Goal: Transaction & Acquisition: Purchase product/service

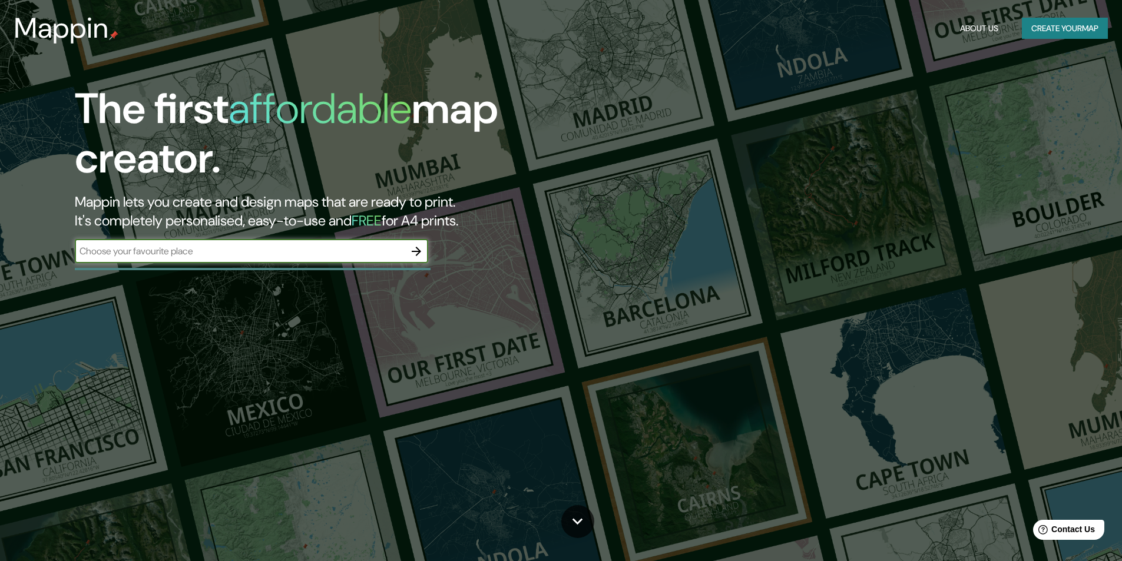
click at [297, 250] on input "text" at bounding box center [240, 251] width 330 height 14
type input "[PERSON_NAME]"
click at [419, 251] on icon "button" at bounding box center [416, 251] width 9 height 9
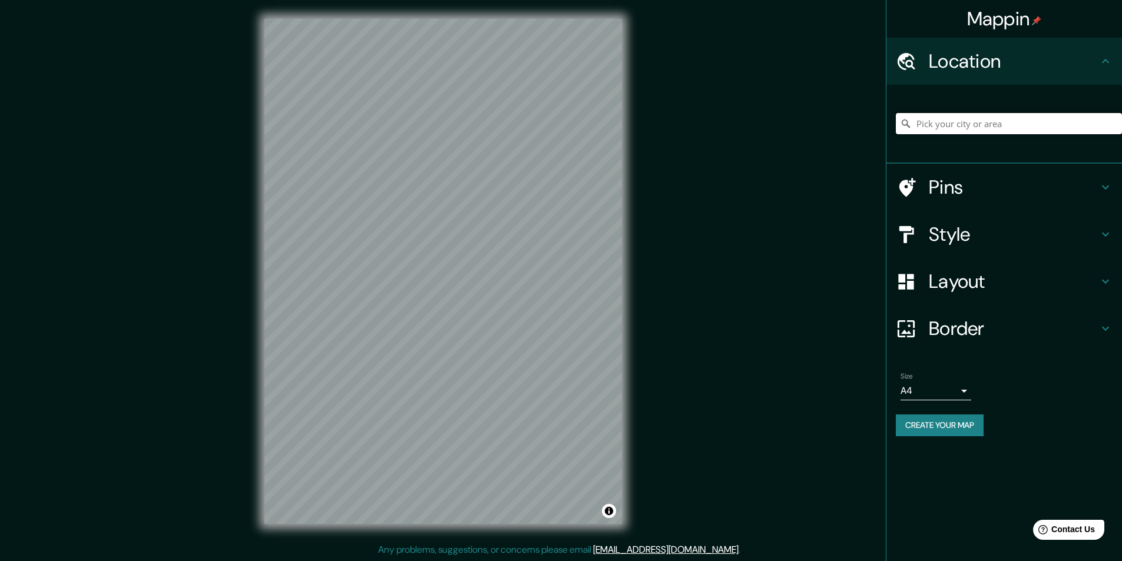
click at [964, 127] on input "Pick your city or area" at bounding box center [1009, 123] width 226 height 21
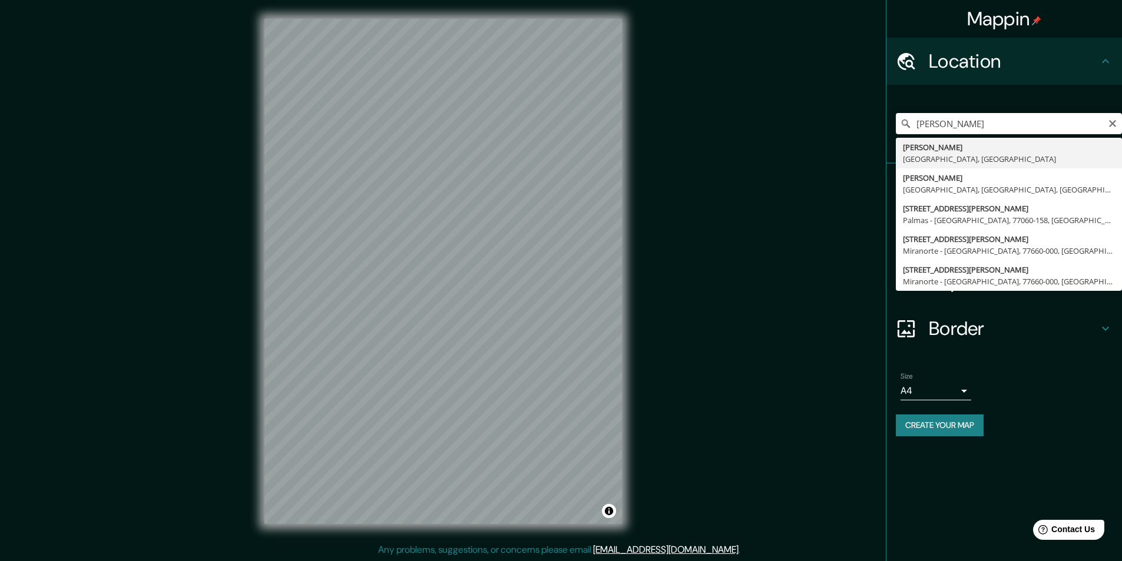
type input "[PERSON_NAME], [GEOGRAPHIC_DATA], [GEOGRAPHIC_DATA]"
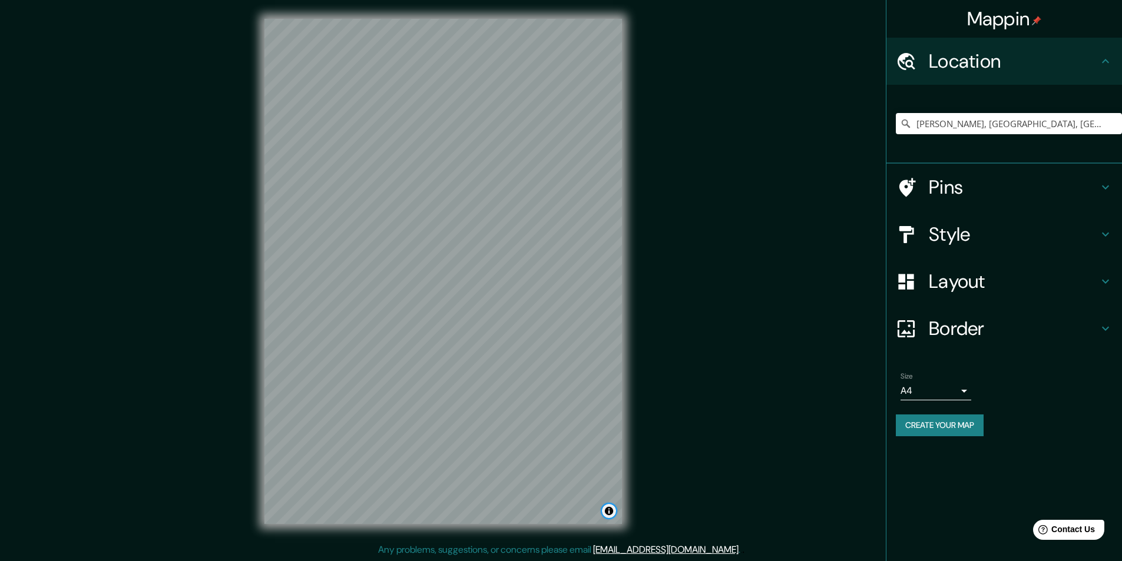
click at [610, 513] on button "Toggle attribution" at bounding box center [609, 511] width 14 height 14
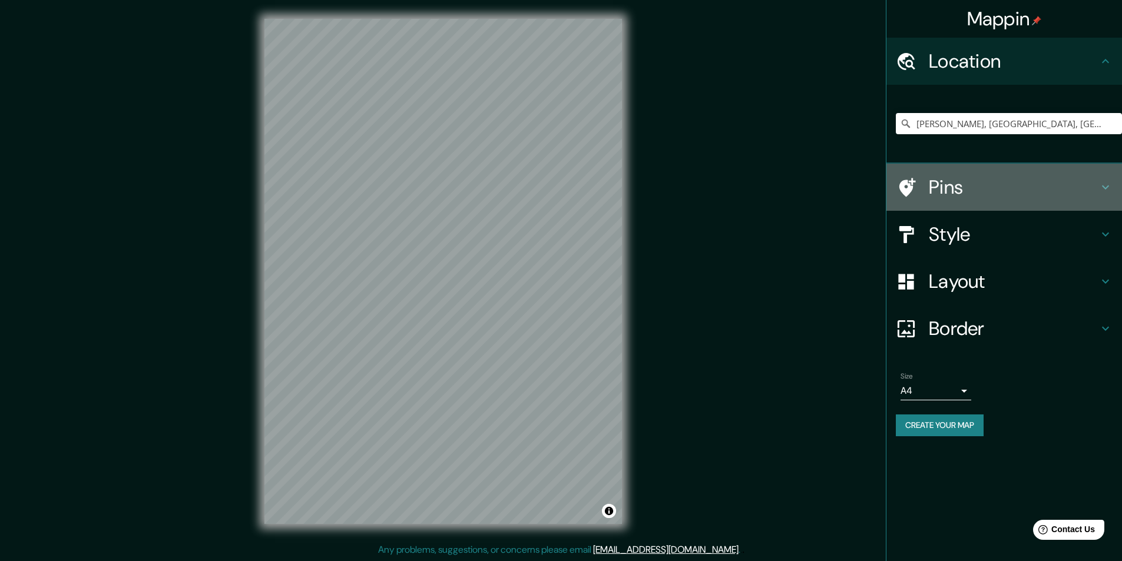
click at [1110, 190] on icon at bounding box center [1105, 187] width 14 height 14
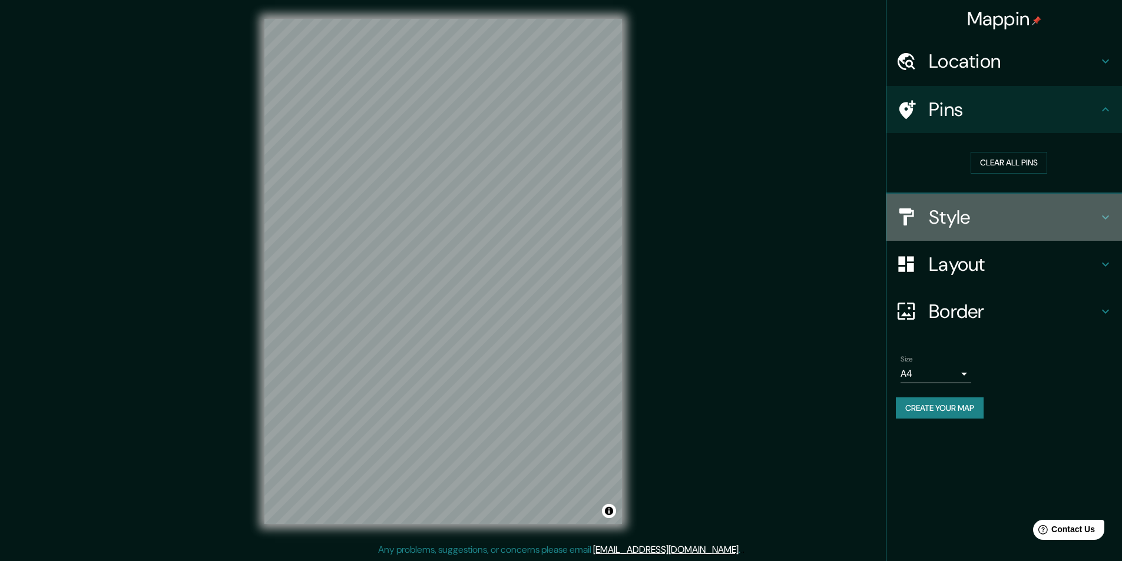
click at [1098, 217] on h4 "Style" at bounding box center [1014, 218] width 170 height 24
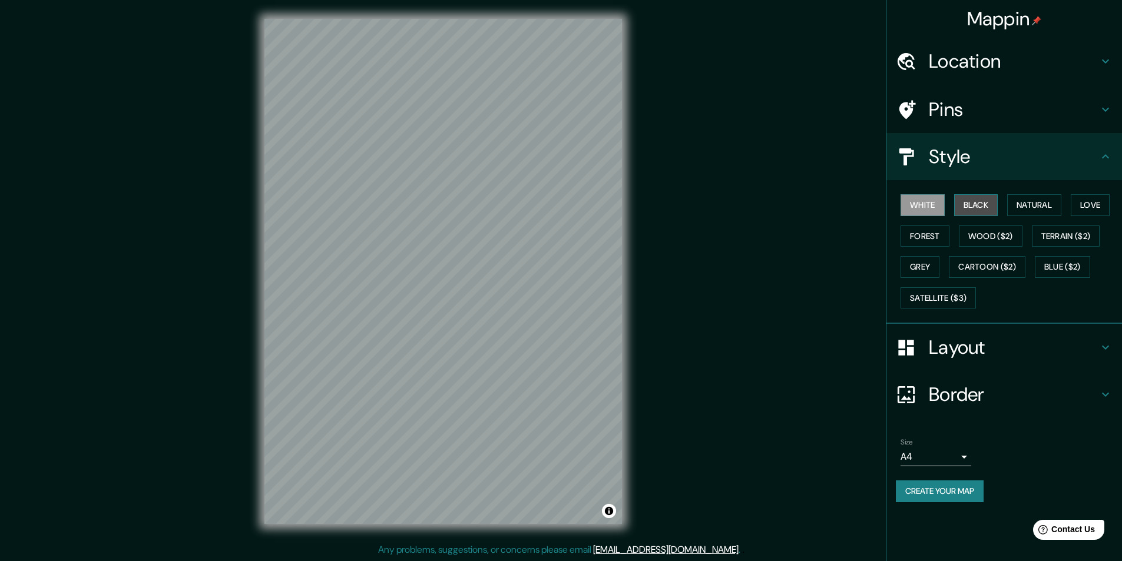
click at [984, 209] on button "Black" at bounding box center [976, 205] width 44 height 22
click at [925, 208] on button "White" at bounding box center [923, 205] width 44 height 22
click at [1109, 339] on div "Layout" at bounding box center [1004, 347] width 236 height 47
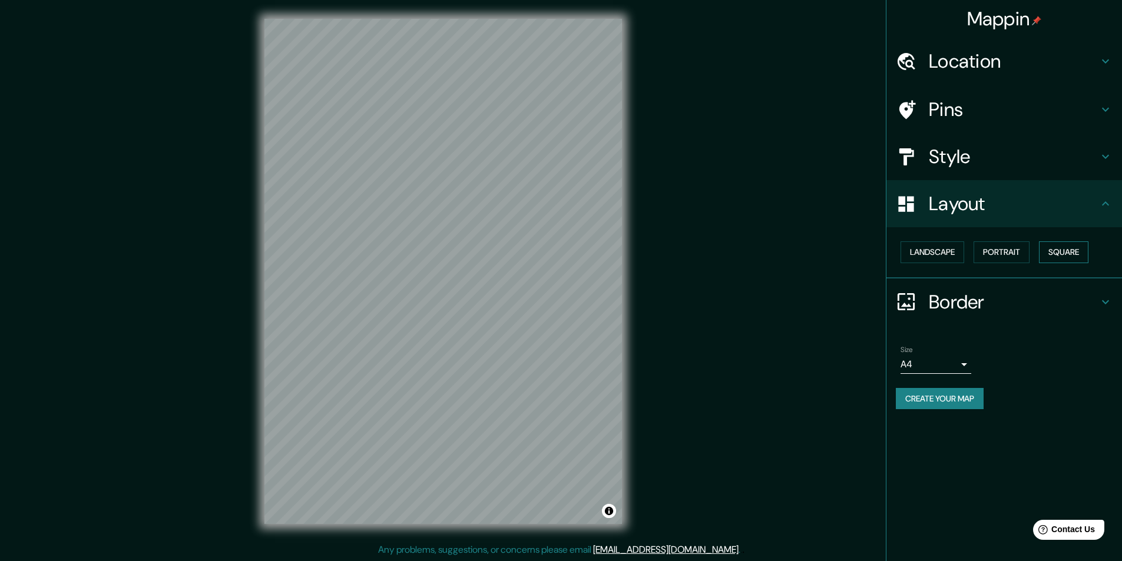
click at [1062, 256] on button "Square" at bounding box center [1063, 252] width 49 height 22
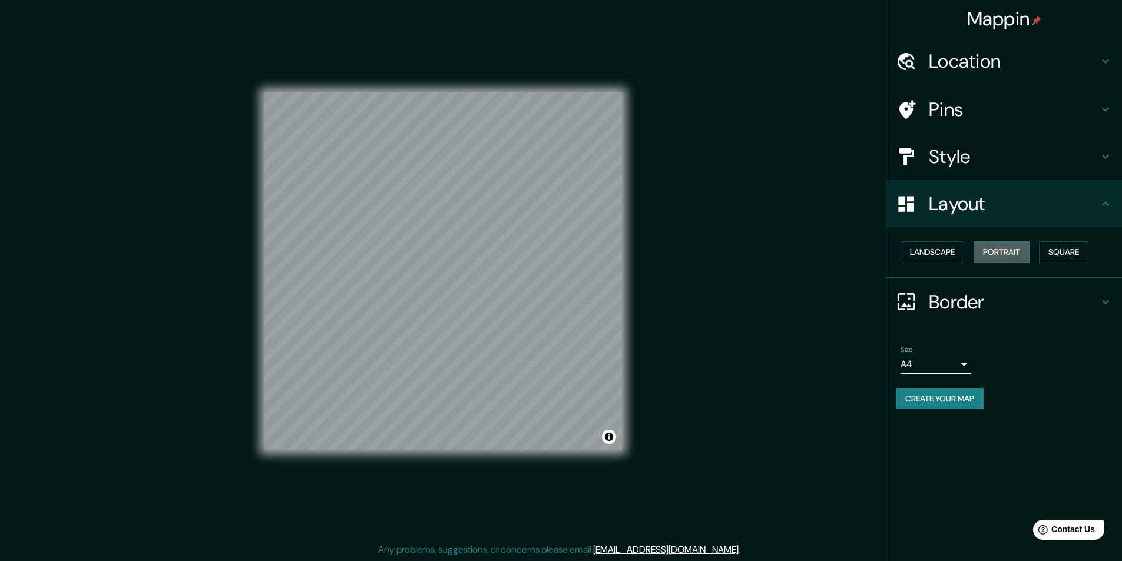
click at [1030, 255] on button "Portrait" at bounding box center [1002, 252] width 56 height 22
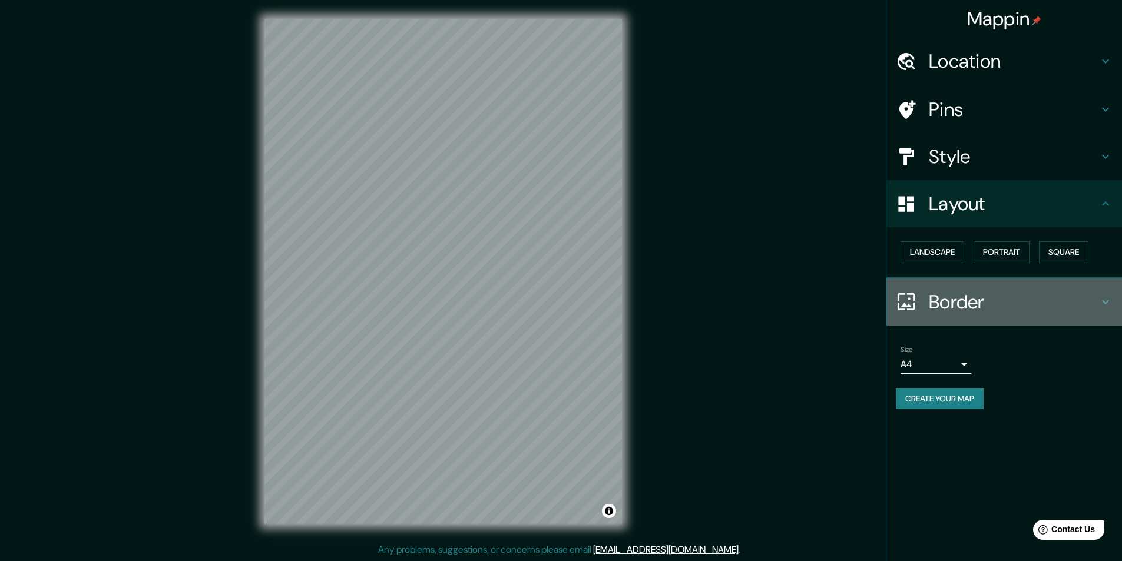
click at [1105, 303] on icon at bounding box center [1105, 302] width 7 height 4
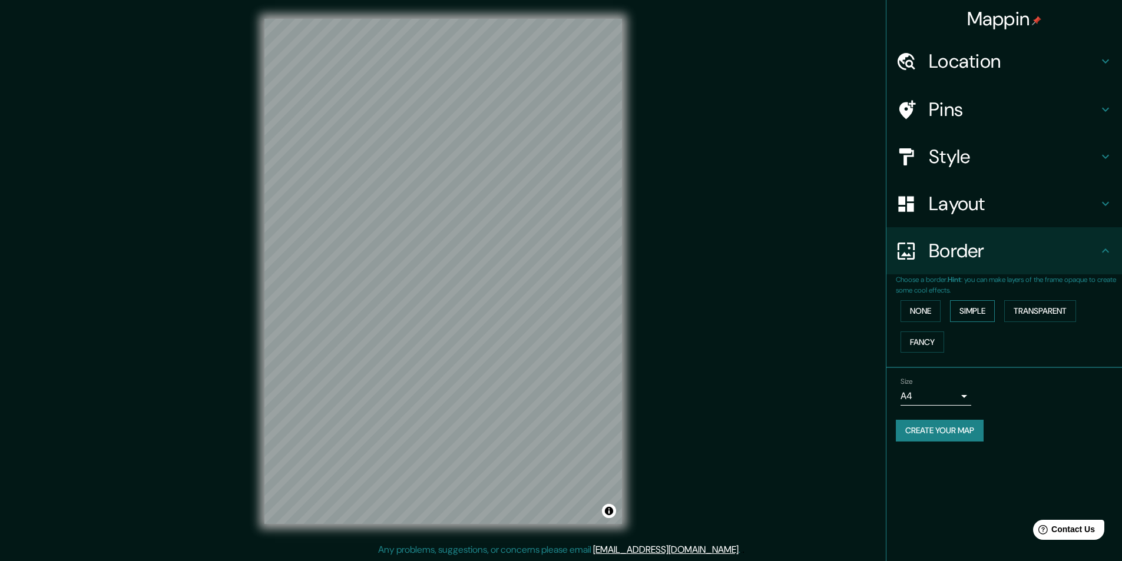
click at [971, 309] on button "Simple" at bounding box center [972, 311] width 45 height 22
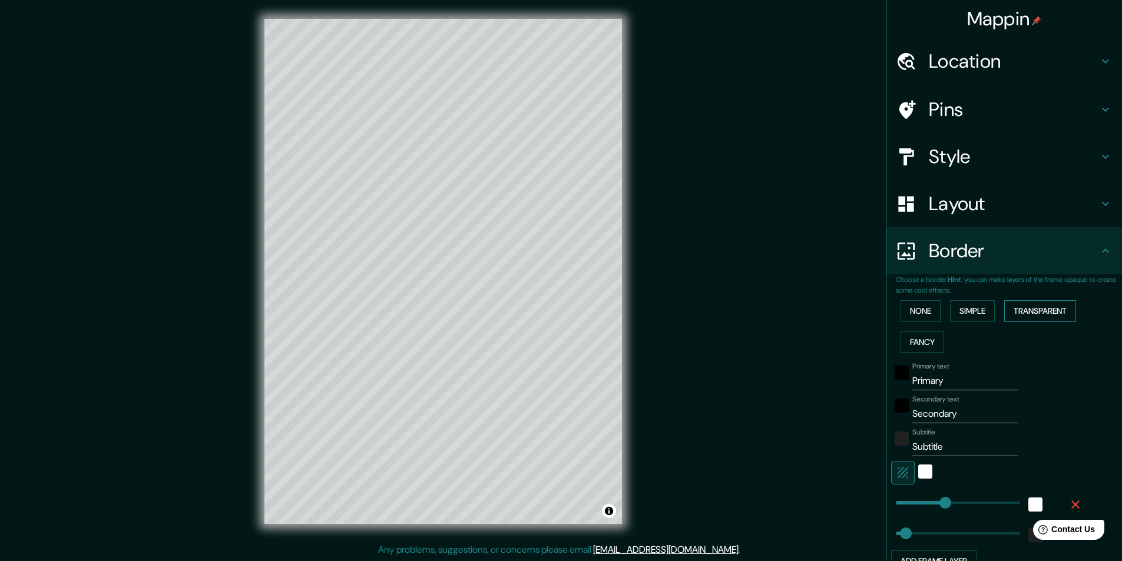
click at [1039, 312] on button "Transparent" at bounding box center [1040, 311] width 72 height 22
click at [906, 342] on button "Fancy" at bounding box center [923, 343] width 44 height 22
click at [930, 384] on input "Primary" at bounding box center [964, 381] width 105 height 19
type input "J"
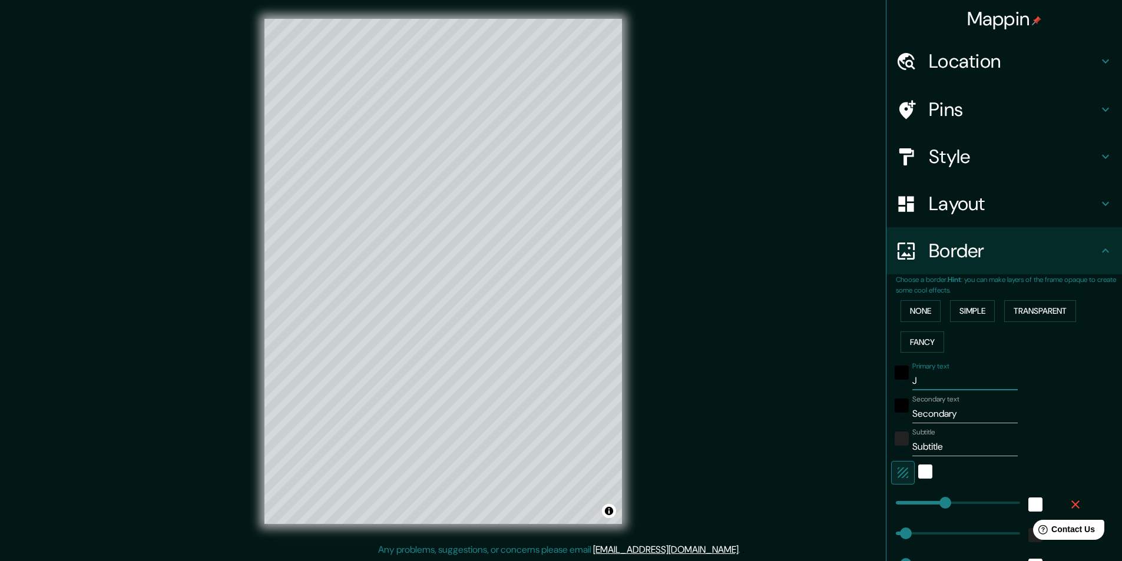
type input "243"
type input "49"
type input "24"
type input "[PERSON_NAME]"
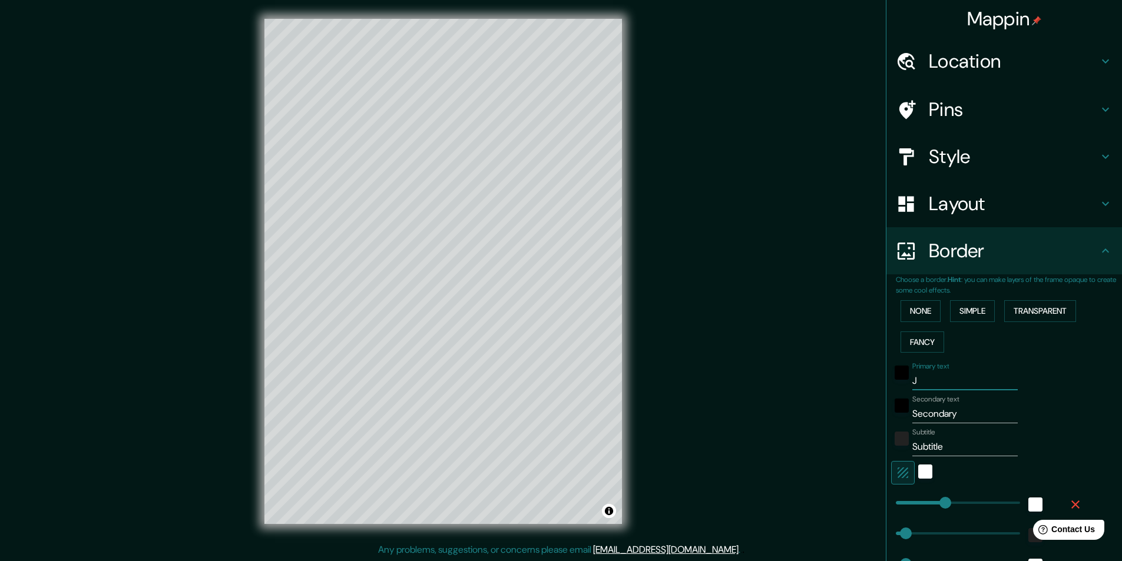
type input "243"
type input "49"
type input "24"
type input "JOÃ"
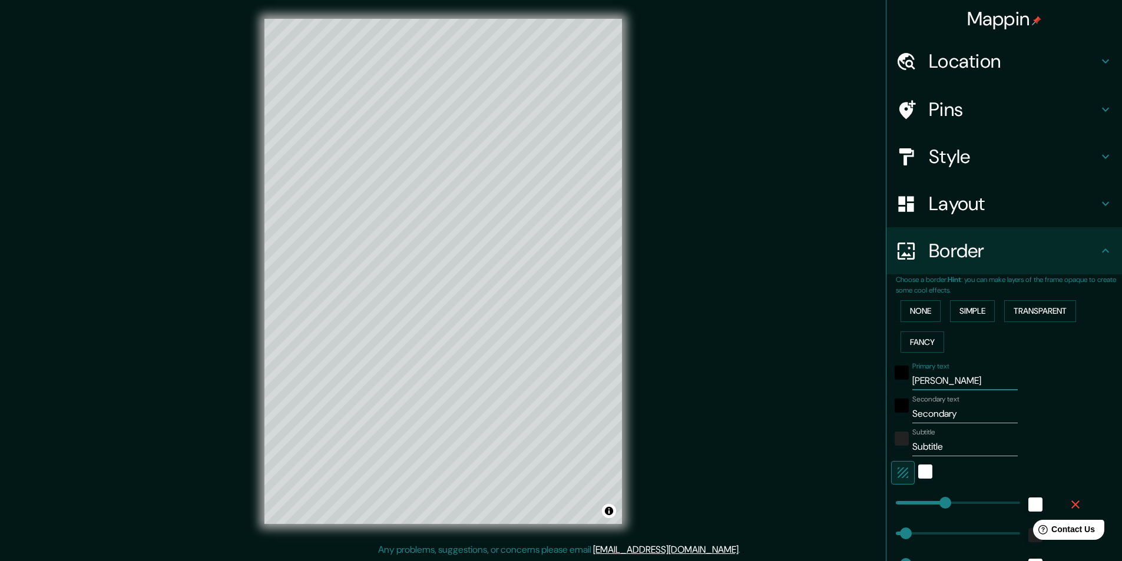
type input "243"
type input "49"
type input "24"
type input "[PERSON_NAME]"
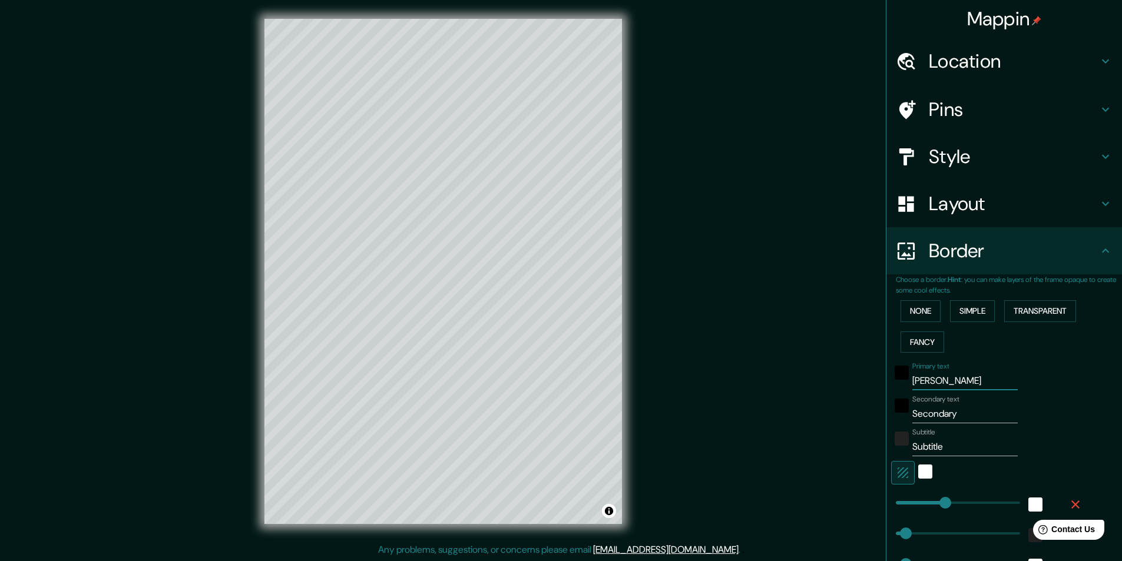
type input "243"
type input "49"
type input "24"
type input "[PERSON_NAME]"
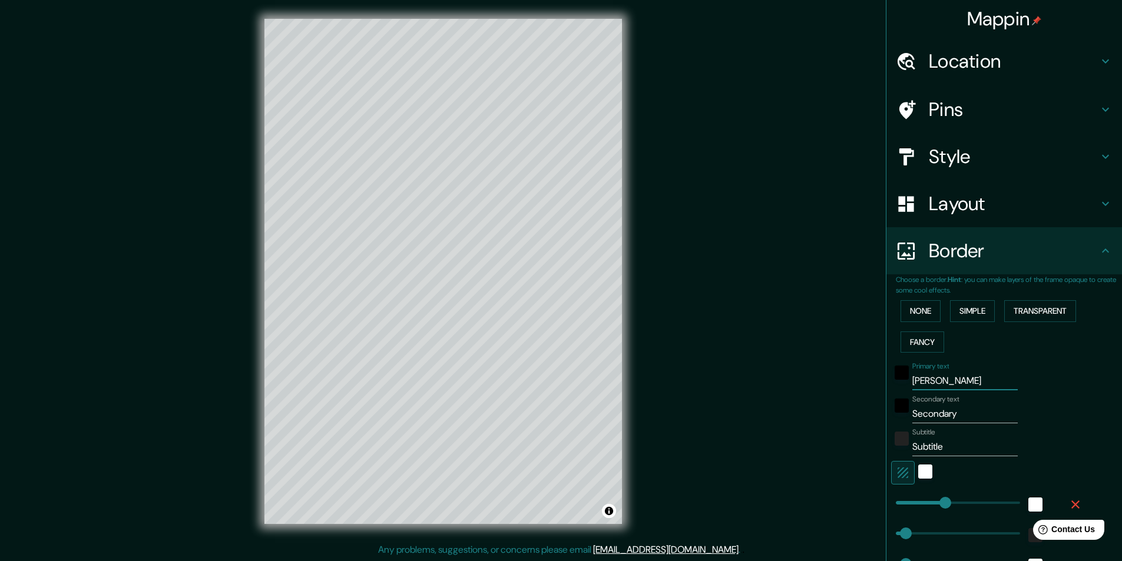
type input "243"
type input "49"
type input "24"
type input "[PERSON_NAME]"
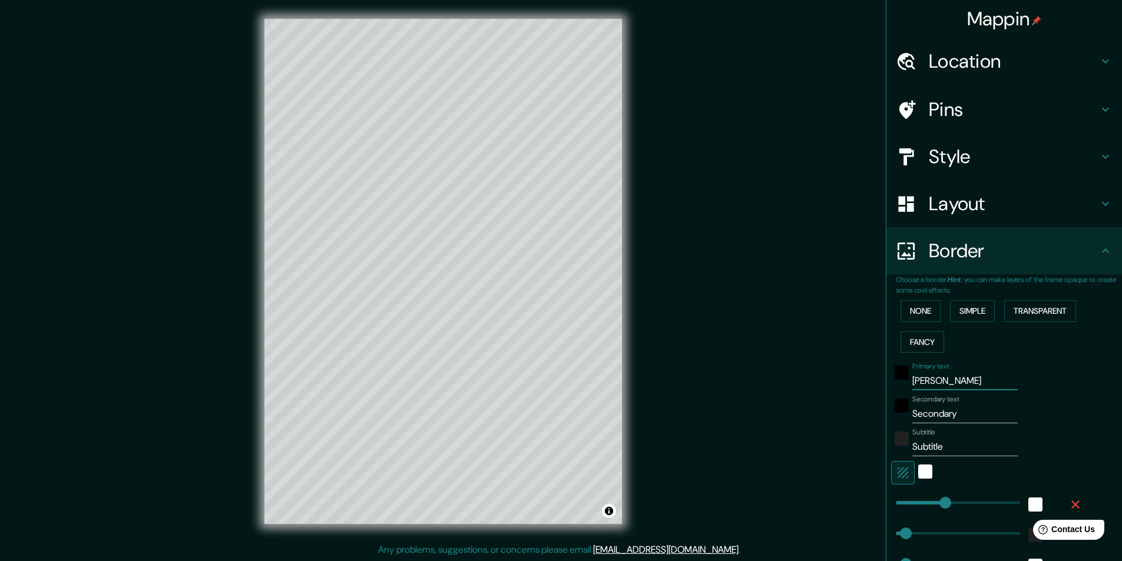
type input "243"
type input "49"
type input "24"
type input "[PERSON_NAME]"
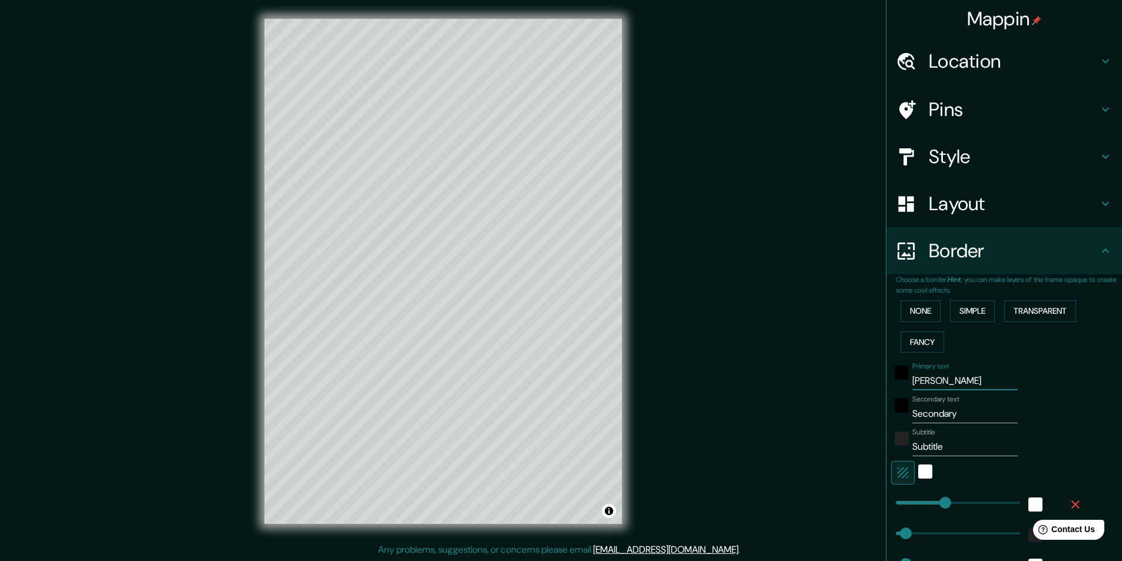
type input "243"
type input "49"
type input "24"
type input "[PERSON_NAME]"
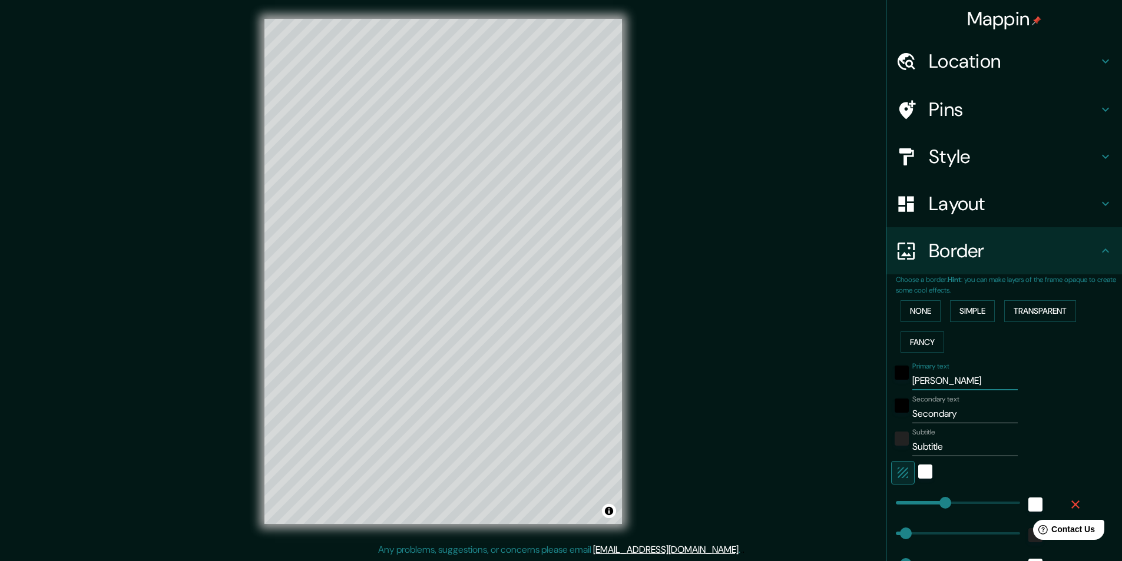
type input "243"
type input "49"
type input "24"
type input "[PERSON_NAME]"
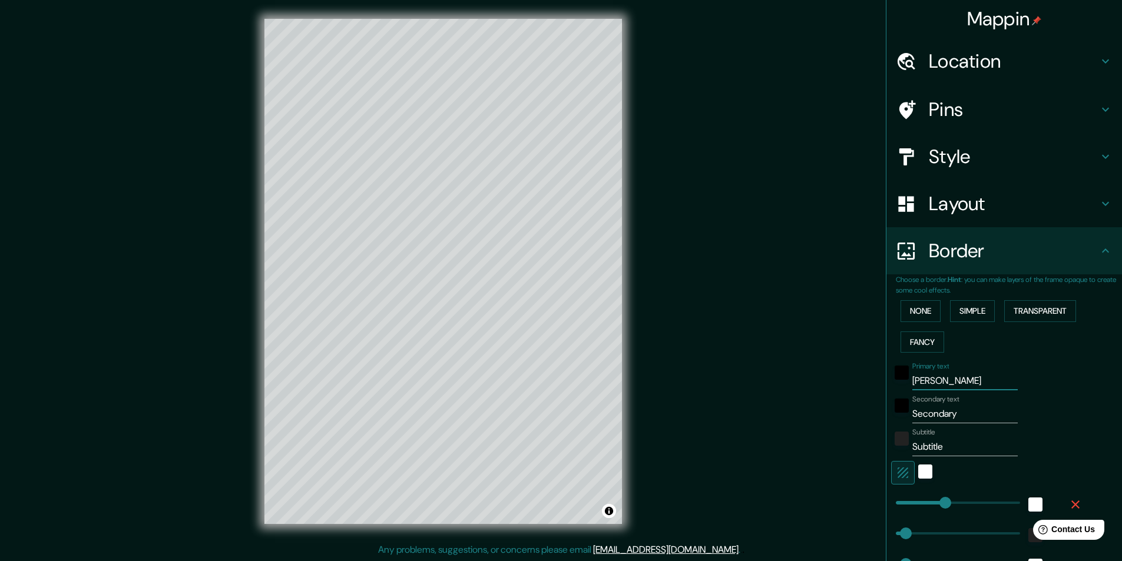
type input "243"
type input "49"
type input "24"
type input "[PERSON_NAME]"
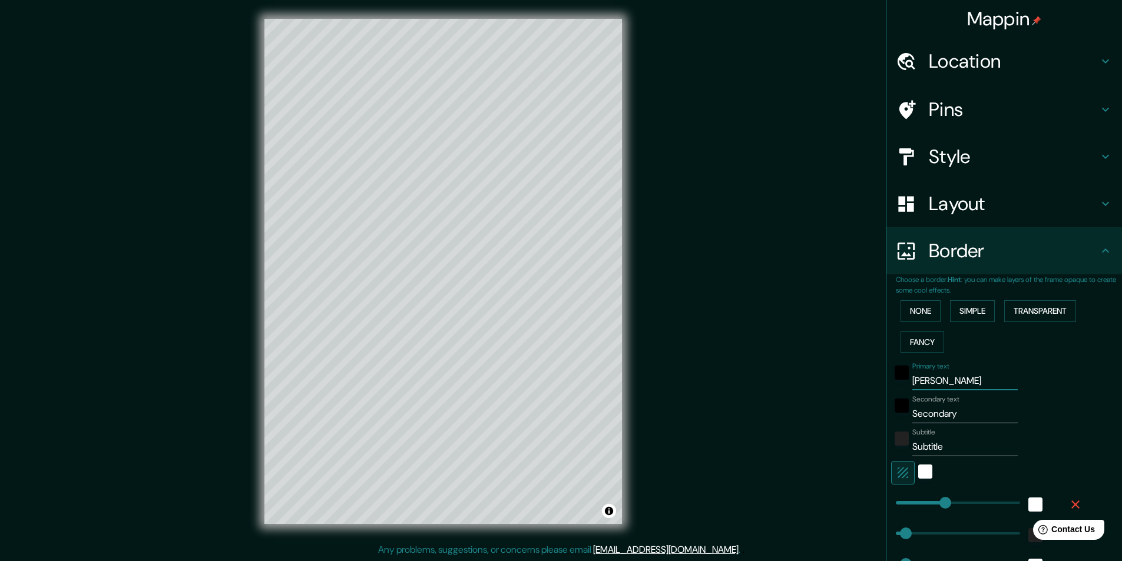
type input "243"
type input "49"
type input "24"
type input "[PERSON_NAME]"
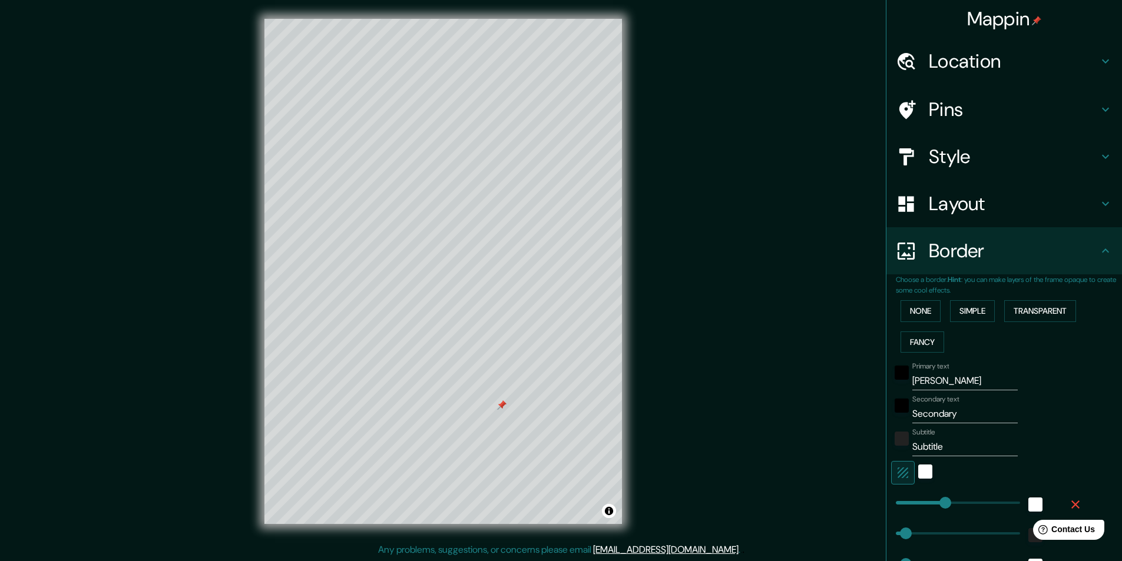
click at [939, 418] on input "Secondary" at bounding box center [964, 414] width 105 height 19
type input "SecondaPAry"
type input "243"
type input "49"
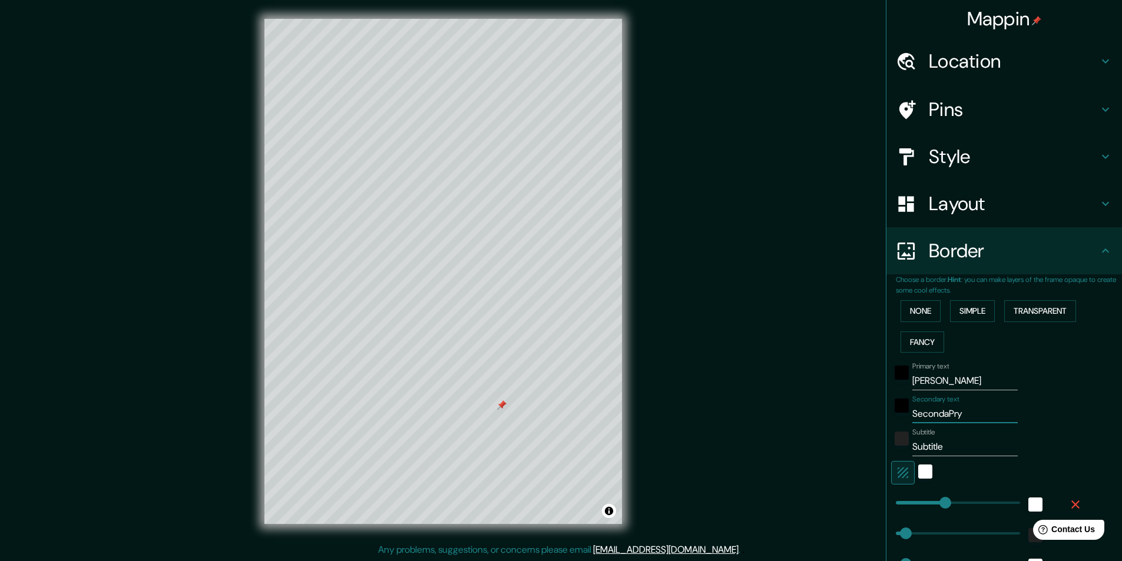
type input "24"
type input "SecondaPARAry"
type input "243"
type input "49"
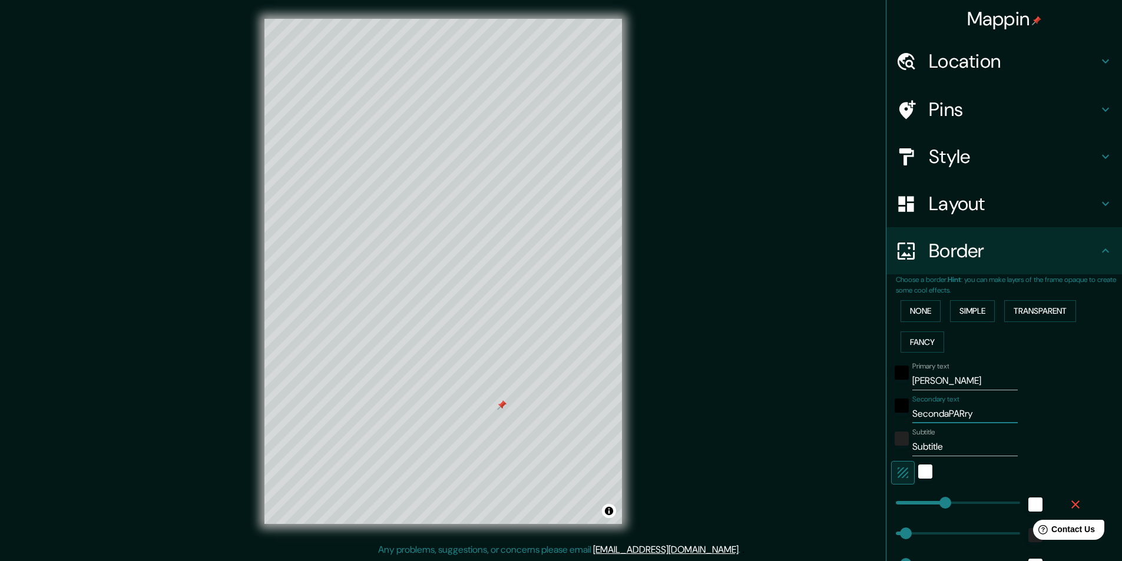
type input "24"
type input "SecondaPARAIry"
type input "243"
type input "49"
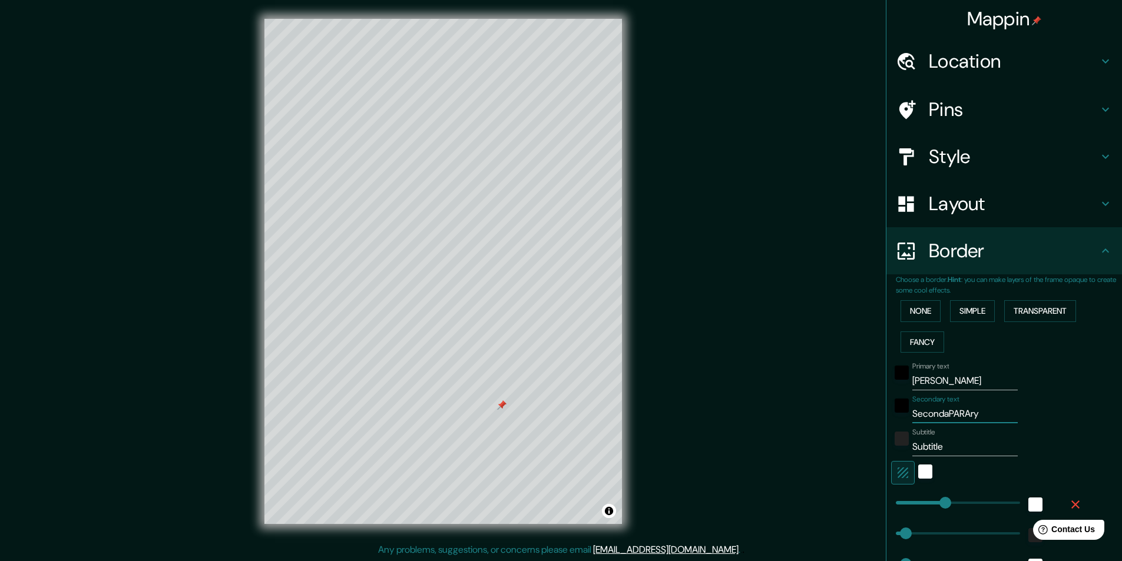
type input "24"
type input "SecondaPARAry"
type input "243"
type input "49"
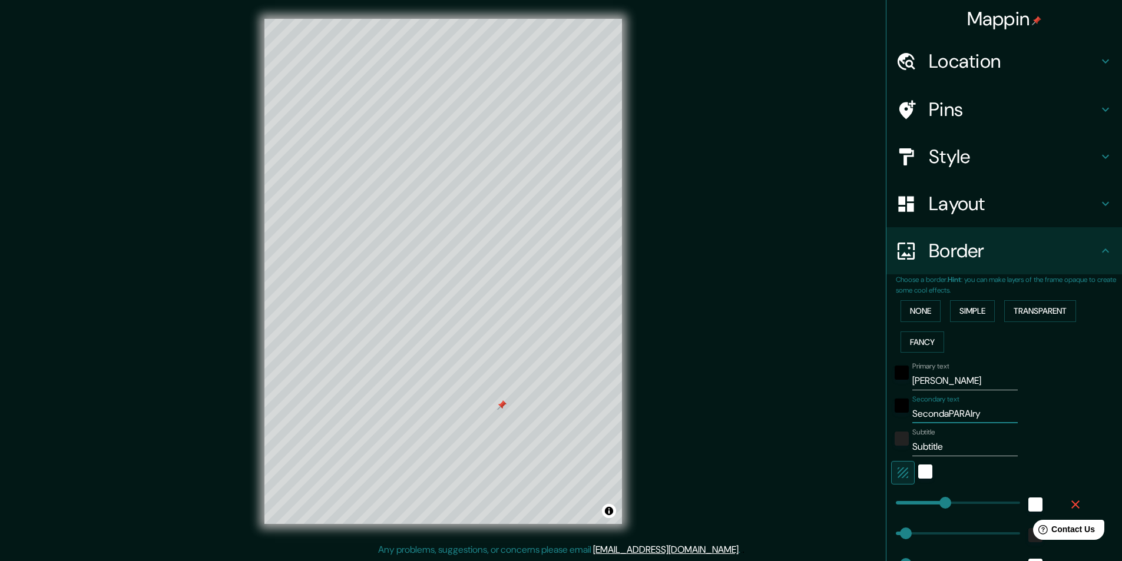
type input "24"
type input "SecondaPARAÍry"
type input "243"
type input "49"
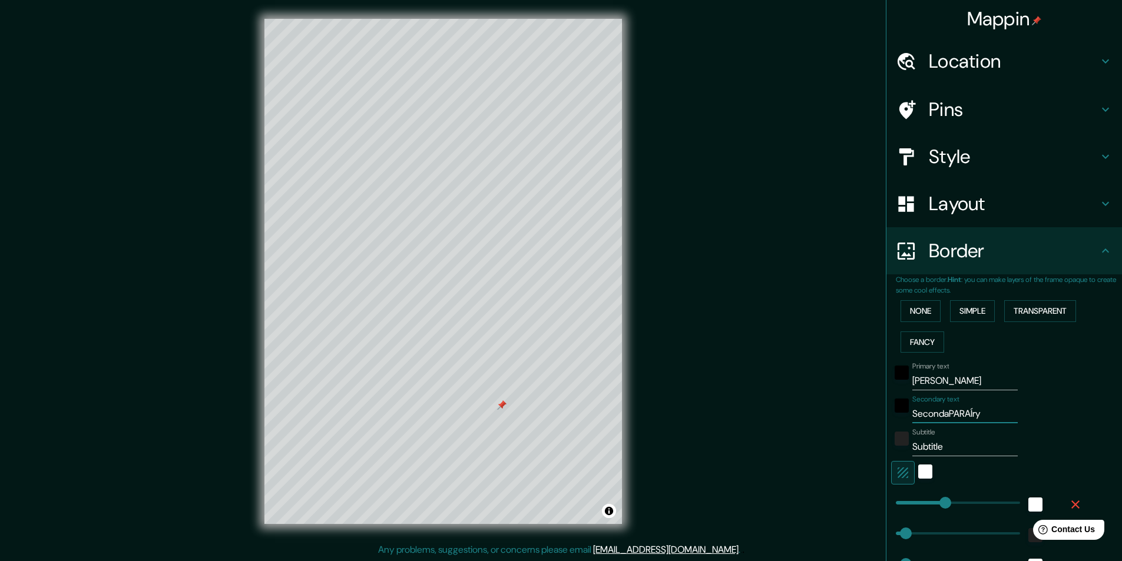
type input "24"
type input "SecondaPARAÍBAry"
type input "243"
type input "49"
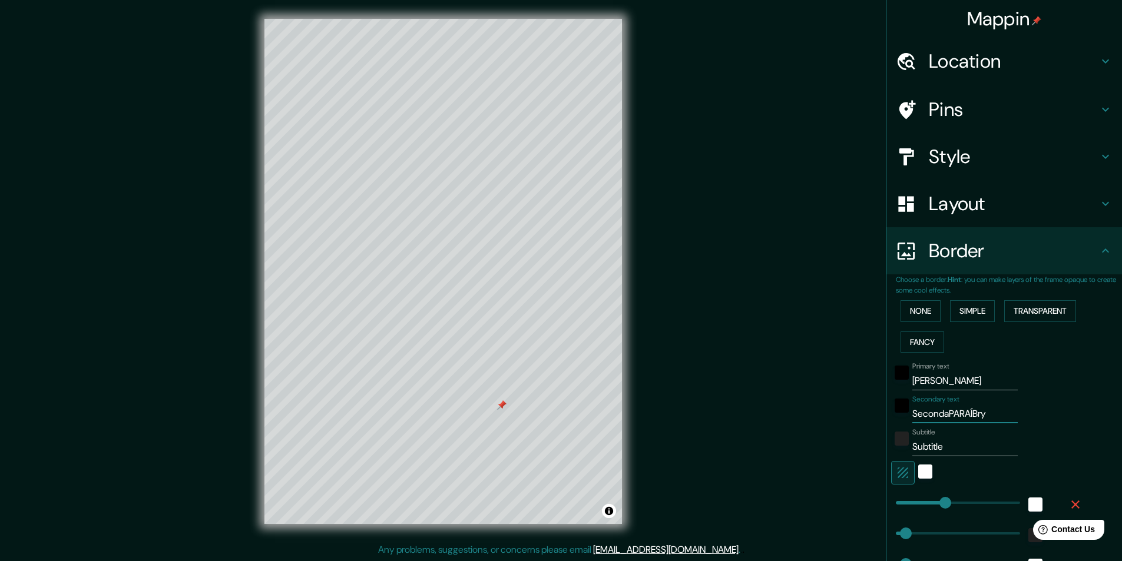
type input "24"
click at [994, 419] on input "SecondaPARAÍBAry" at bounding box center [964, 414] width 105 height 19
type input "PA"
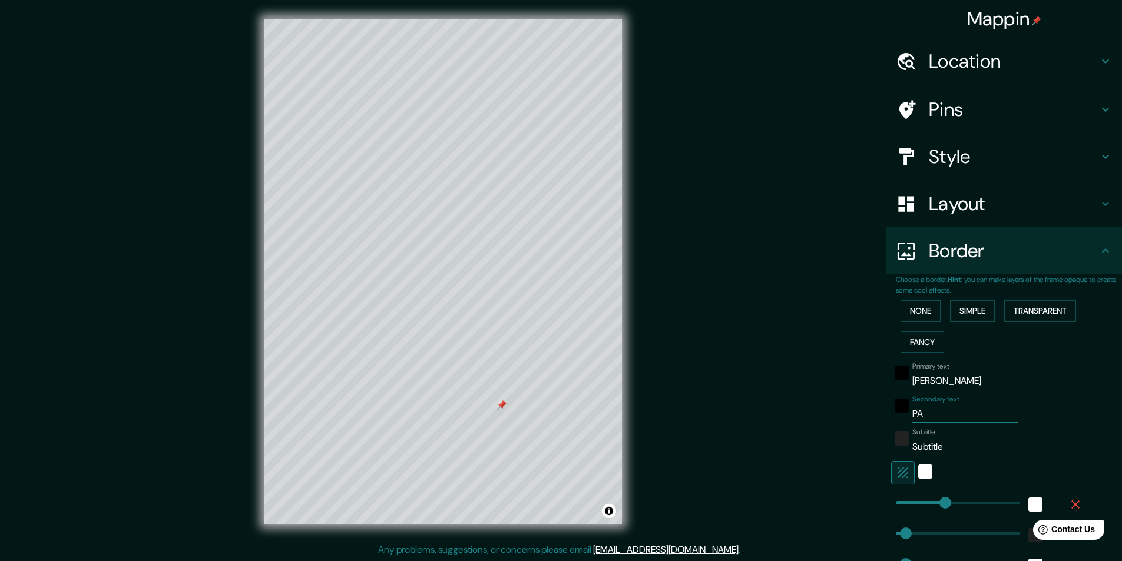
type input "243"
type input "49"
type input "24"
type input "PARA"
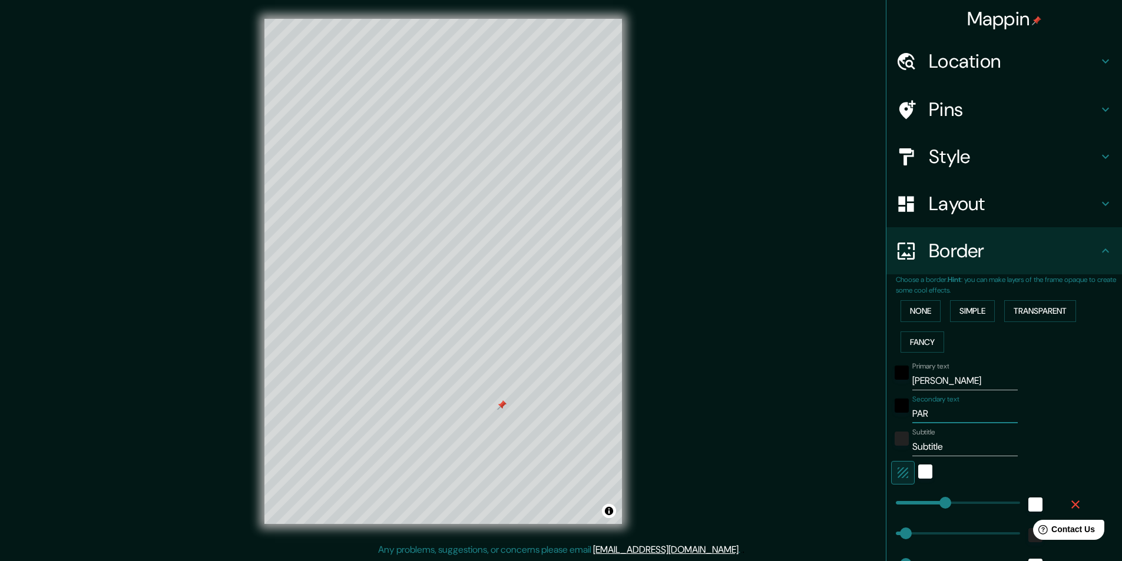
type input "243"
type input "49"
type input "24"
type input "PARAÍ"
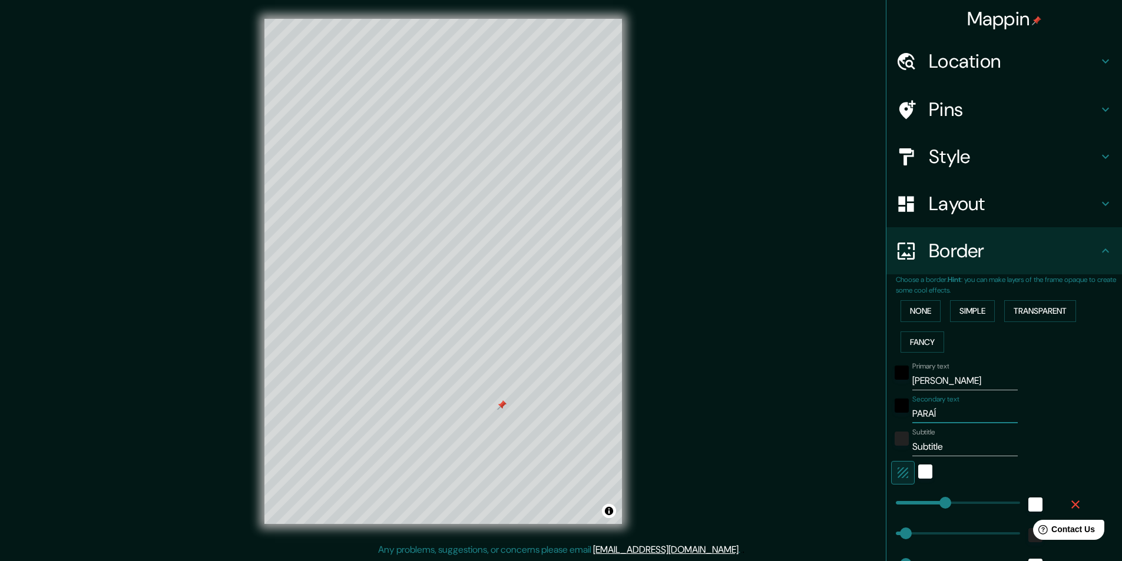
type input "243"
type input "49"
type input "24"
type input "[GEOGRAPHIC_DATA]"
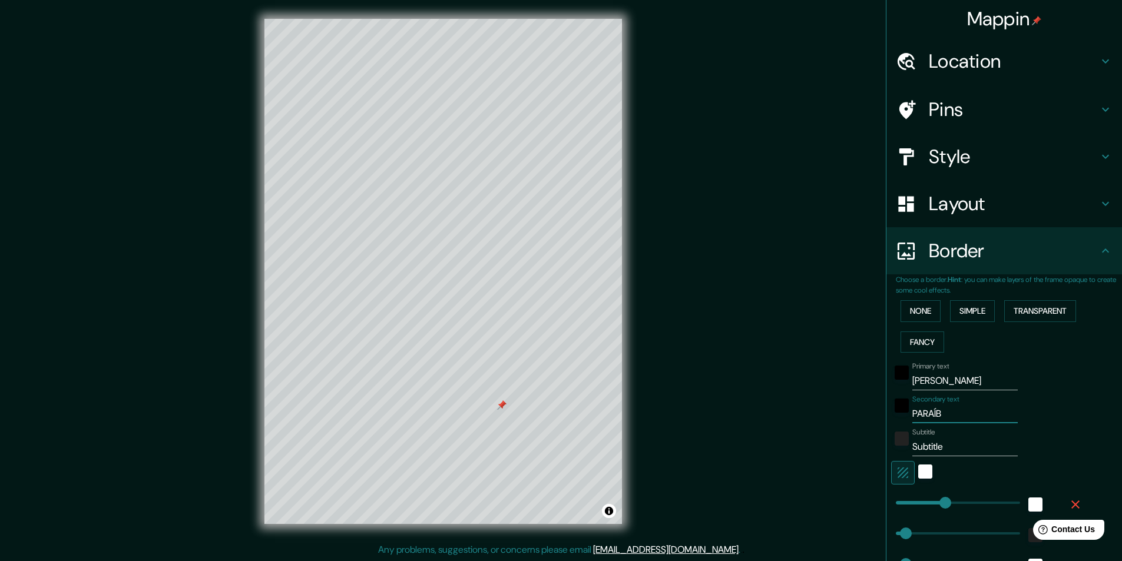
type input "243"
type input "49"
type input "24"
type input "[GEOGRAPHIC_DATA]"
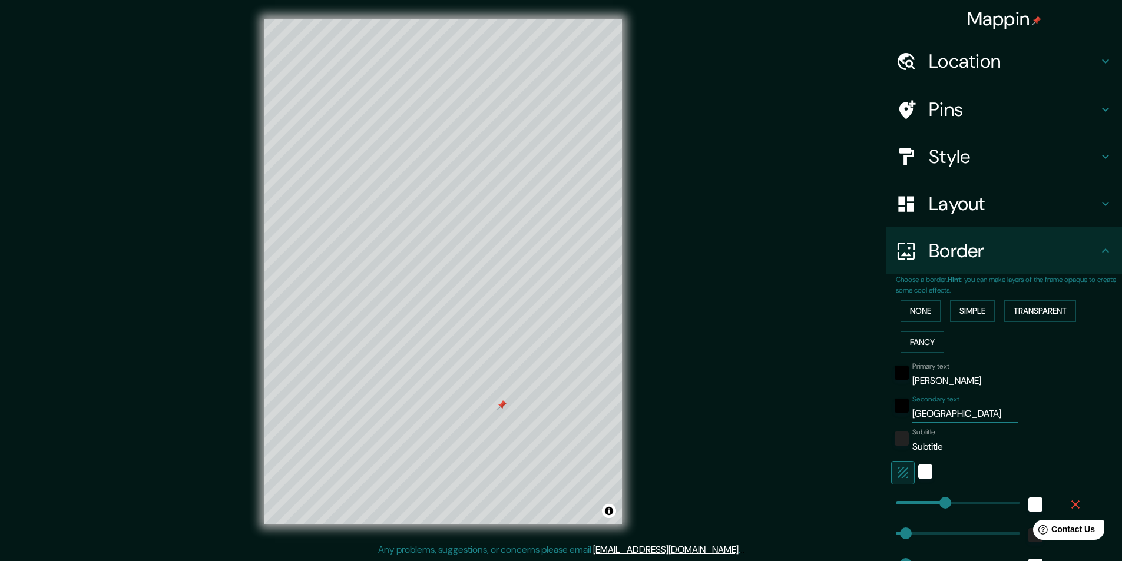
click at [961, 442] on input "Subtitle" at bounding box center [964, 447] width 105 height 19
type input "B"
type input "243"
type input "49"
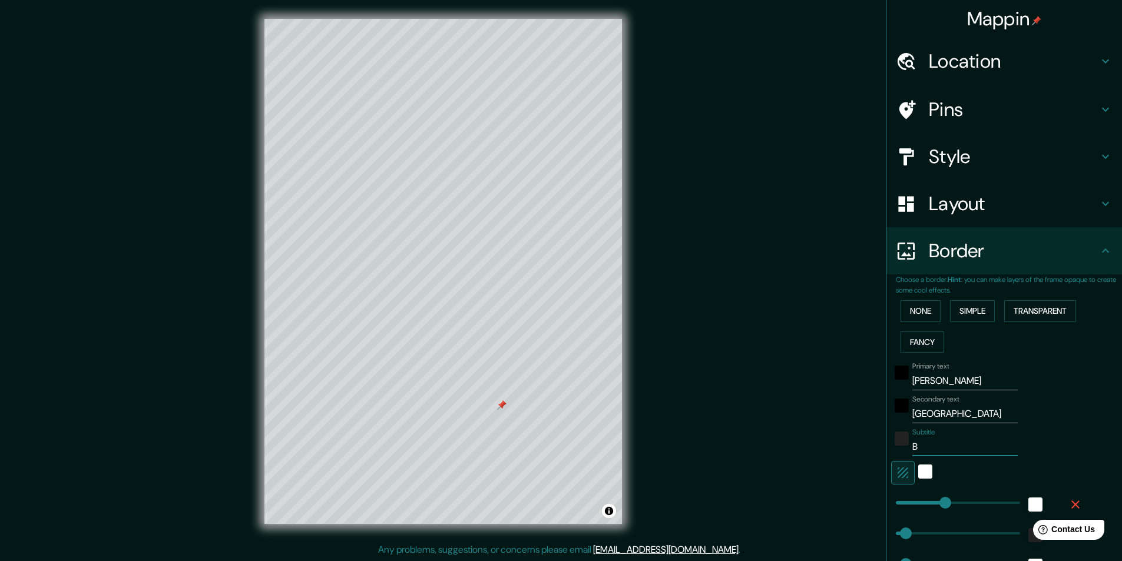
type input "49"
type input "24"
type input "BR"
type input "243"
type input "49"
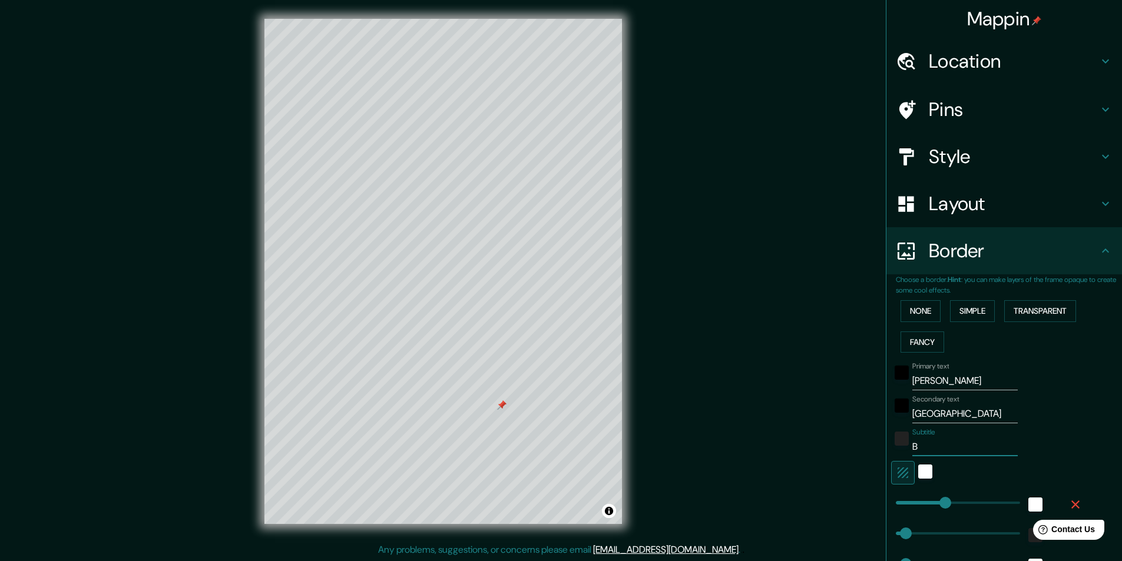
type input "49"
type input "24"
type input "BRA"
type input "243"
type input "49"
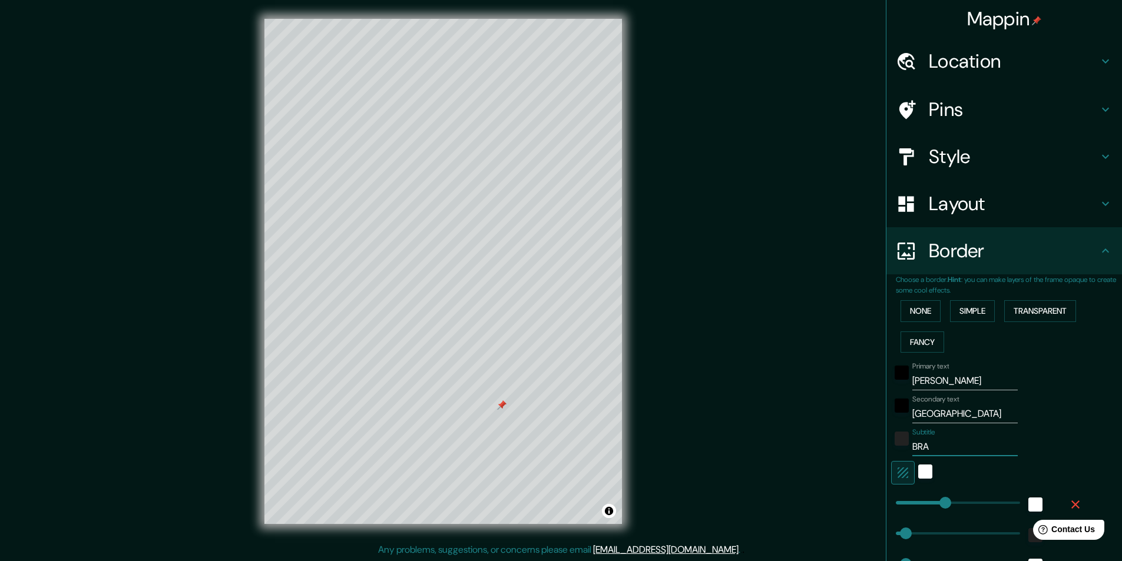
type input "49"
type input "24"
type input "BRAS"
type input "243"
type input "49"
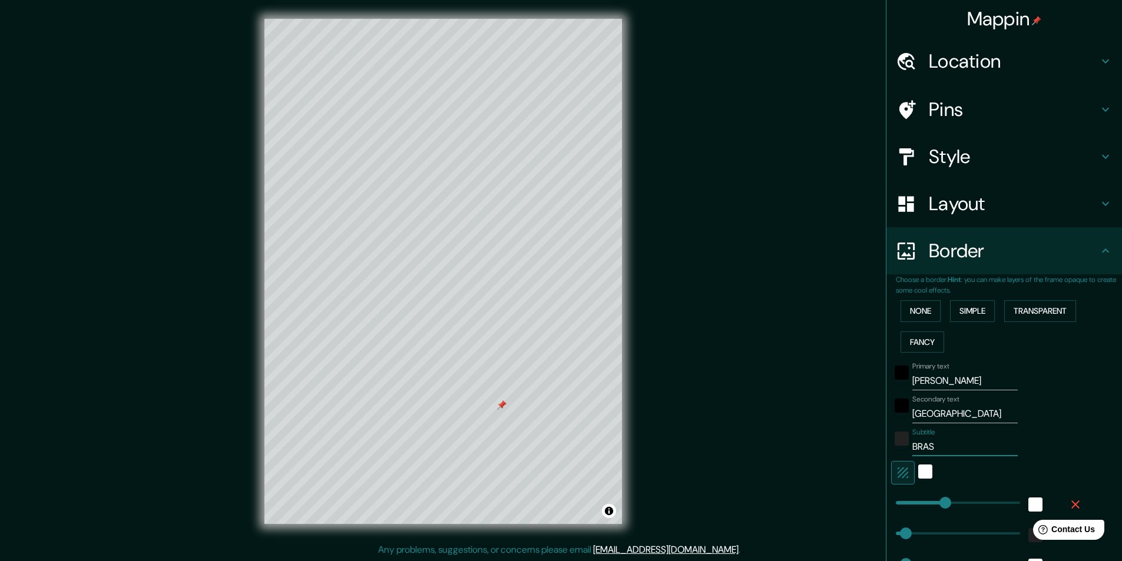
type input "49"
type input "24"
type input "BRASI"
type input "243"
type input "49"
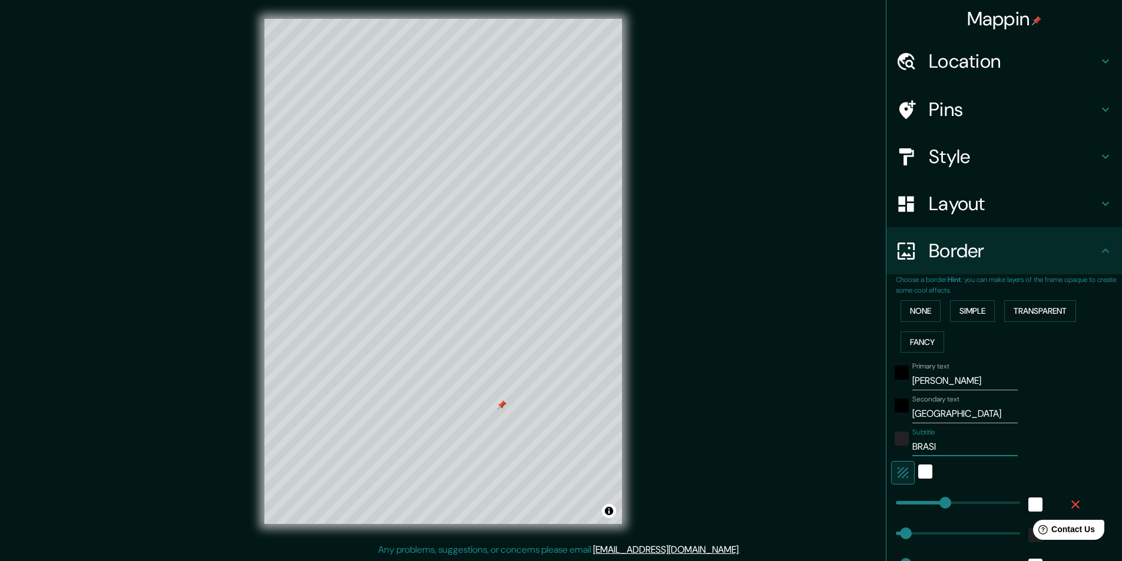
type input "49"
type input "24"
type input "[GEOGRAPHIC_DATA]"
type input "243"
type input "49"
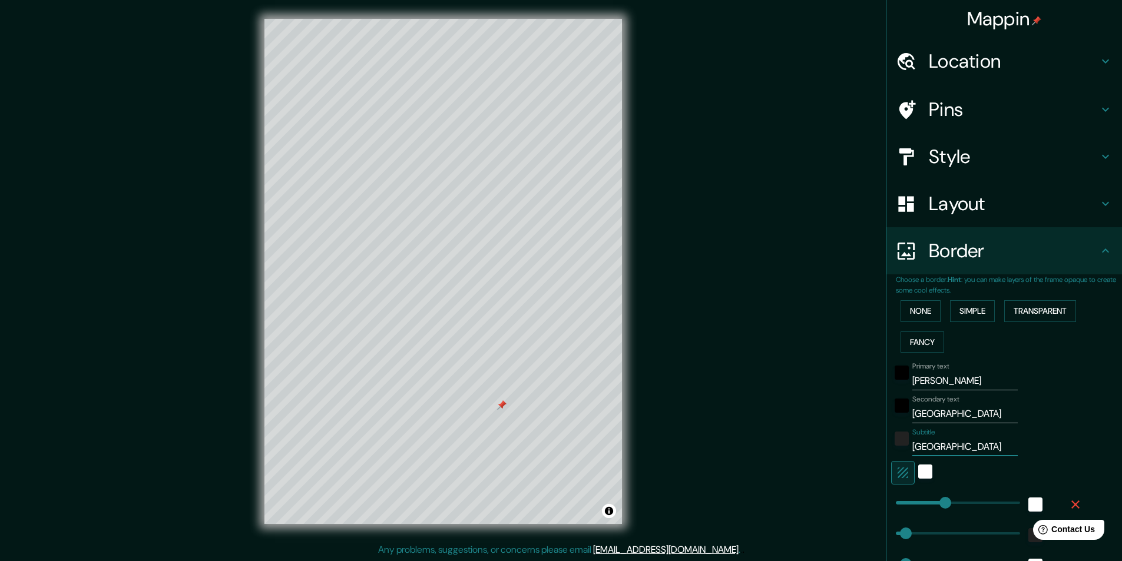
type input "49"
type input "24"
type input "[GEOGRAPHIC_DATA]"
click at [684, 369] on div "Mappin Location [GEOGRAPHIC_DATA], [GEOGRAPHIC_DATA], [GEOGRAPHIC_DATA] Pins St…" at bounding box center [561, 281] width 1122 height 562
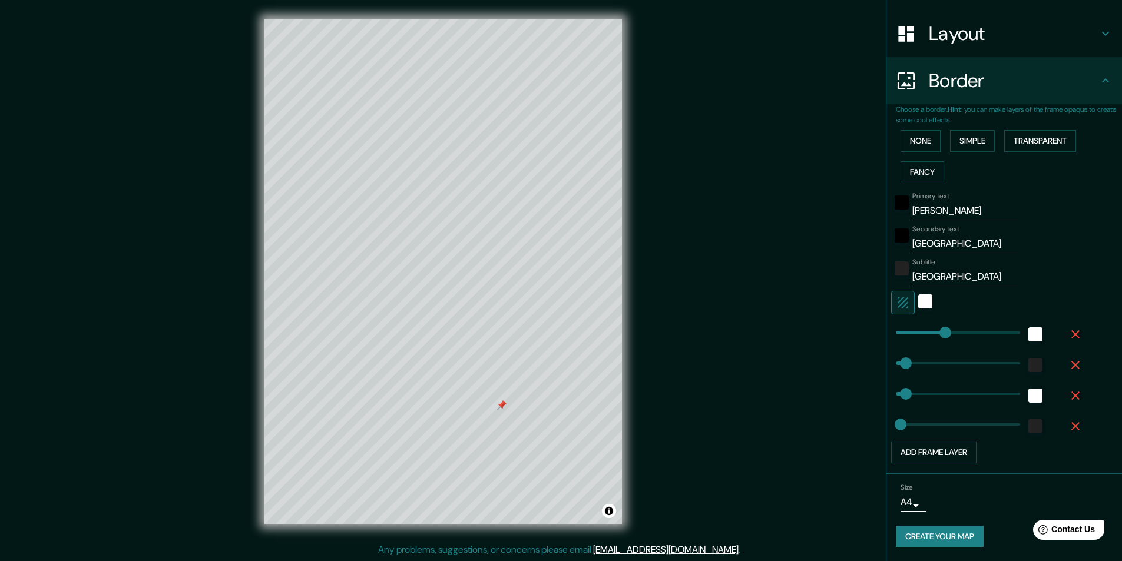
scroll to position [1, 0]
drag, startPoint x: 504, startPoint y: 403, endPoint x: 501, endPoint y: 412, distance: 8.8
click at [501, 412] on div at bounding box center [498, 412] width 9 height 9
click at [656, 386] on div "Mappin Location [GEOGRAPHIC_DATA], [GEOGRAPHIC_DATA], [GEOGRAPHIC_DATA] Pins St…" at bounding box center [561, 280] width 1122 height 562
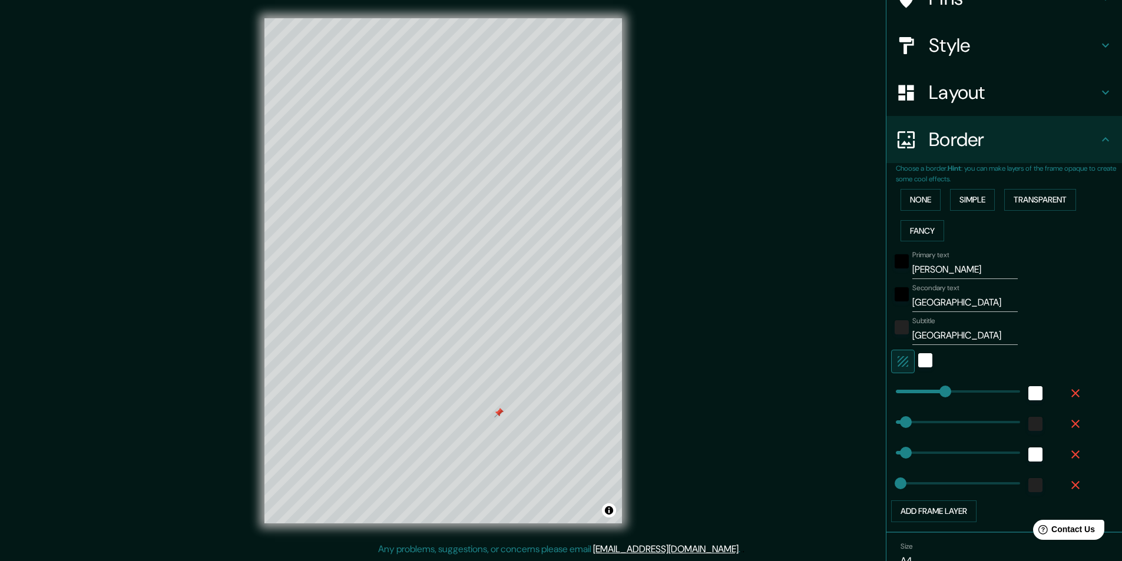
scroll to position [0, 0]
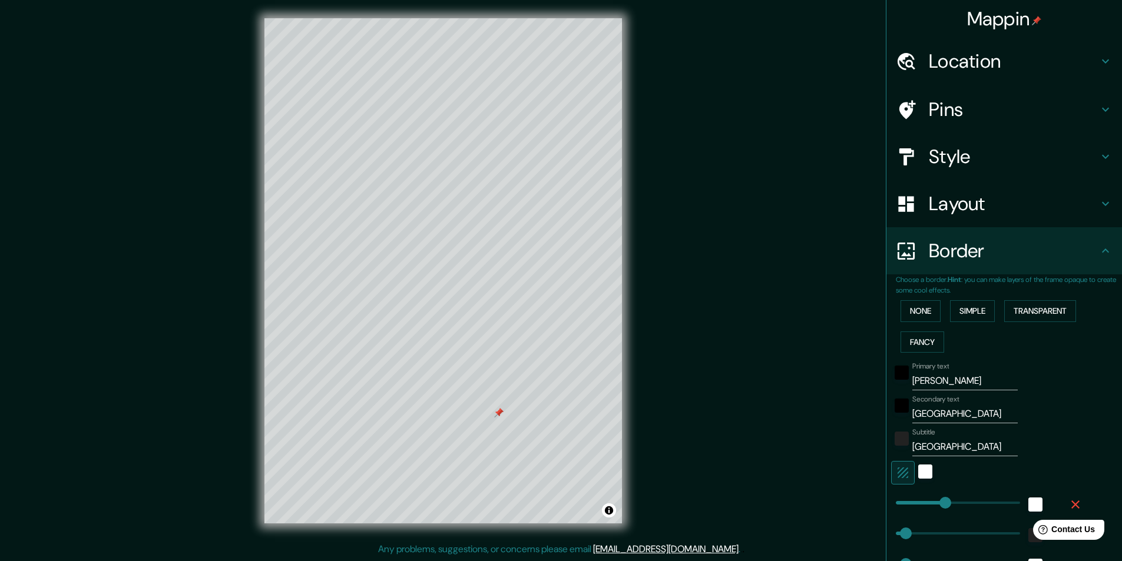
click at [1098, 105] on icon at bounding box center [1105, 109] width 14 height 14
type input "243"
type input "49"
type input "24"
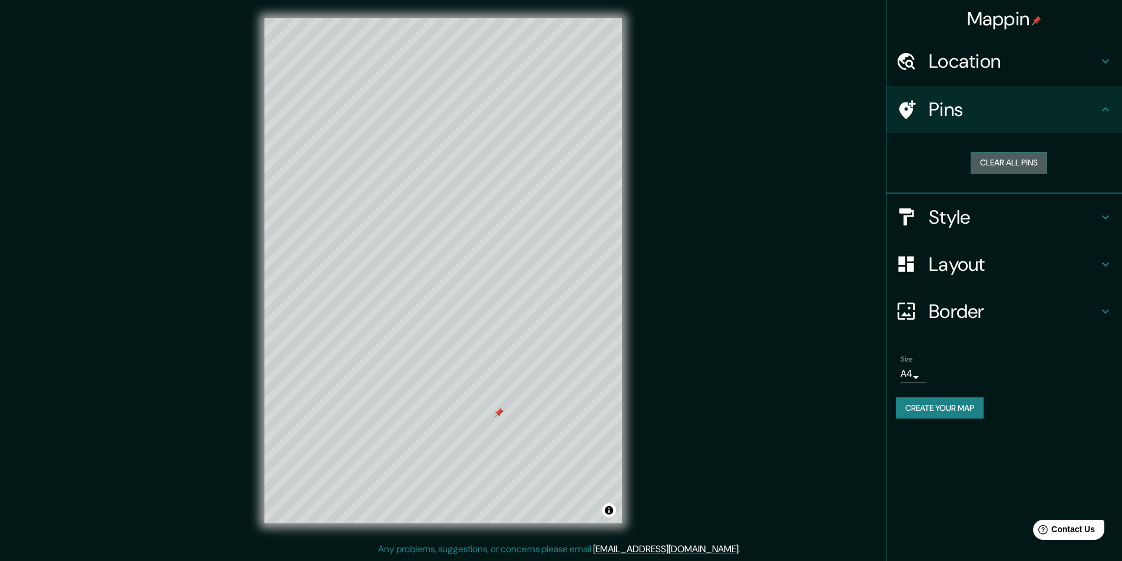
click at [1030, 161] on button "Clear all pins" at bounding box center [1009, 163] width 77 height 22
click at [1105, 110] on icon at bounding box center [1105, 109] width 14 height 14
click at [960, 413] on button "Create your map" at bounding box center [940, 409] width 88 height 22
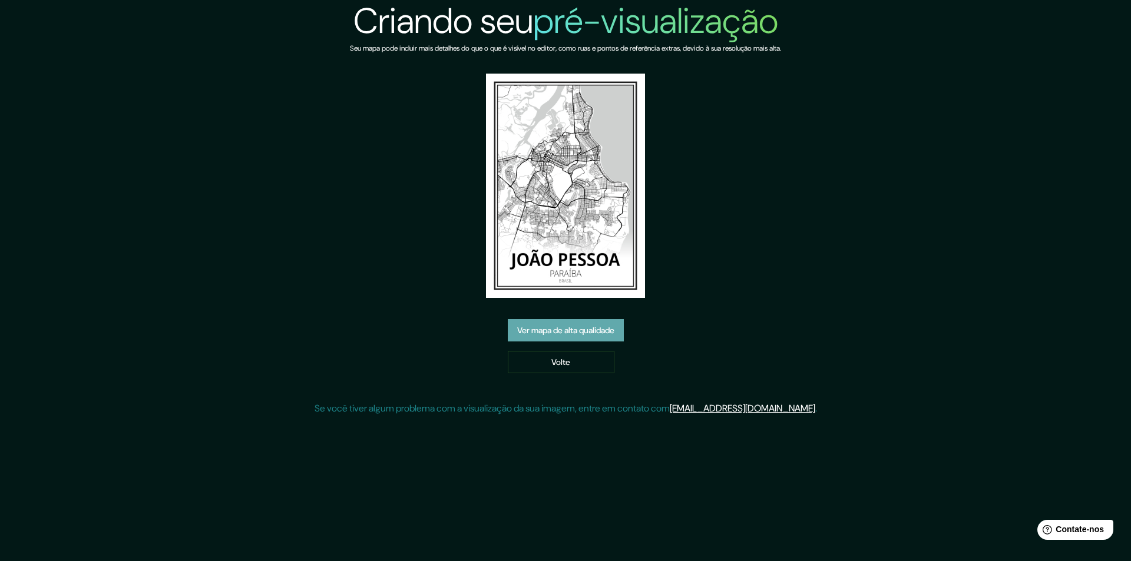
click at [605, 331] on font "Ver mapa de alta qualidade" at bounding box center [565, 330] width 97 height 11
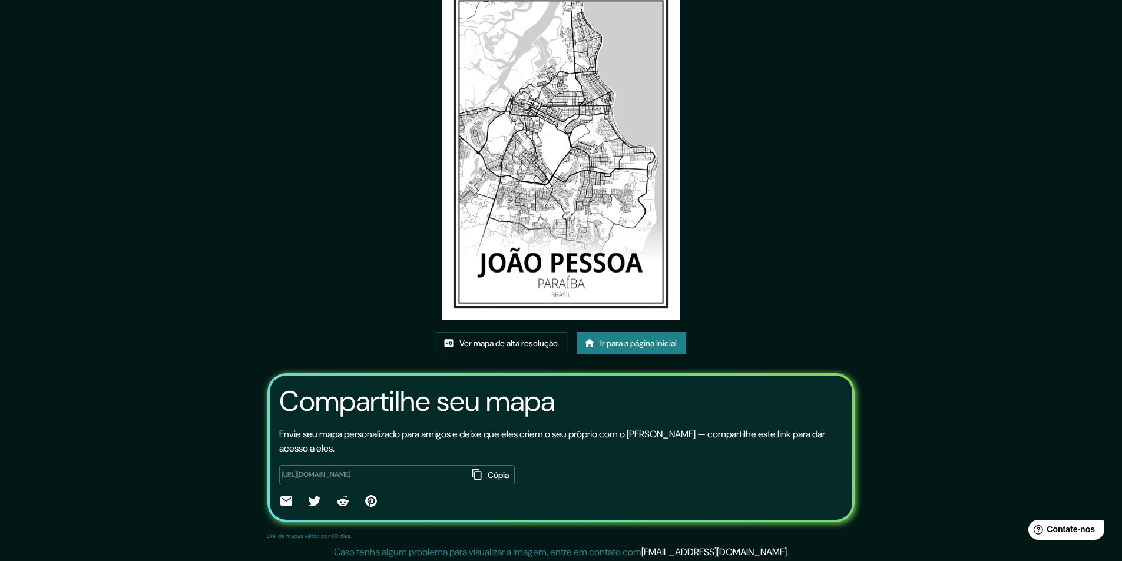
scroll to position [71, 0]
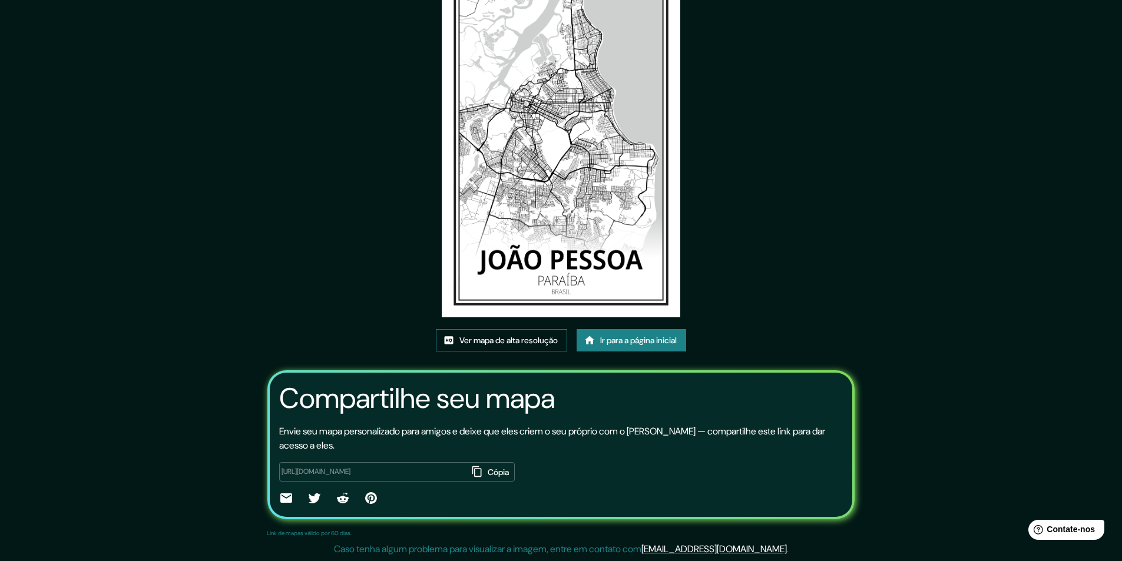
click at [526, 341] on font "Ver mapa de alta resolução" at bounding box center [508, 340] width 98 height 11
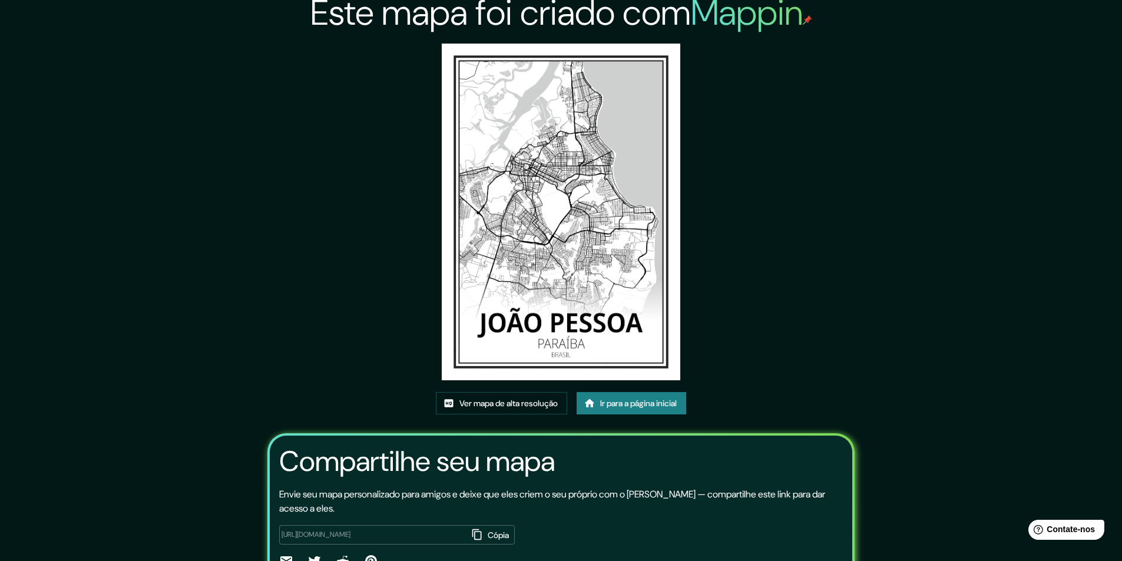
scroll to position [0, 0]
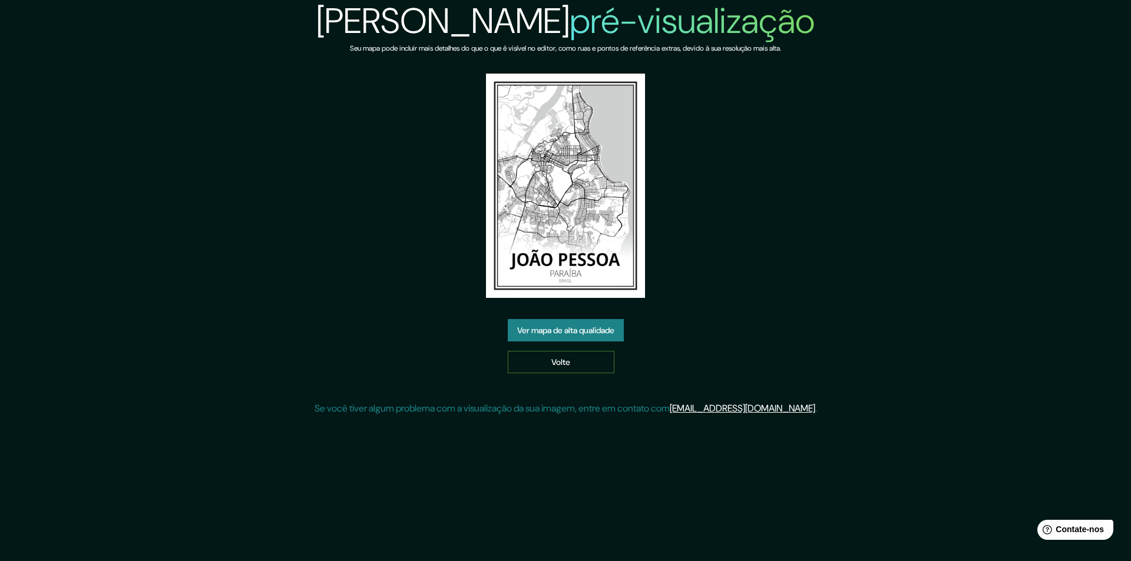
click at [577, 369] on link "Volte" at bounding box center [561, 362] width 107 height 22
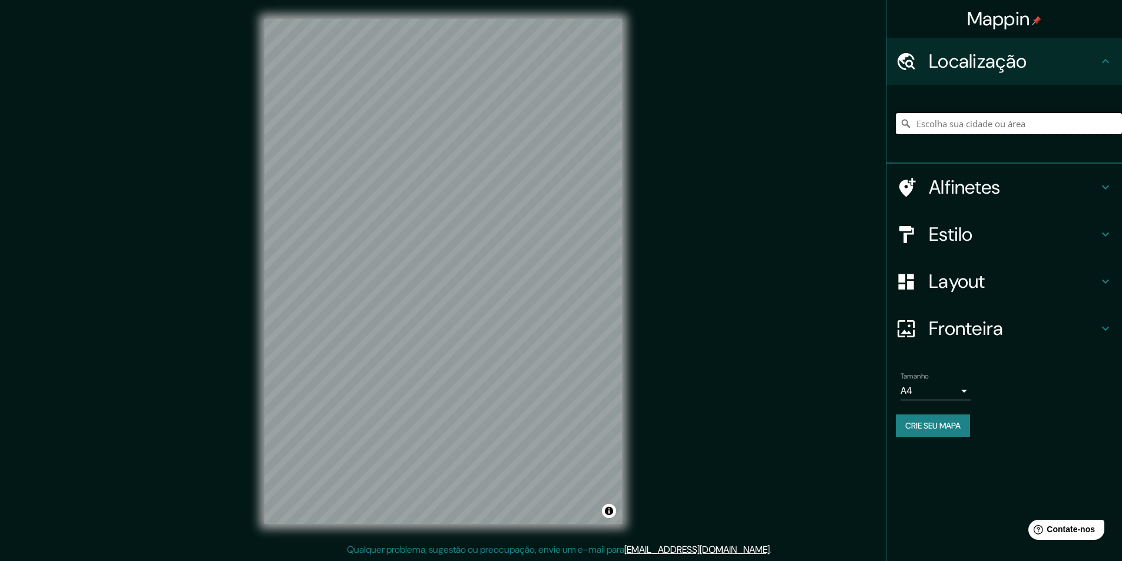
click at [978, 116] on input "Escolha sua cidade ou área" at bounding box center [1009, 123] width 226 height 21
click at [956, 120] on input "[PERSON_NAME], [GEOGRAPHIC_DATA], [GEOGRAPHIC_DATA]" at bounding box center [1009, 123] width 226 height 21
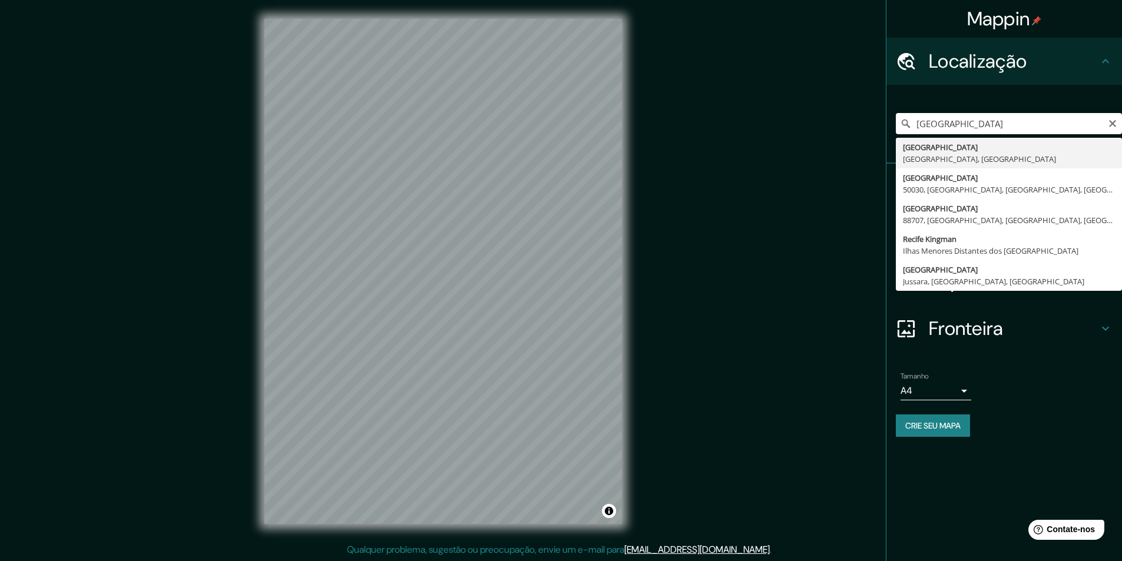
type input "Recife, Pernambuco, Brasil"
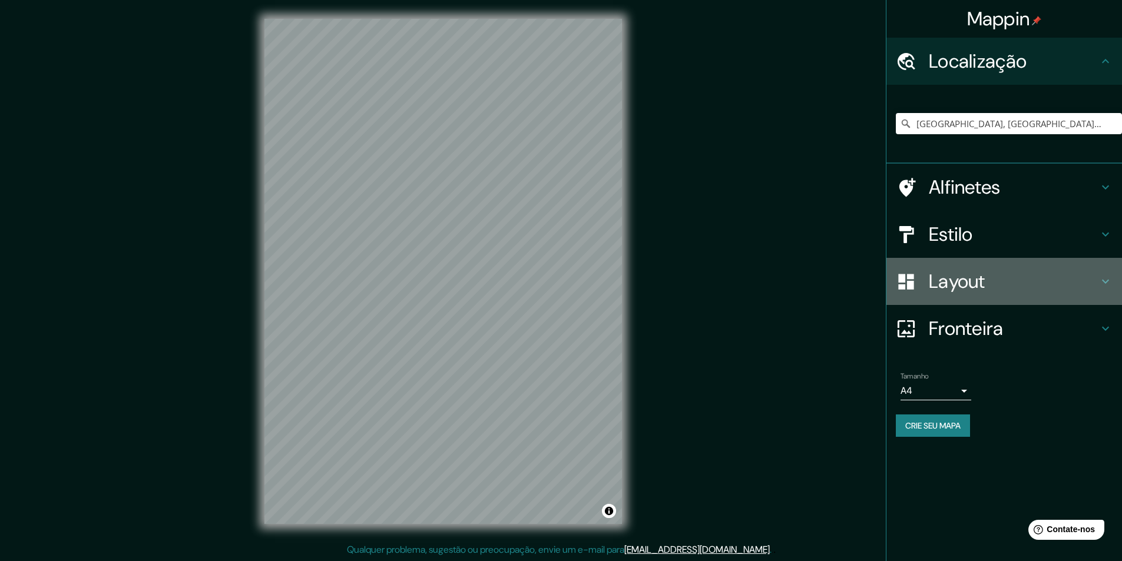
click at [1100, 277] on icon at bounding box center [1105, 281] width 14 height 14
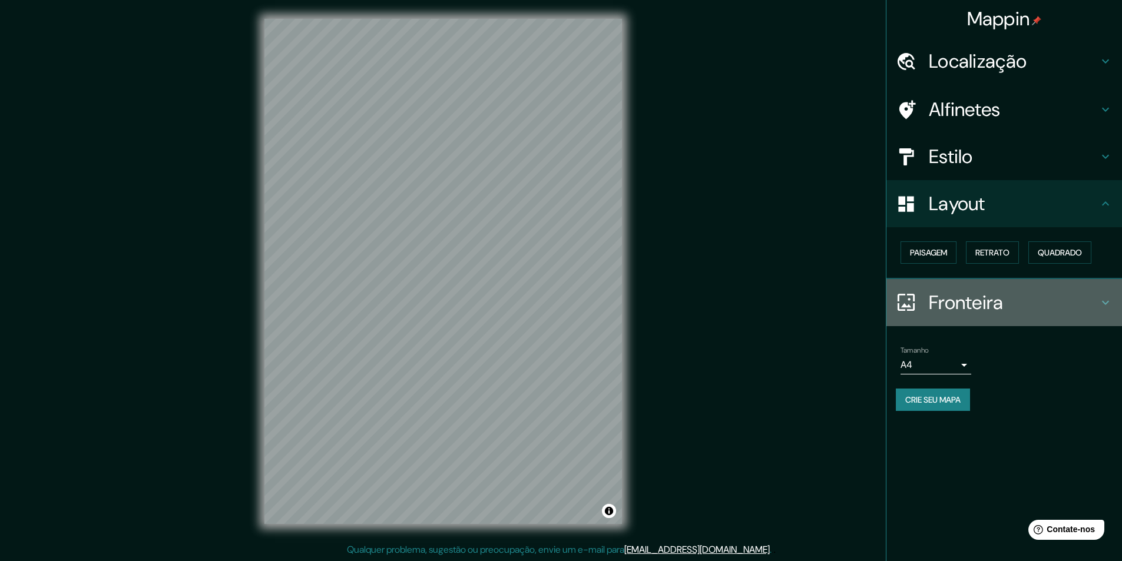
click at [1105, 306] on icon at bounding box center [1105, 303] width 14 height 14
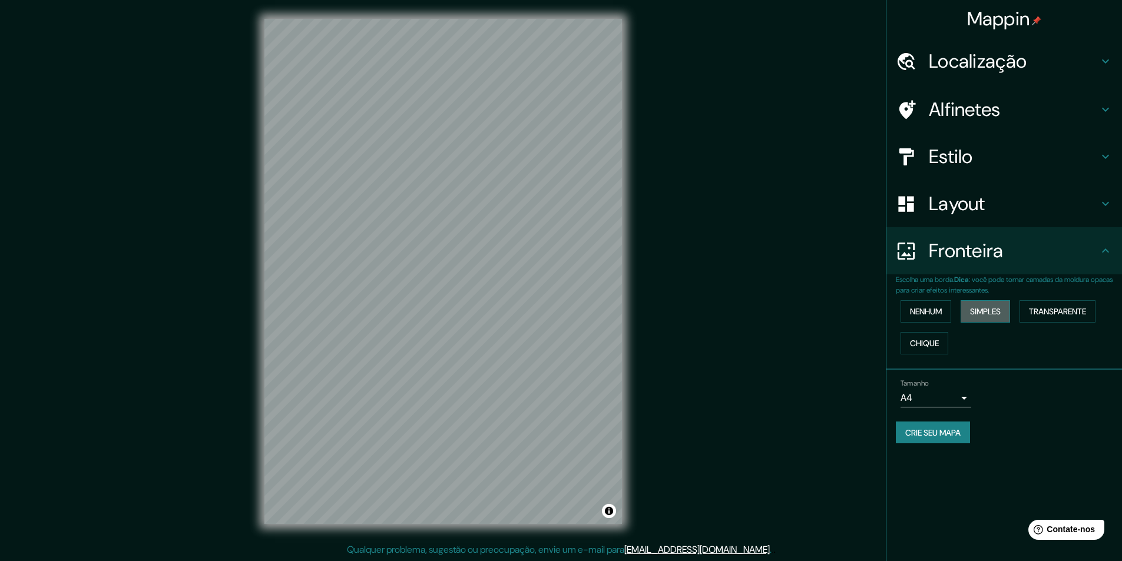
click at [989, 313] on font "Simples" at bounding box center [985, 311] width 31 height 11
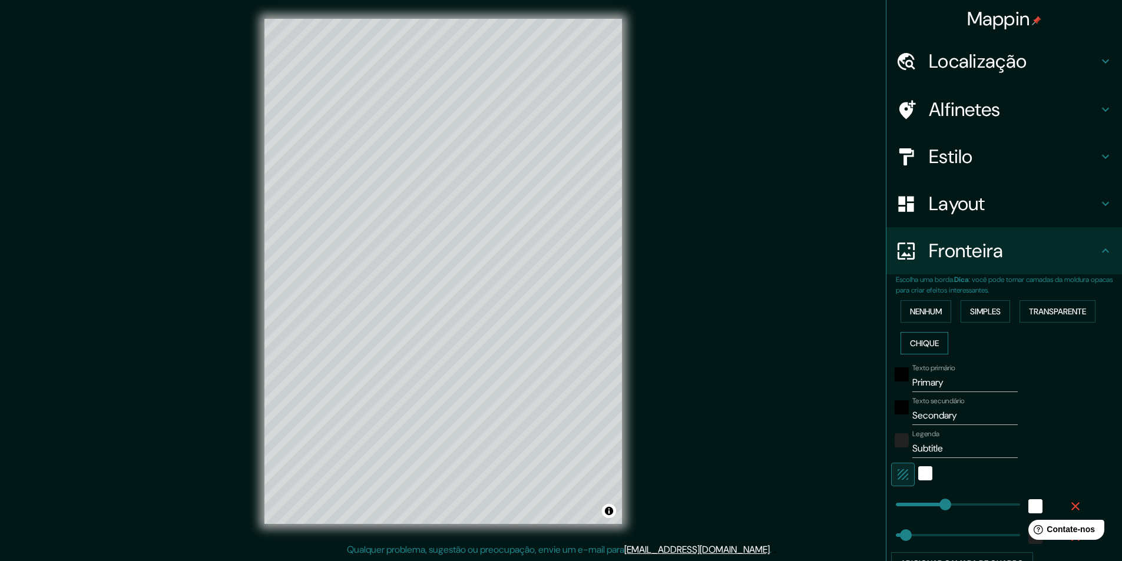
click at [912, 344] on font "Chique" at bounding box center [924, 343] width 29 height 11
click at [1005, 18] on font "Mappin" at bounding box center [998, 18] width 63 height 25
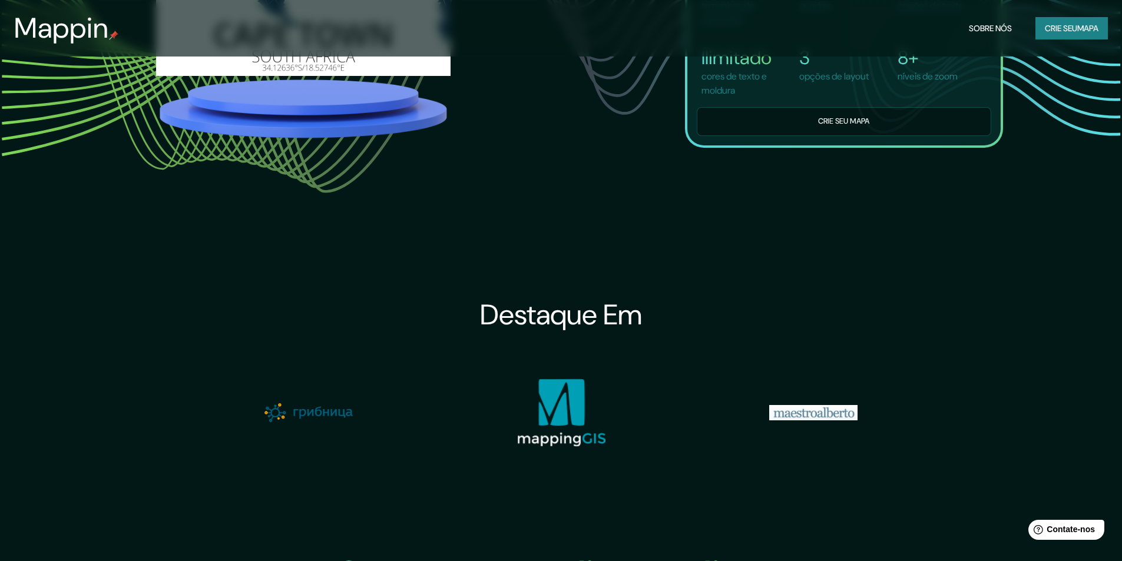
scroll to position [1319, 0]
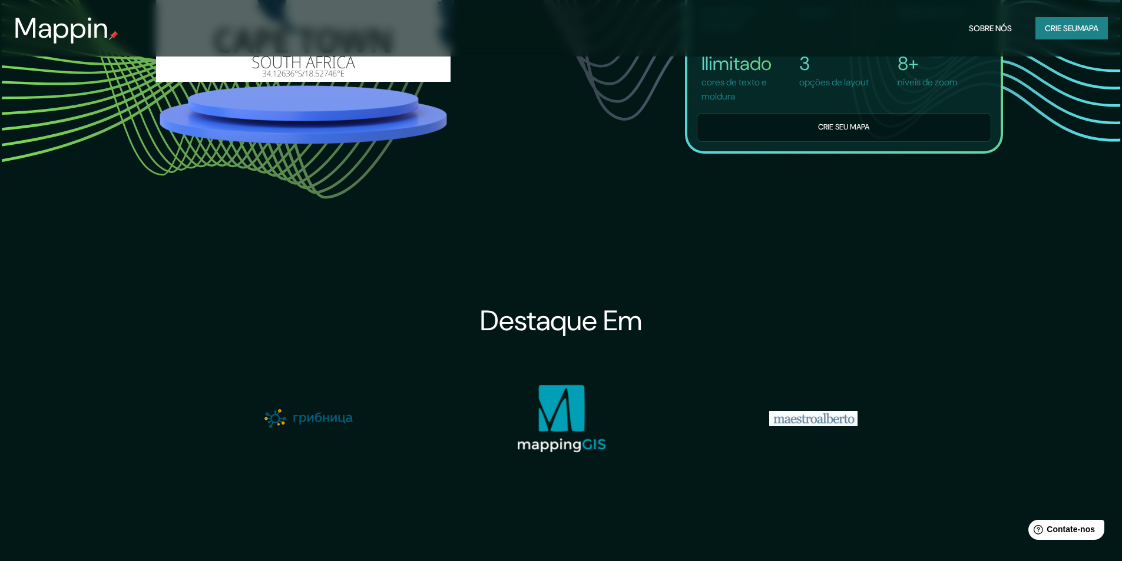
click at [987, 24] on font "Sobre nós" at bounding box center [990, 28] width 43 height 11
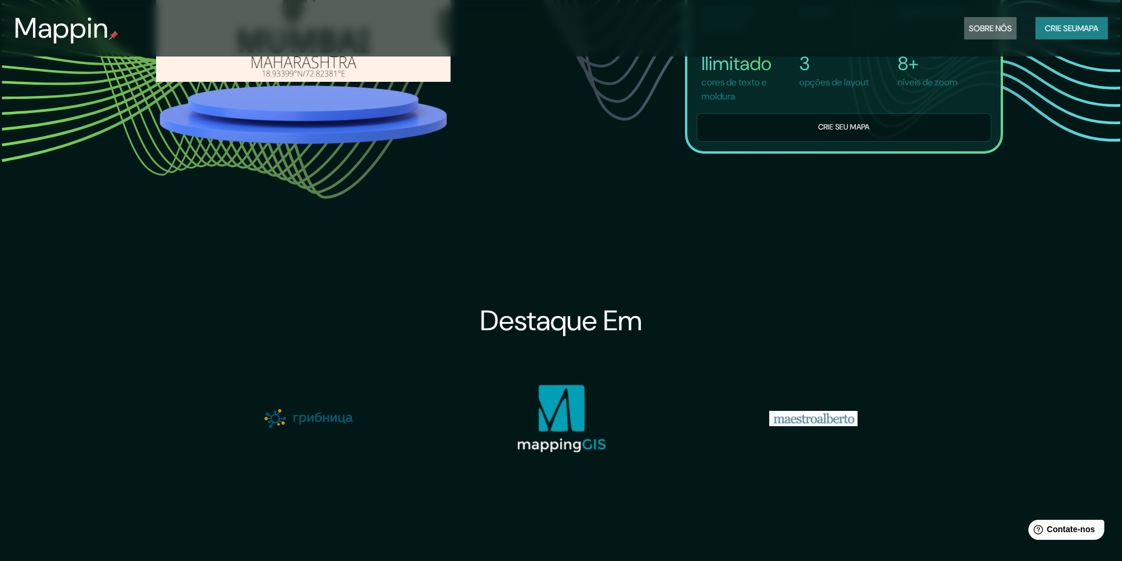
click at [984, 24] on font "Sobre nós" at bounding box center [990, 28] width 43 height 11
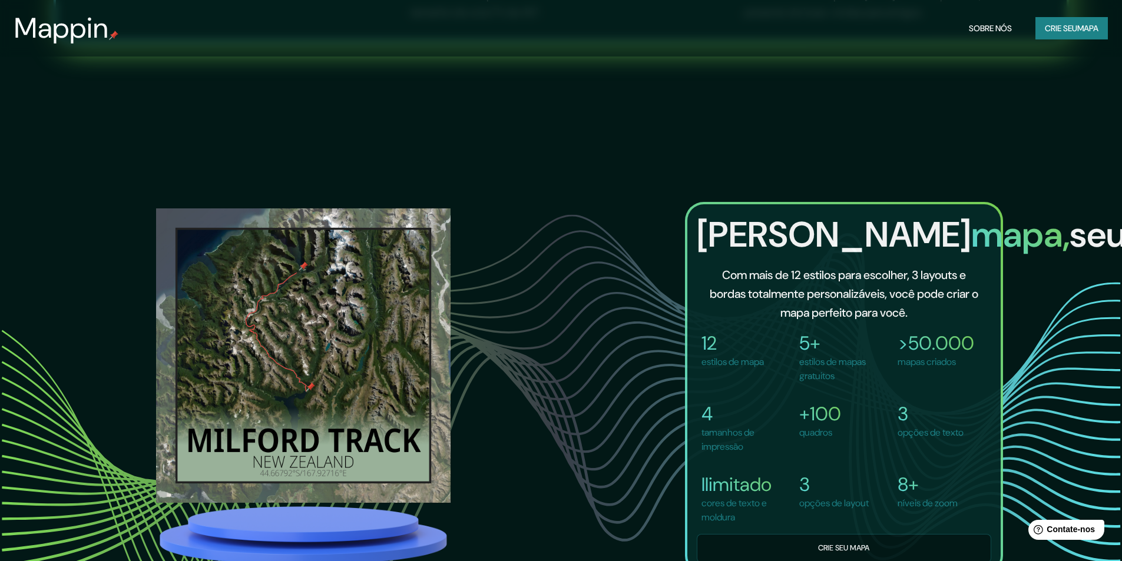
scroll to position [965, 0]
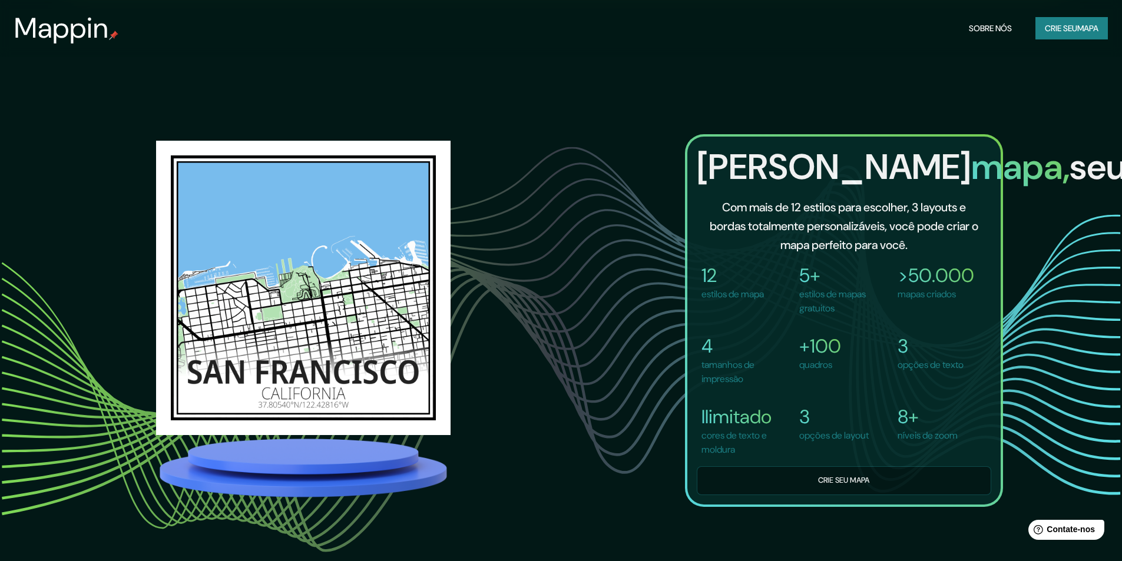
click at [1066, 31] on font "Crie seu" at bounding box center [1061, 28] width 32 height 11
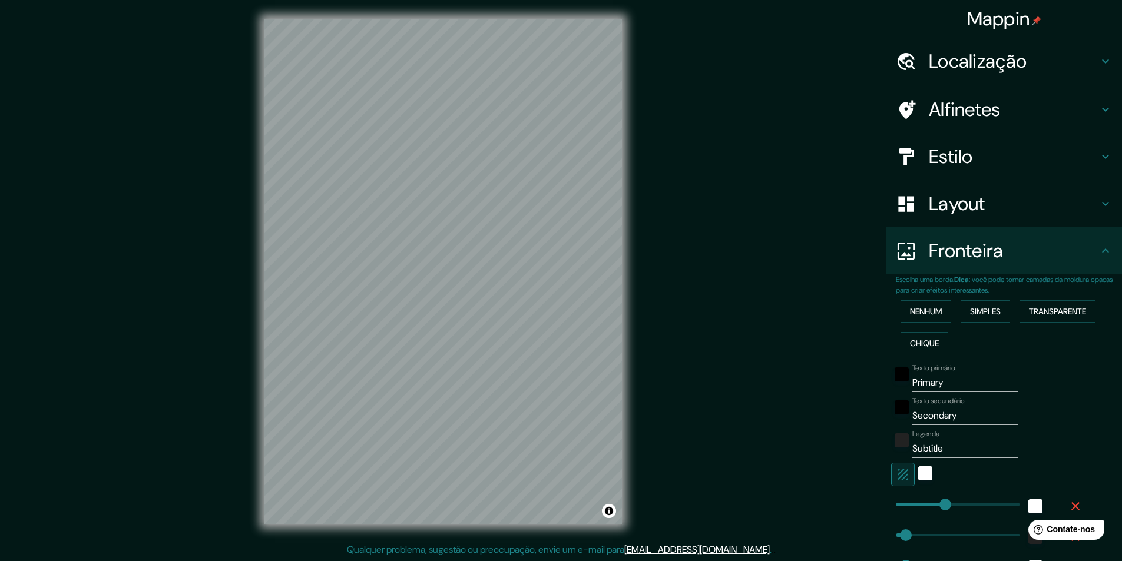
click at [948, 66] on font "Localização" at bounding box center [978, 61] width 98 height 25
type input "270"
type input "54"
type input "27"
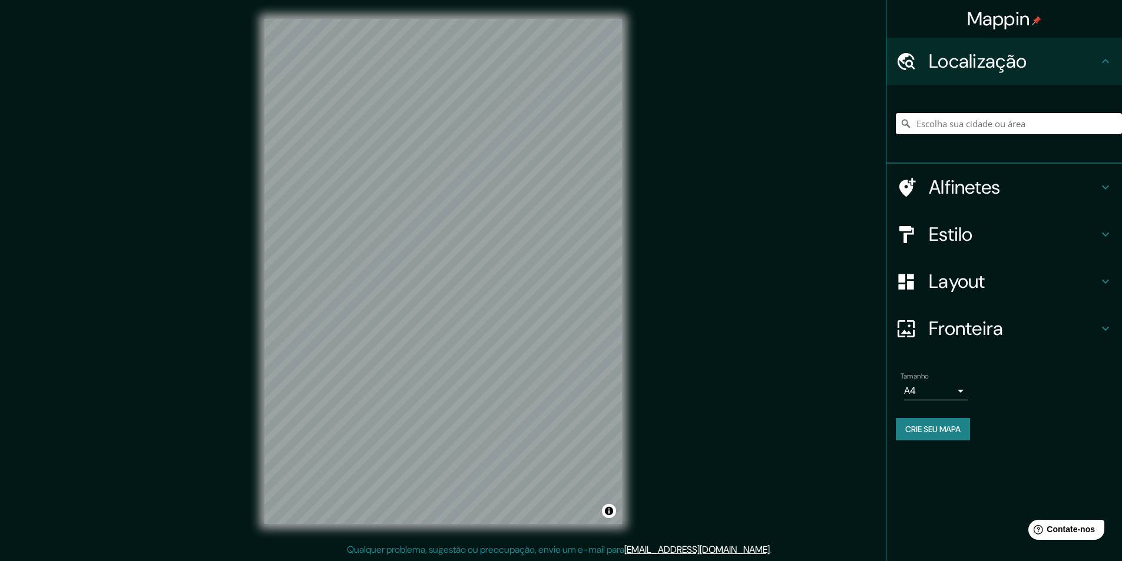
click at [948, 122] on input "Escolha sua cidade ou área" at bounding box center [1009, 123] width 226 height 21
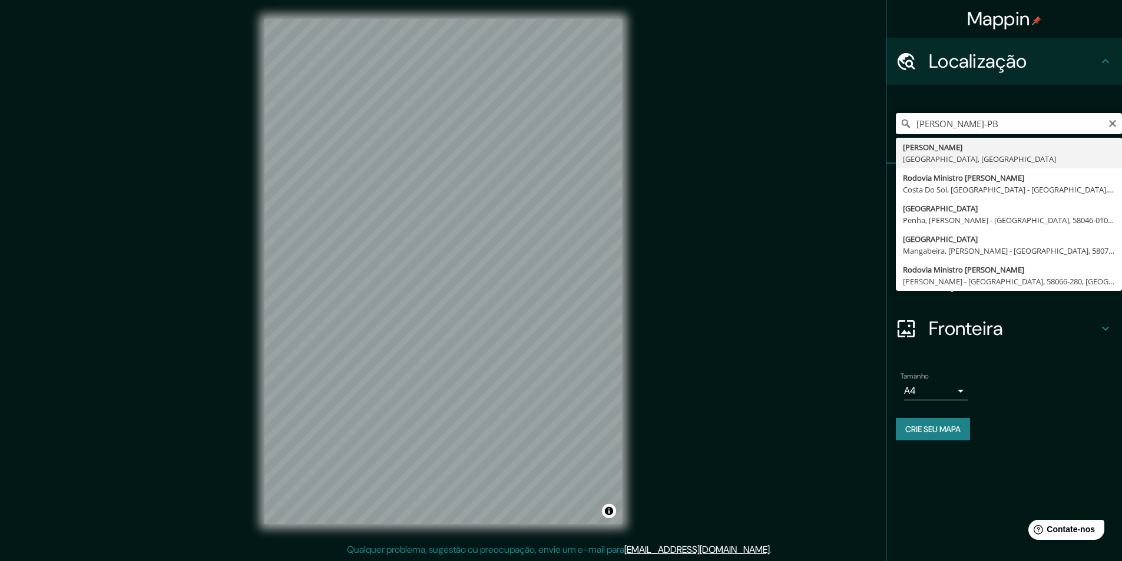
type input "[PERSON_NAME], [GEOGRAPHIC_DATA], [GEOGRAPHIC_DATA]"
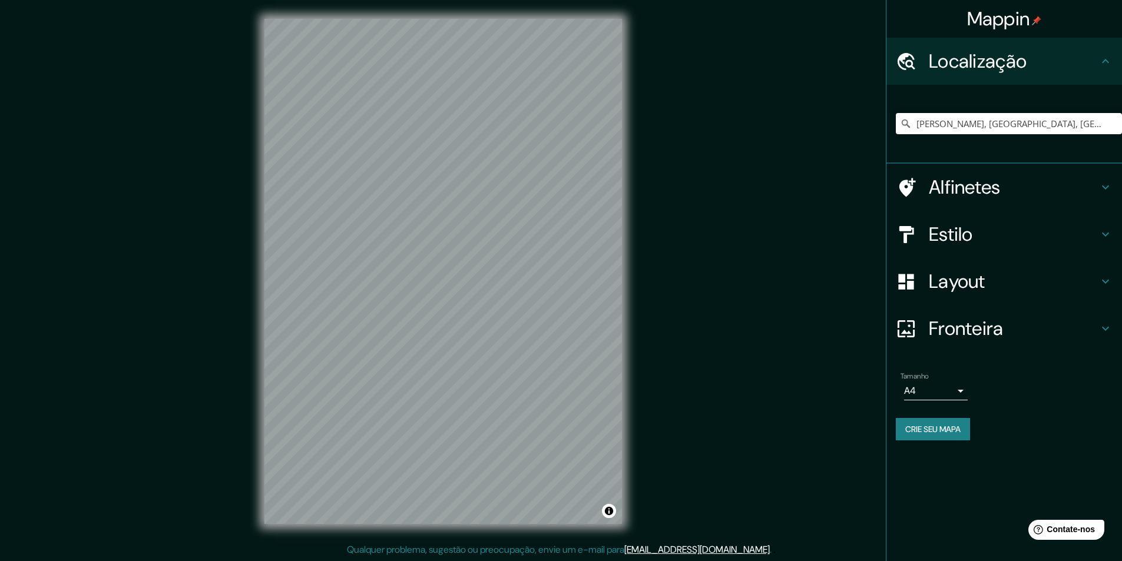
click at [1001, 333] on font "Fronteira" at bounding box center [966, 328] width 75 height 25
type input "270"
type input "54"
type input "27"
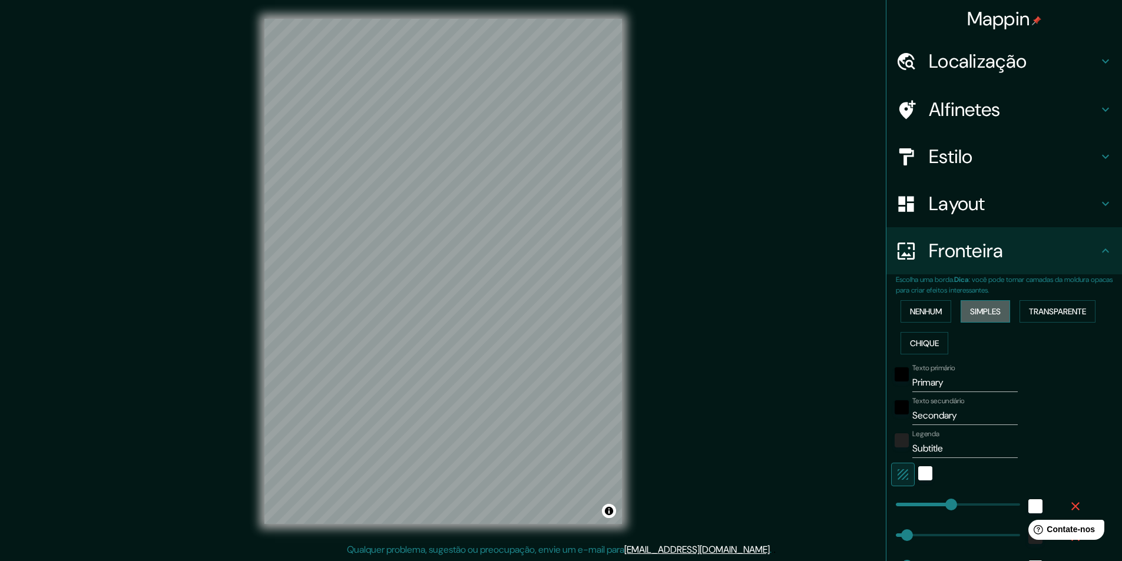
click at [970, 319] on font "Simples" at bounding box center [985, 311] width 31 height 15
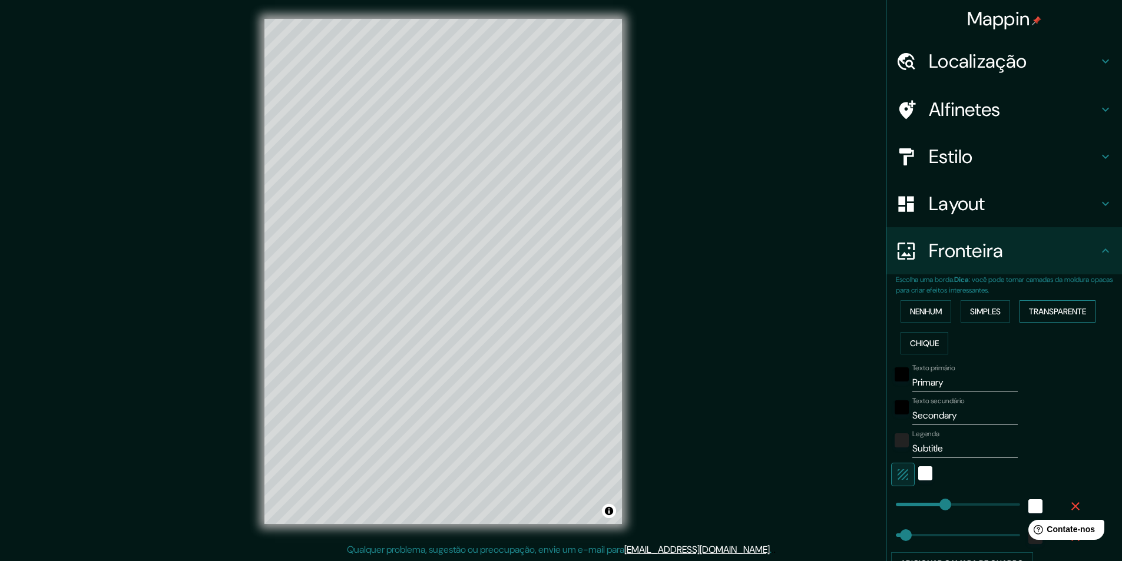
click at [1043, 316] on font "Transparente" at bounding box center [1057, 311] width 57 height 11
click at [948, 204] on font "Layout" at bounding box center [957, 203] width 57 height 25
type input "291"
type input "49"
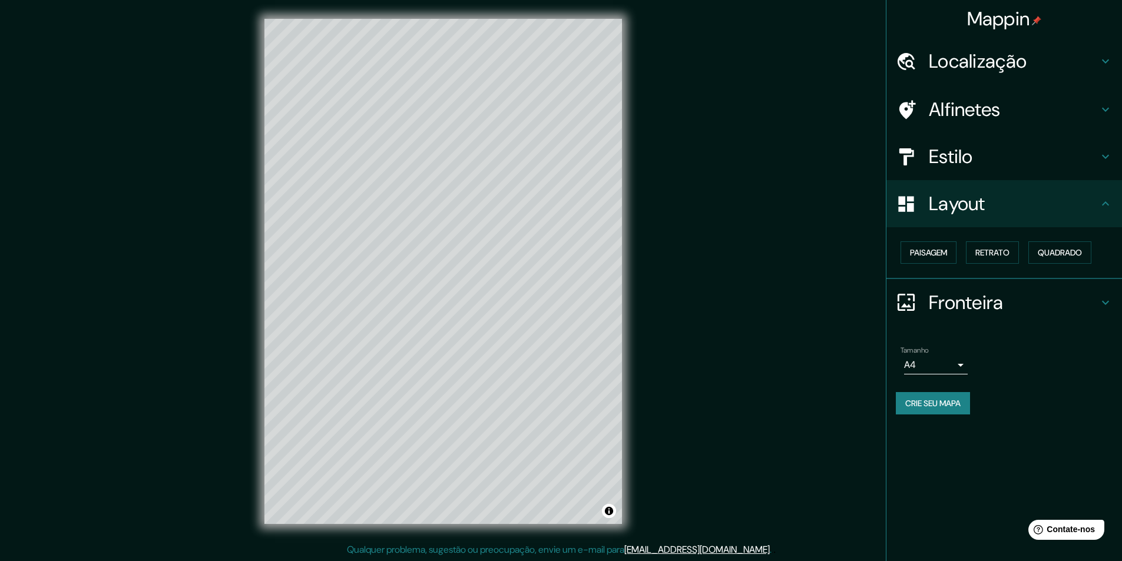
click at [970, 160] on font "Estilo" at bounding box center [951, 156] width 44 height 25
type input "291"
type input "49"
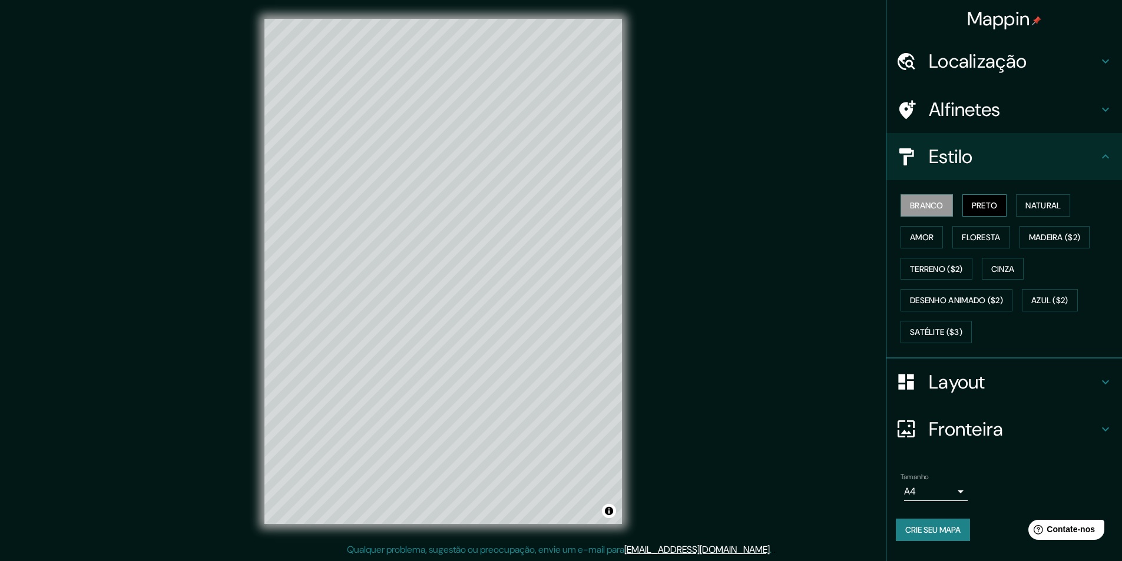
click at [989, 210] on font "Preto" at bounding box center [985, 205] width 26 height 11
click at [1045, 208] on font "Natural" at bounding box center [1042, 205] width 35 height 11
click at [928, 233] on font "Amor" at bounding box center [922, 237] width 24 height 11
click at [979, 241] on font "Floresta" at bounding box center [981, 237] width 38 height 11
click at [1042, 242] on font "Madeira ($2)" at bounding box center [1055, 237] width 52 height 11
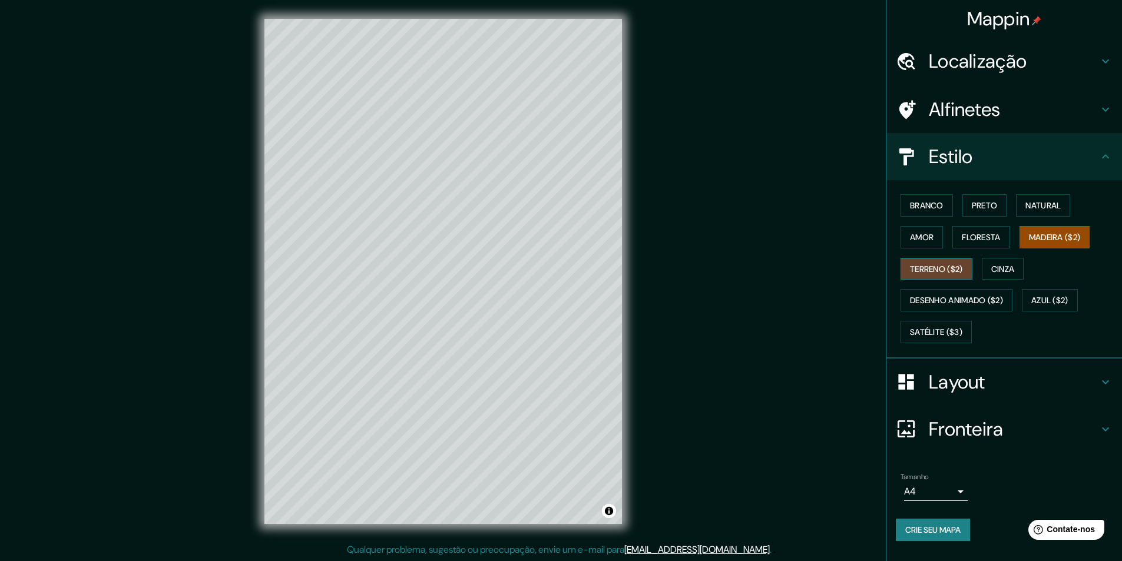
click at [945, 264] on font "Terreno ($2)" at bounding box center [936, 269] width 53 height 11
click at [992, 270] on button "Cinza" at bounding box center [1003, 269] width 42 height 22
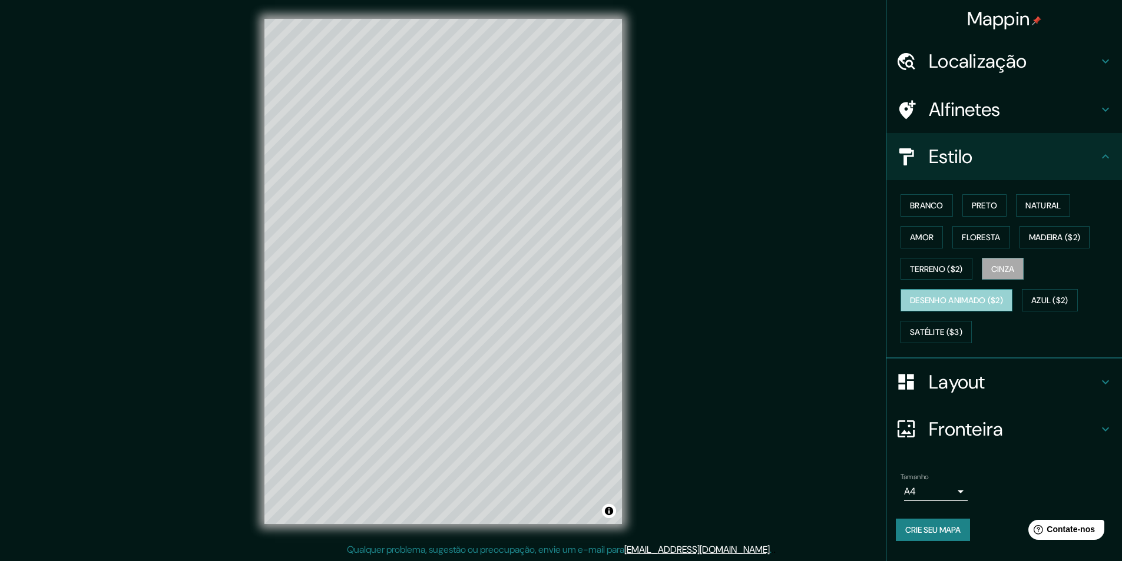
click at [935, 304] on font "Desenho animado ($2)" at bounding box center [956, 301] width 93 height 11
click at [1048, 299] on font "Azul ($2)" at bounding box center [1049, 301] width 37 height 11
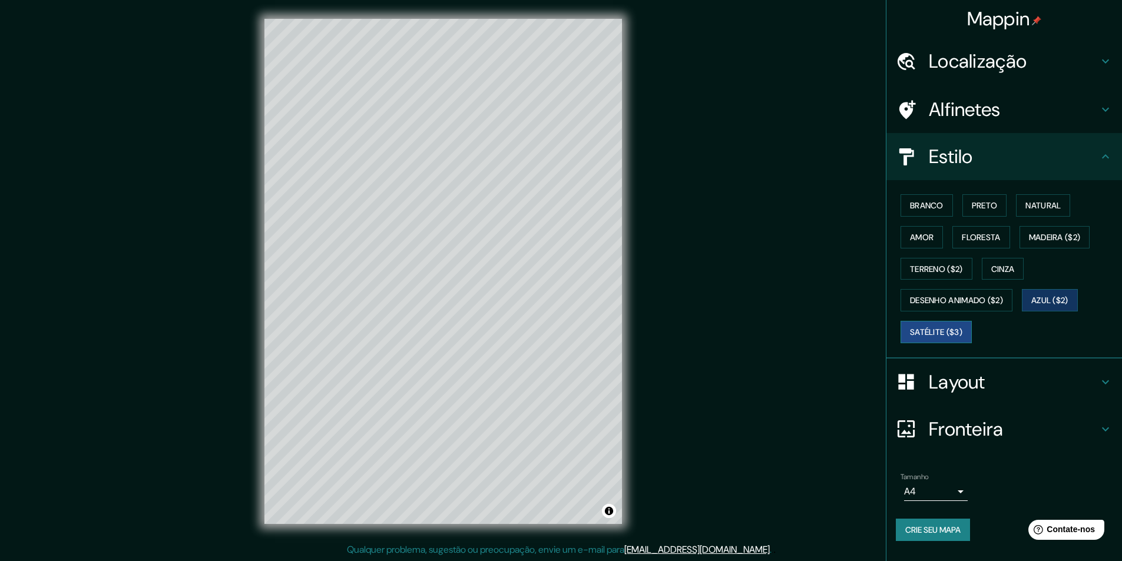
click at [958, 326] on font "Satélite ($3)" at bounding box center [936, 332] width 52 height 15
click at [1042, 233] on font "Madeira ($2)" at bounding box center [1055, 237] width 52 height 11
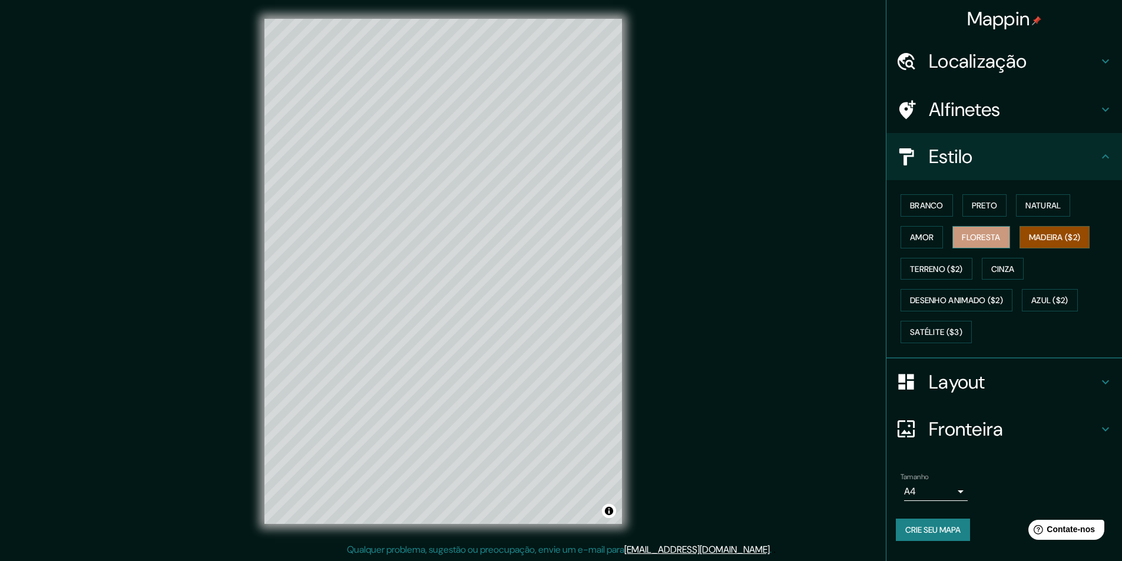
click at [987, 235] on font "Floresta" at bounding box center [981, 237] width 38 height 11
click at [1003, 387] on h4 "Layout" at bounding box center [1014, 382] width 170 height 24
type input "291"
type input "49"
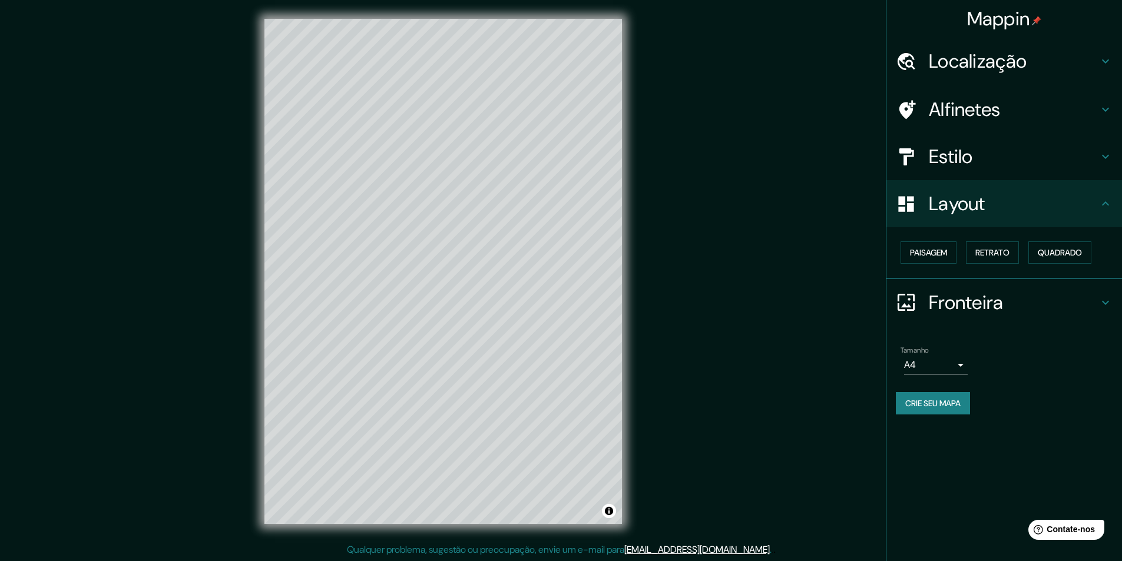
click at [977, 309] on font "Fronteira" at bounding box center [966, 302] width 75 height 25
type input "291"
type input "49"
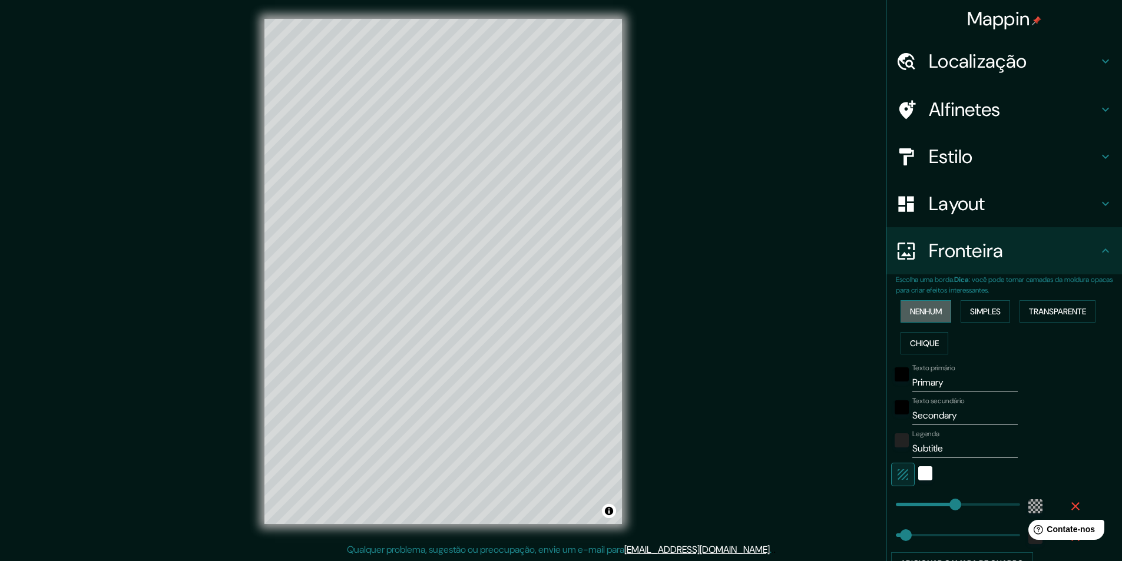
click at [922, 313] on font "Nenhum" at bounding box center [926, 311] width 32 height 11
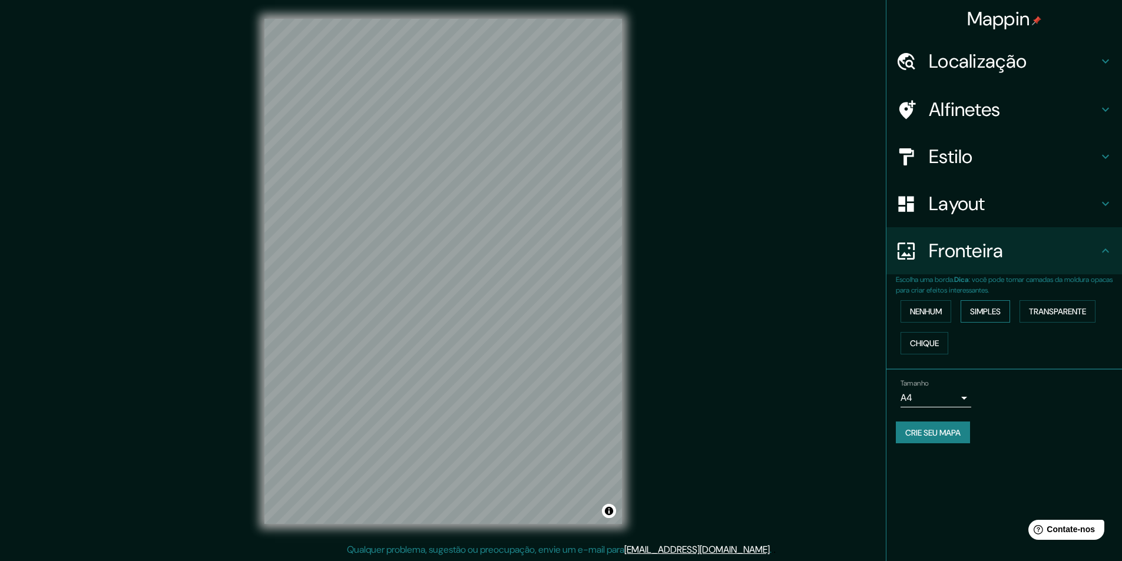
click at [997, 313] on font "Simples" at bounding box center [985, 311] width 31 height 11
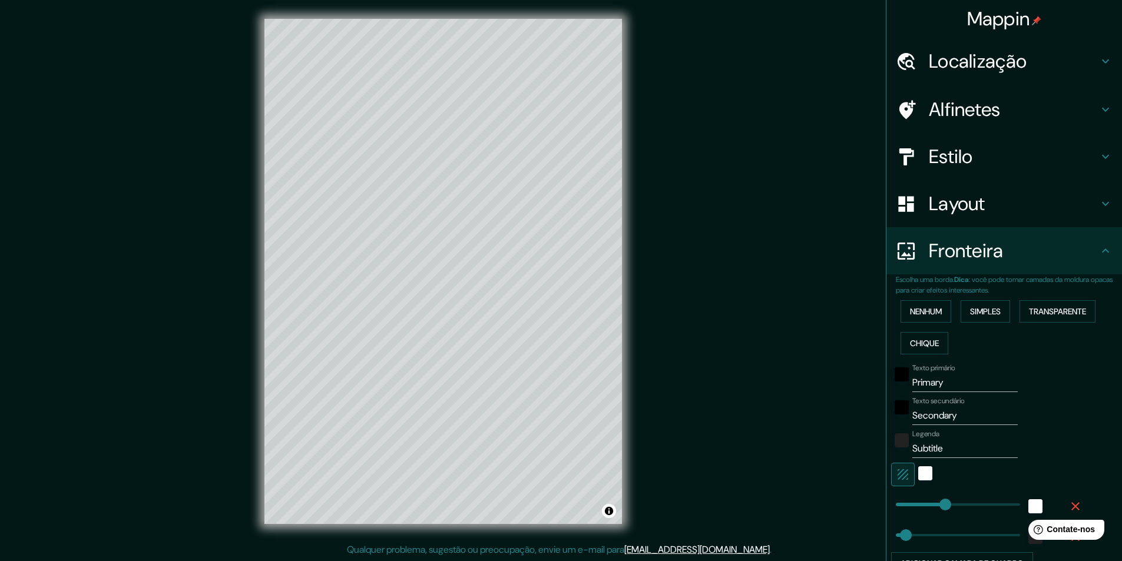
click at [977, 207] on font "Layout" at bounding box center [957, 203] width 57 height 25
type input "243"
type input "49"
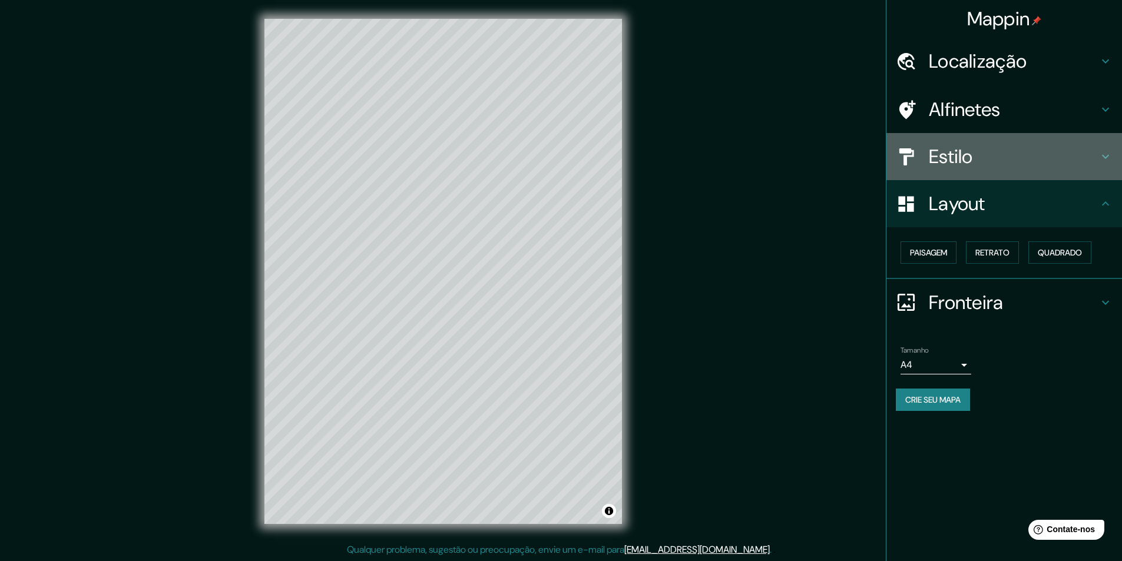
click at [960, 159] on font "Estilo" at bounding box center [951, 156] width 44 height 25
type input "243"
type input "49"
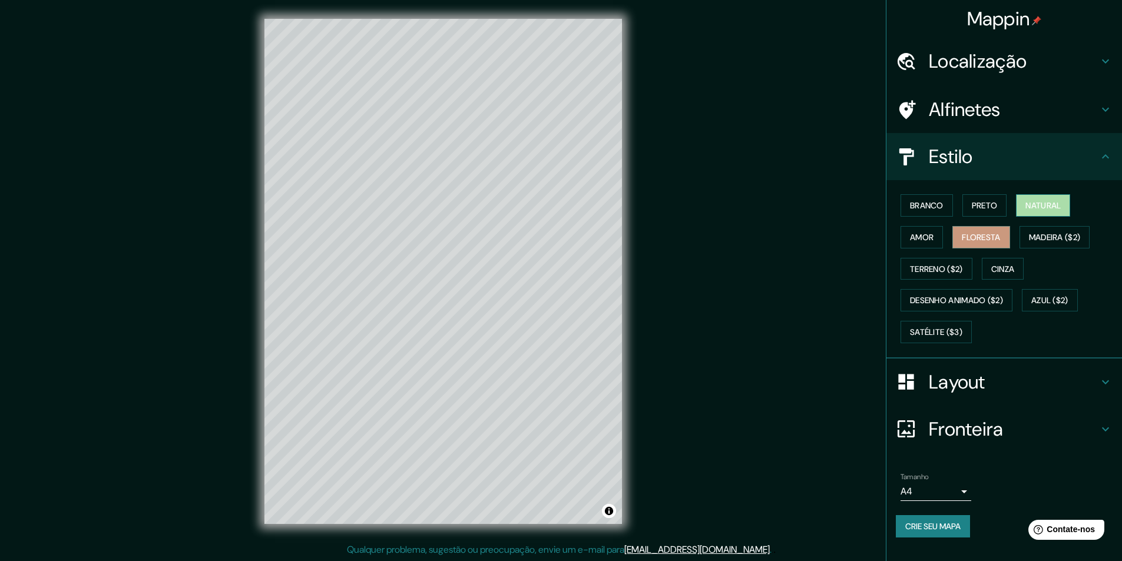
click at [1044, 203] on font "Natural" at bounding box center [1042, 205] width 35 height 11
click at [967, 432] on font "Fronteira" at bounding box center [966, 429] width 75 height 25
type input "243"
type input "49"
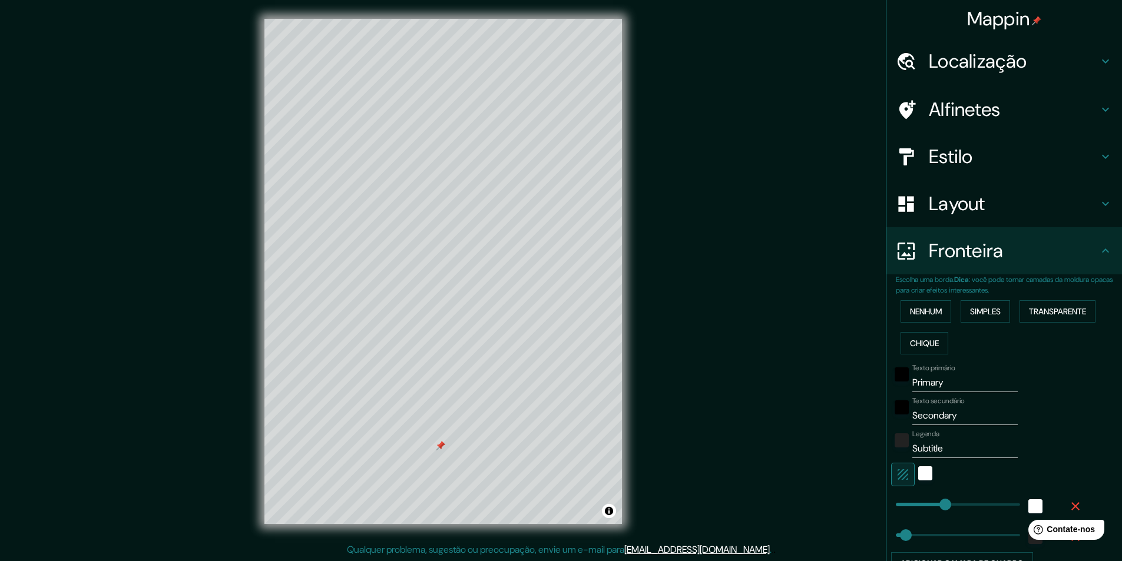
click at [944, 383] on input "Primary" at bounding box center [964, 382] width 105 height 19
type input "J"
type input "243"
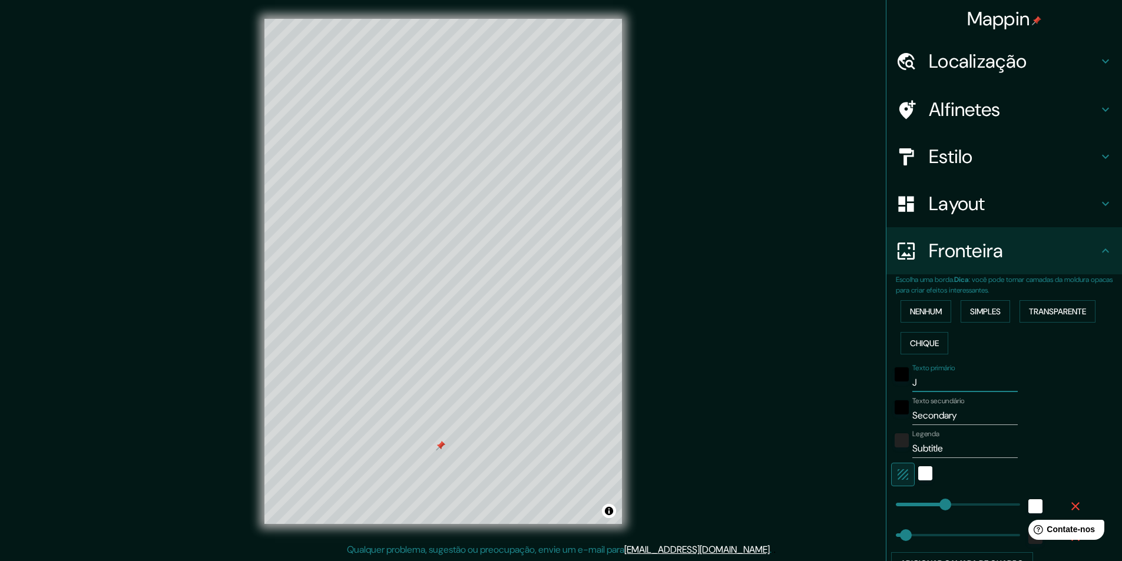
type input "49"
type input "[PERSON_NAME]"
type input "243"
type input "49"
type input "JOÃ"
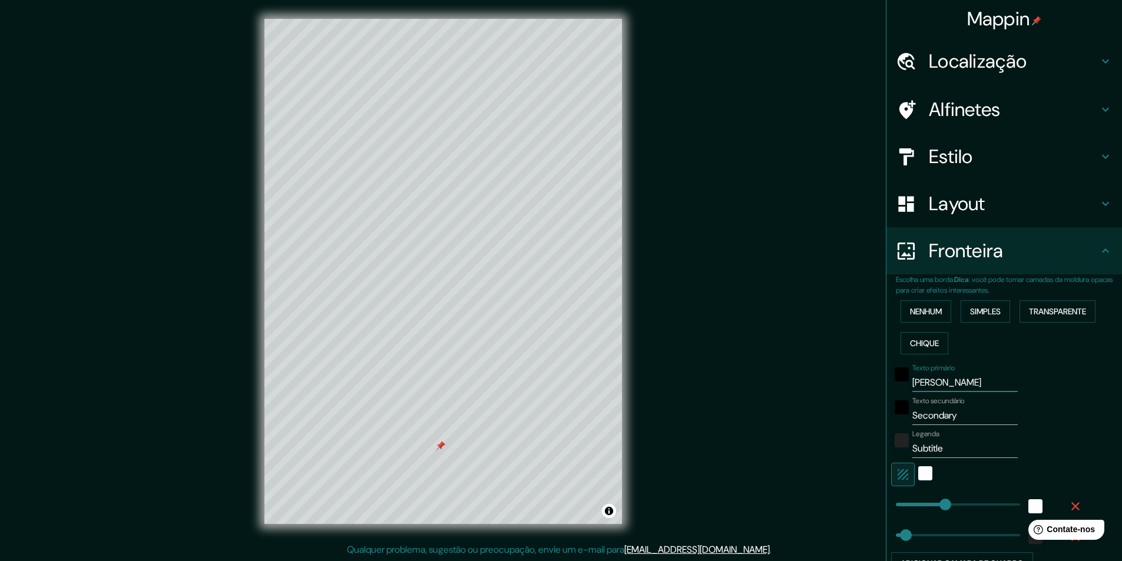
type input "243"
type input "49"
type input "[PERSON_NAME]"
type input "243"
type input "49"
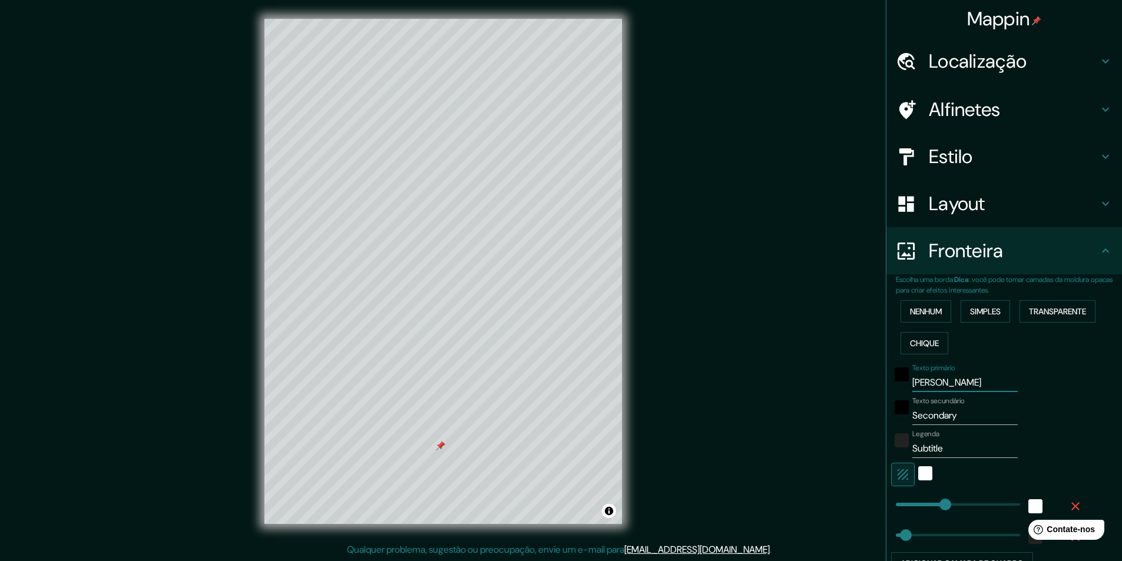
type input "[PERSON_NAME]"
type input "243"
type input "49"
type input "[PERSON_NAME]"
type input "243"
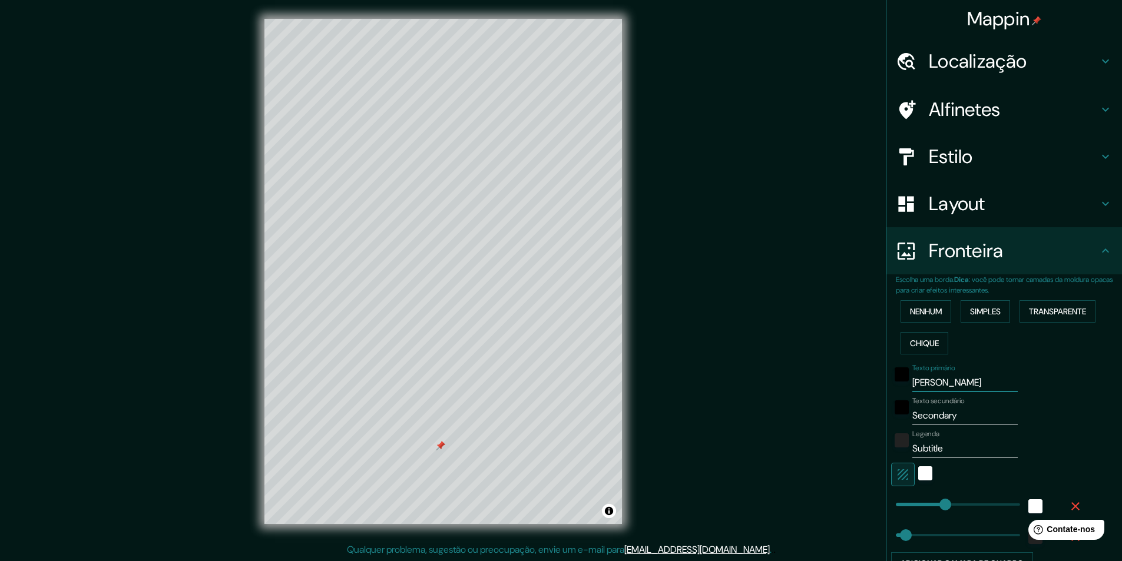
type input "49"
type input "[PERSON_NAME]"
type input "243"
type input "49"
type input "[PERSON_NAME]"
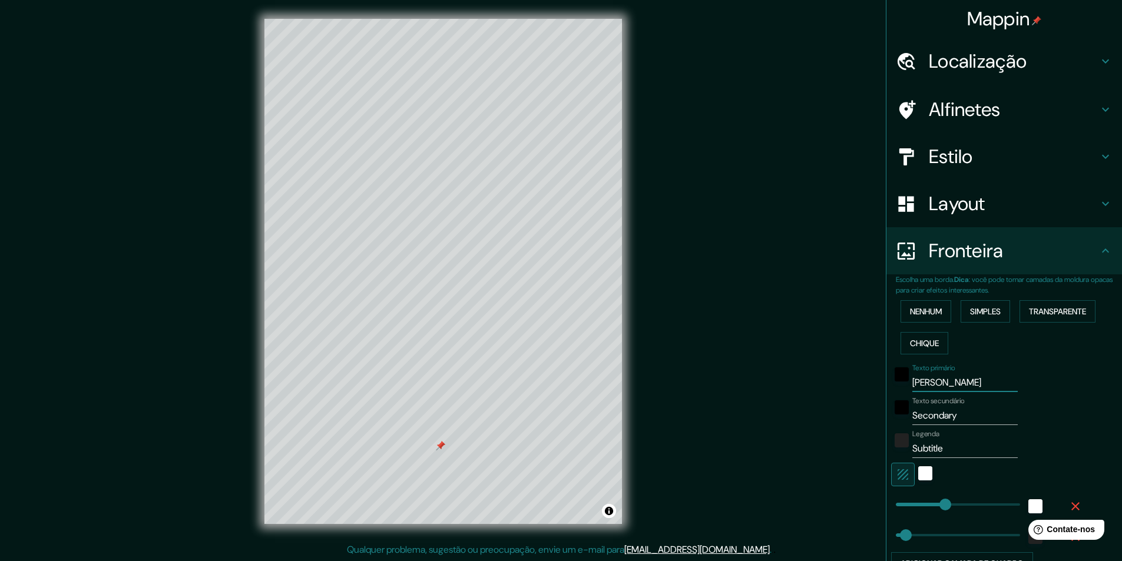
type input "243"
type input "49"
type input "[PERSON_NAME]"
type input "243"
type input "49"
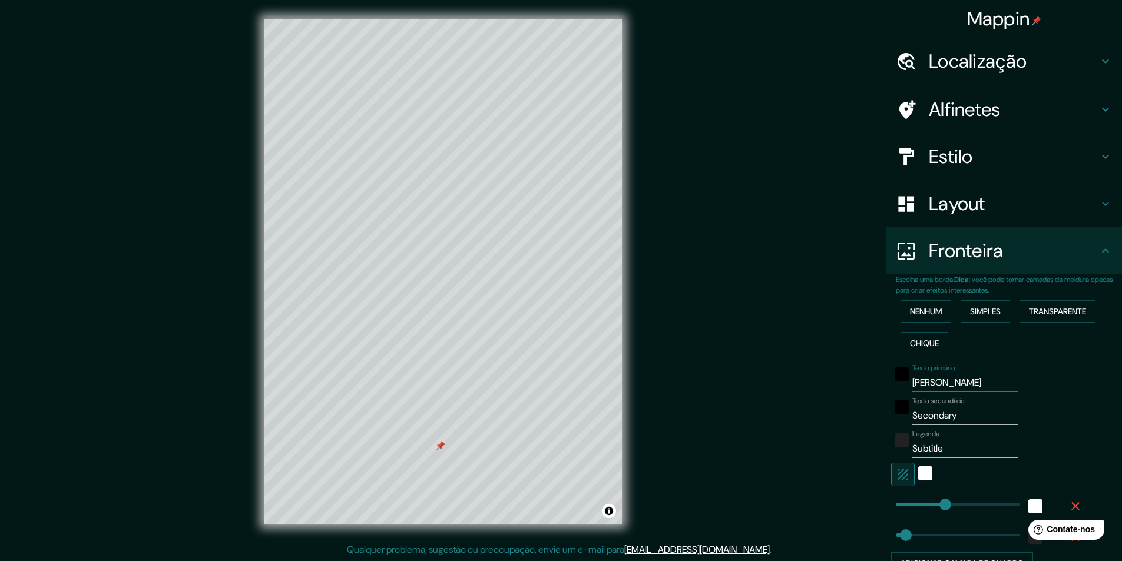
type input "[PERSON_NAME]"
type input "243"
type input "49"
type input "[PERSON_NAME]"
type input "243"
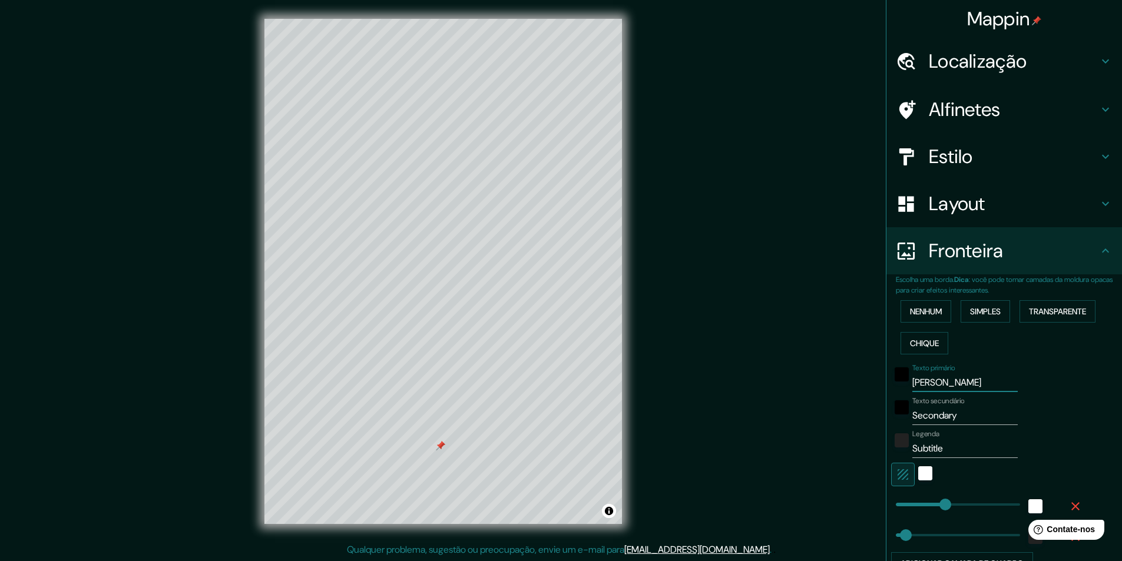
type input "49"
type input "[PERSON_NAME]"
click at [969, 102] on font "Alfinetes" at bounding box center [965, 109] width 72 height 25
type input "243"
type input "49"
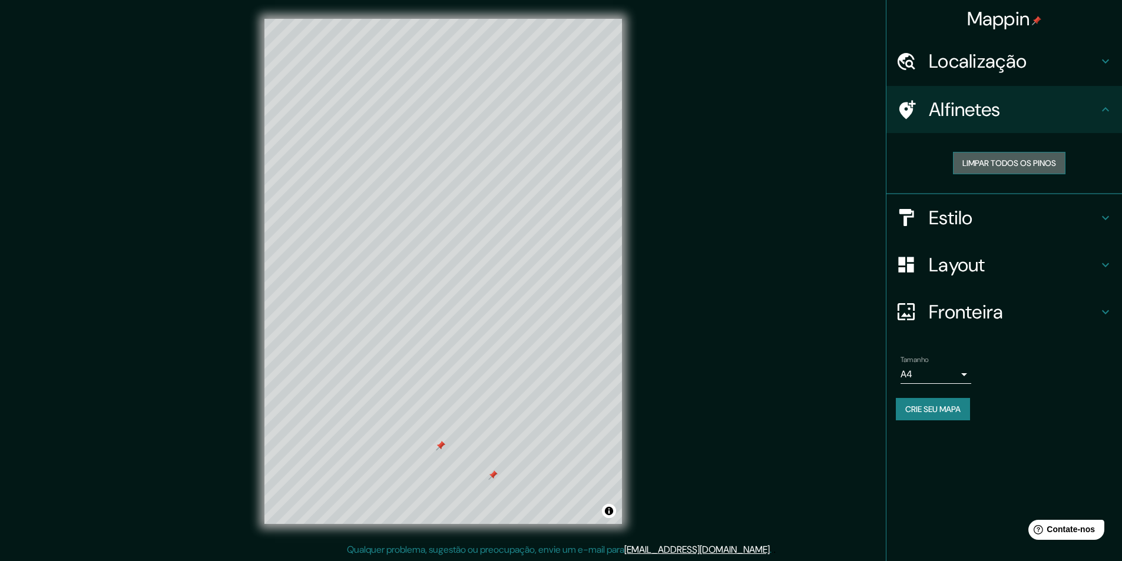
click at [999, 157] on font "Limpar todos os pinos" at bounding box center [1009, 162] width 94 height 15
click at [987, 315] on font "Fronteira" at bounding box center [966, 312] width 75 height 25
type input "243"
type input "49"
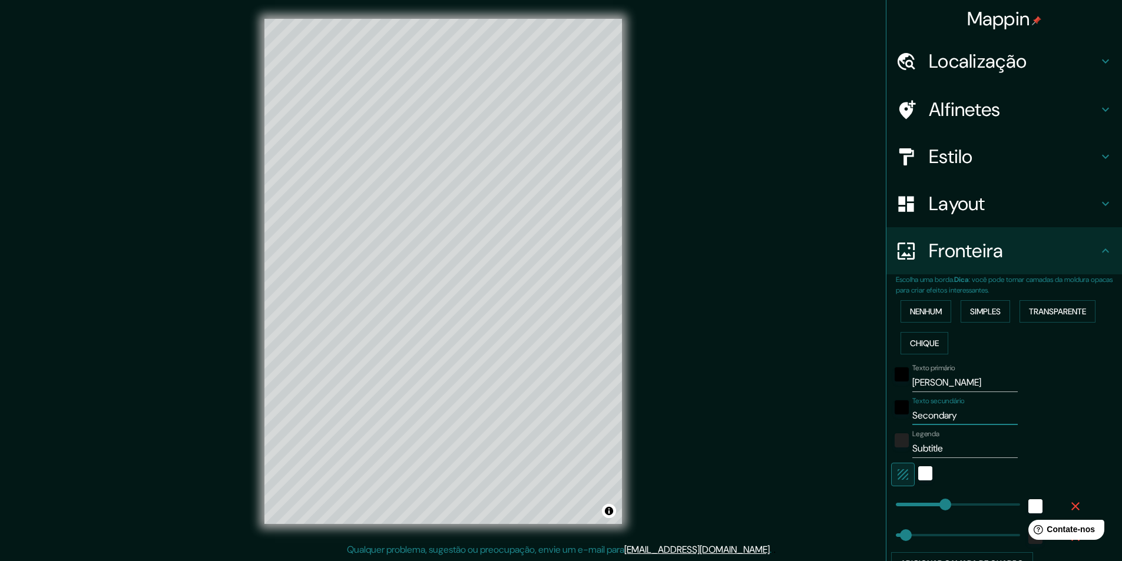
click at [939, 413] on input "Secondary" at bounding box center [964, 415] width 105 height 19
type input "PA"
type input "243"
type input "49"
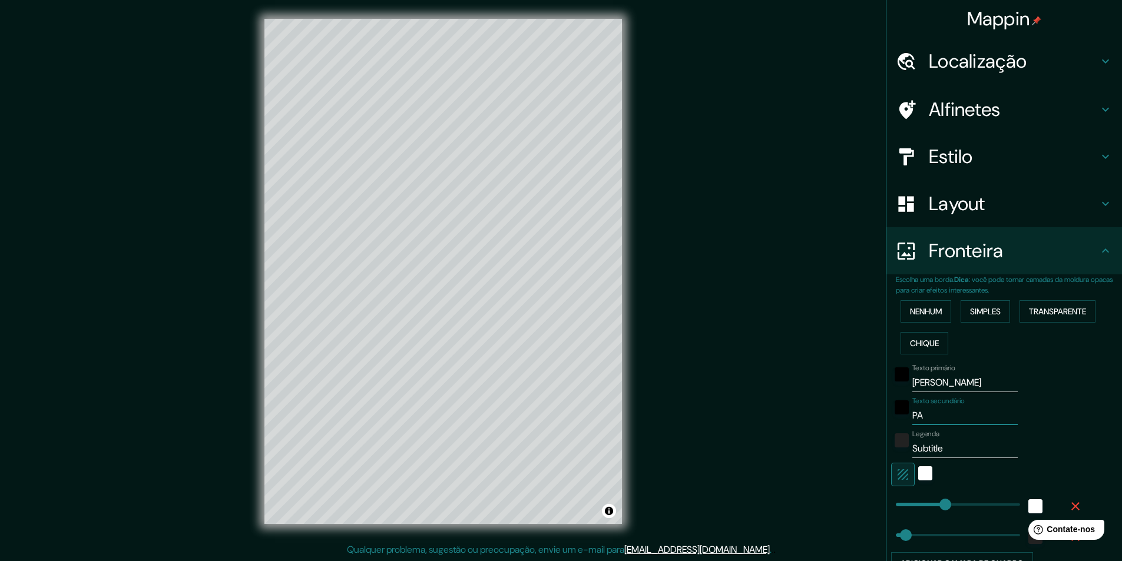
type input "PAR"
type input "243"
type input "49"
type input "PARA"
type input "243"
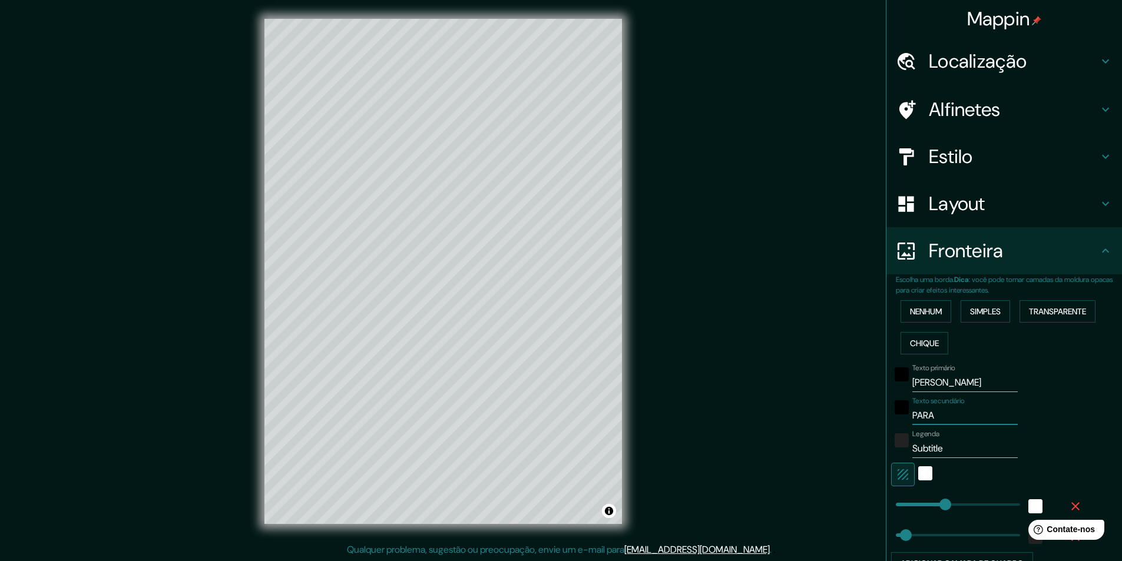
type input "49"
type input "PARAÍ"
type input "243"
type input "49"
type input "PARAÍB"
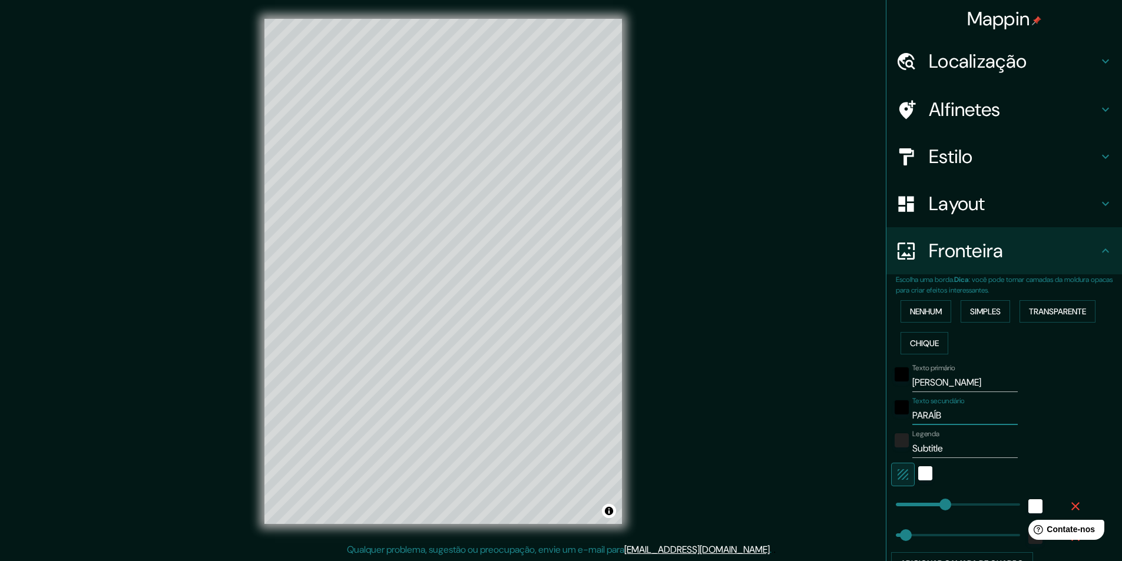
type input "243"
type input "49"
type input "[GEOGRAPHIC_DATA]"
type input "243"
type input "49"
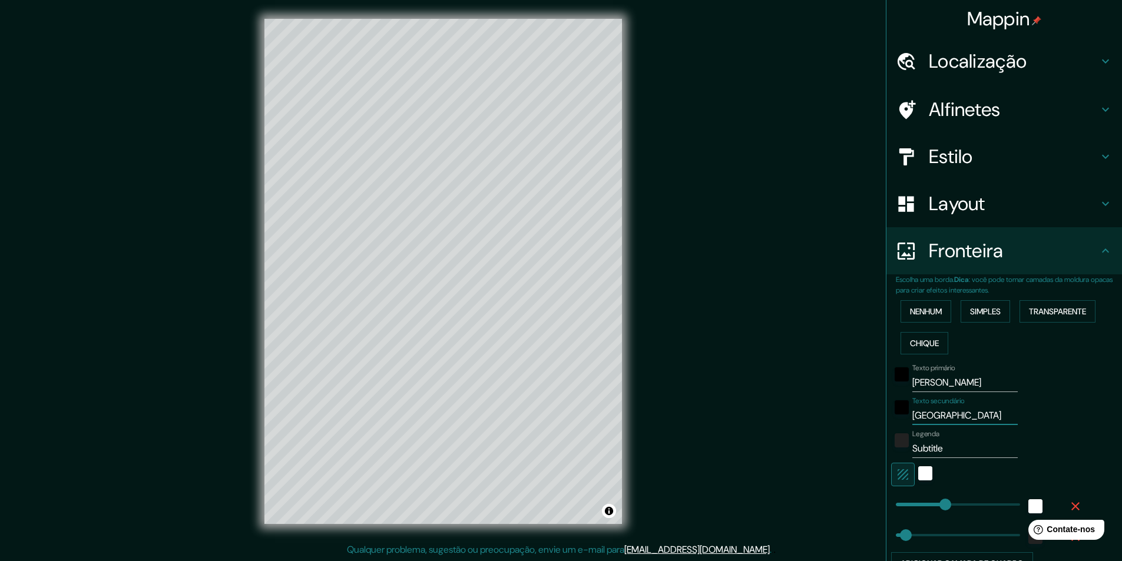
type input "[GEOGRAPHIC_DATA]"
click at [928, 442] on input "Subtitle" at bounding box center [964, 448] width 105 height 19
type input "BR"
type input "243"
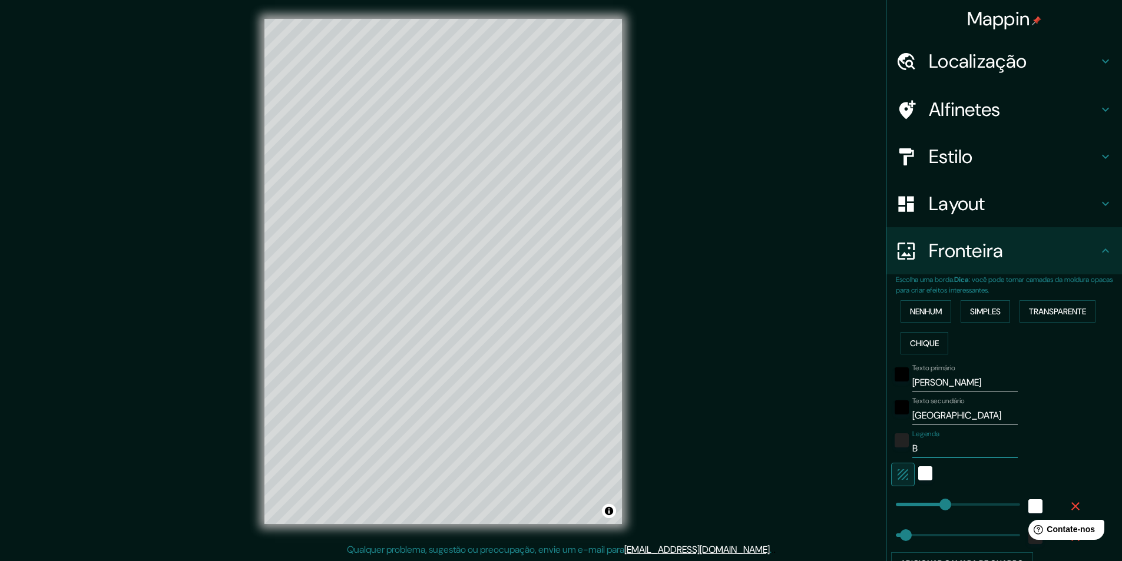
type input "49"
type input "BRA"
type input "243"
type input "49"
type input "BRAS"
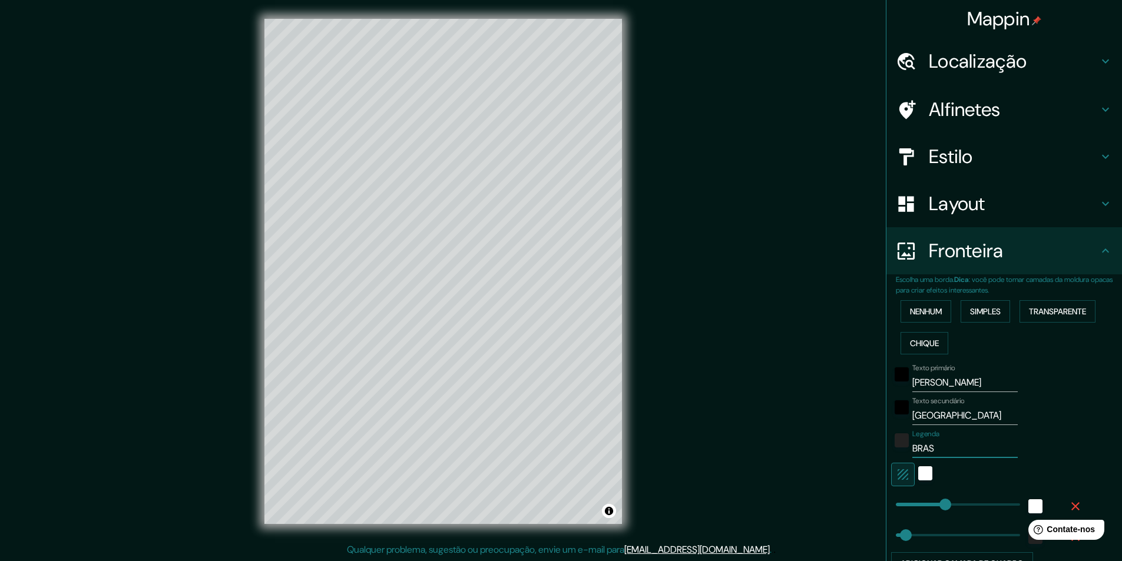
type input "243"
type input "49"
type input "BRASI"
type input "243"
type input "49"
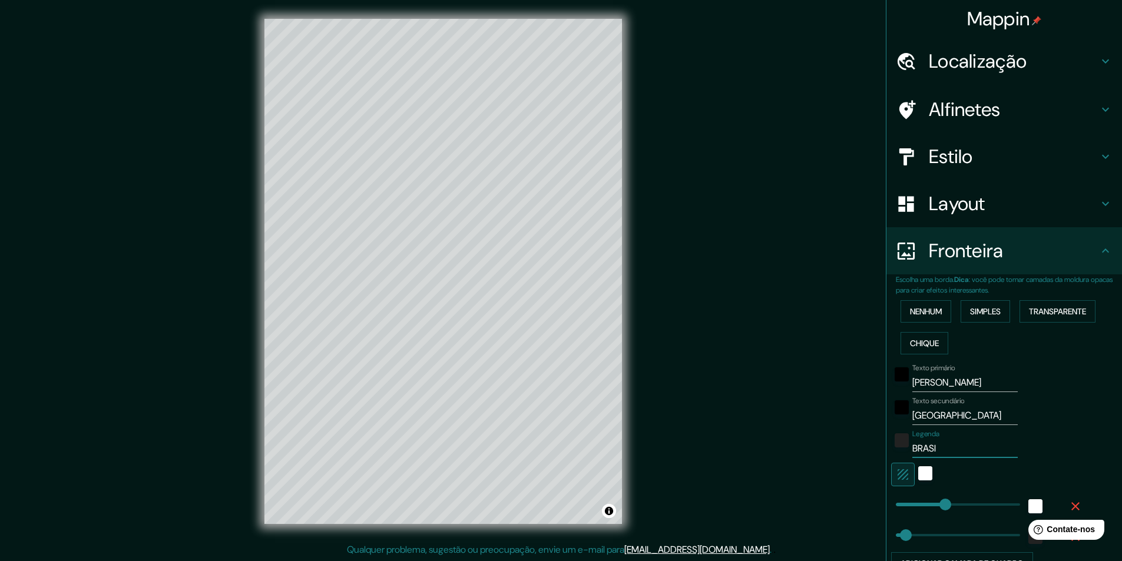
type input "[GEOGRAPHIC_DATA]"
type input "243"
type input "49"
type input "[GEOGRAPHIC_DATA]"
click at [697, 280] on div "Mappin Localização João Pessoa, Paraíba, Brasil Alfinetes Estilo Layout Frontei…" at bounding box center [561, 281] width 1122 height 562
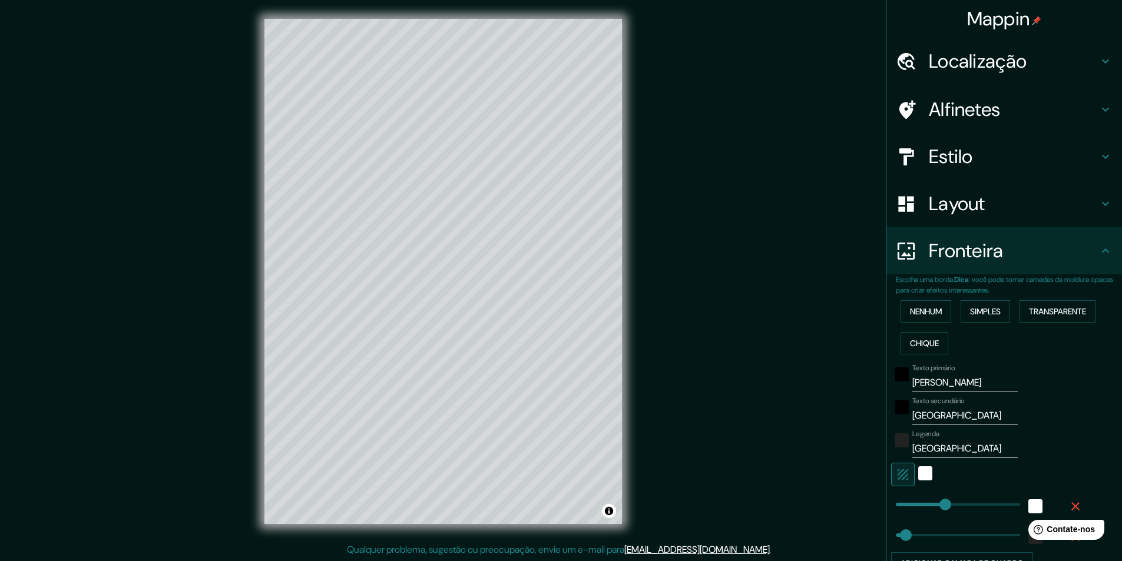
scroll to position [112, 0]
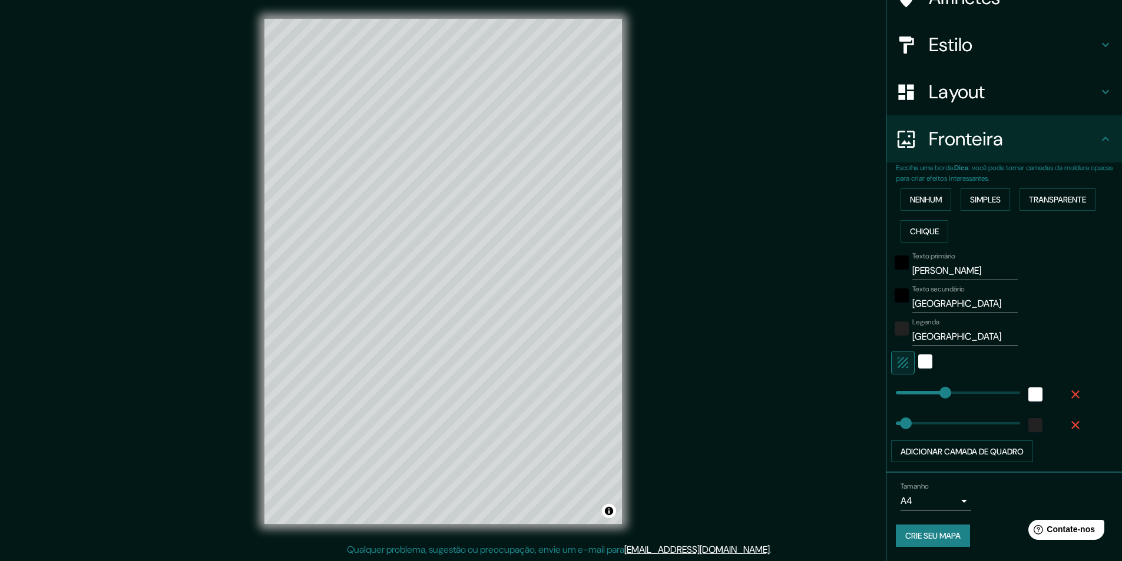
click at [957, 501] on body "Mappin Localização João Pessoa, Paraíba, Brasil Alfinetes Estilo Layout Frontei…" at bounding box center [561, 280] width 1122 height 561
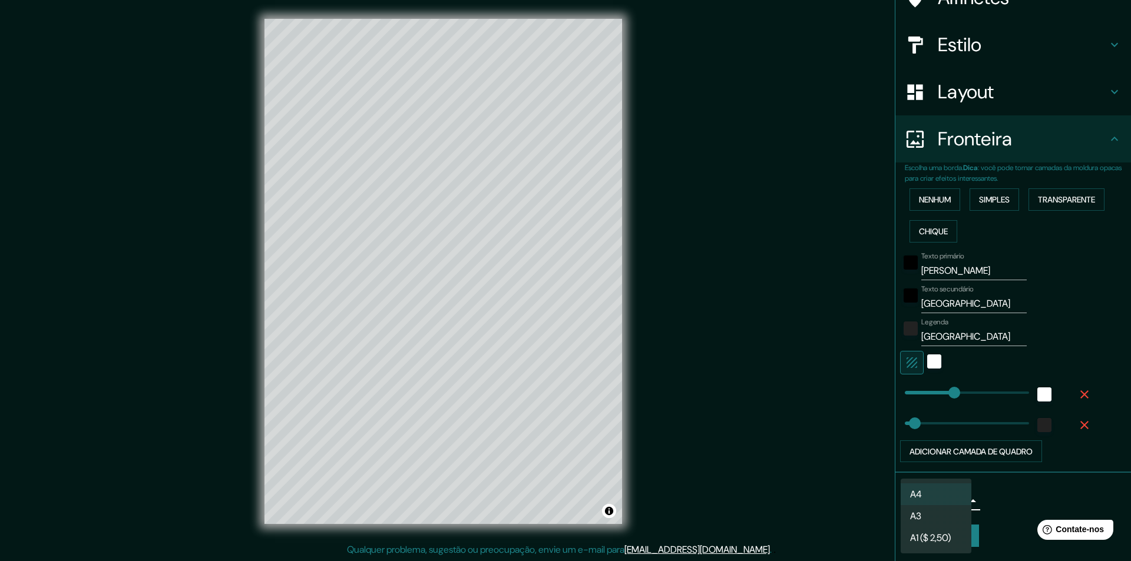
click at [949, 518] on li "A3" at bounding box center [936, 516] width 71 height 22
click at [953, 502] on body "Mappin Localização João Pessoa, Paraíba, Brasil Alfinetes Estilo Layout Frontei…" at bounding box center [565, 280] width 1131 height 561
click at [928, 493] on li "A4" at bounding box center [936, 495] width 71 height 22
type input "single"
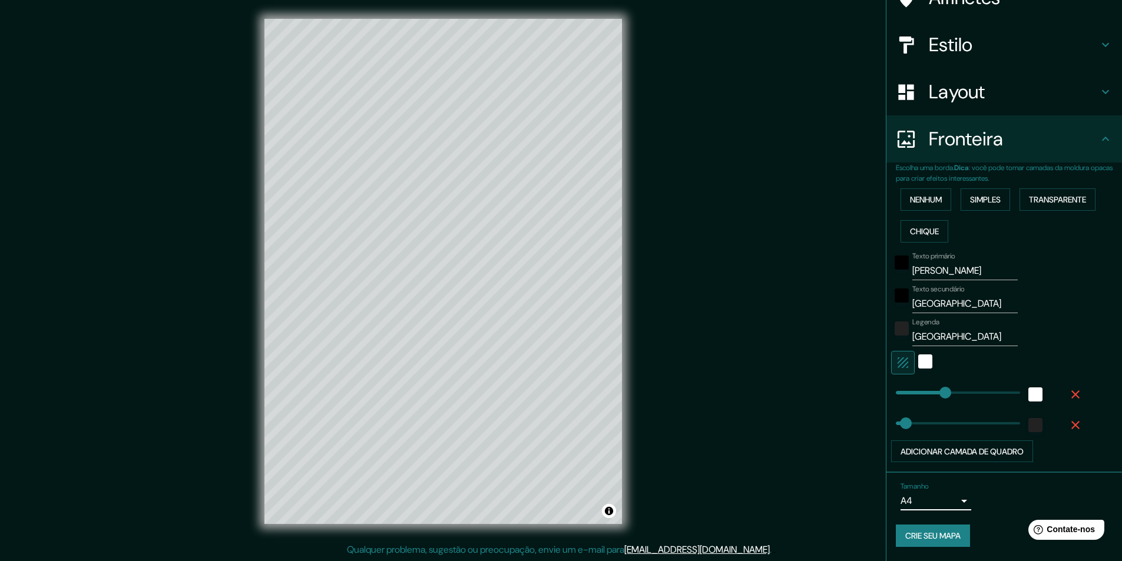
click at [946, 496] on body "Mappin Localização João Pessoa, Paraíba, Brasil Alfinetes Estilo Layout Frontei…" at bounding box center [561, 280] width 1122 height 561
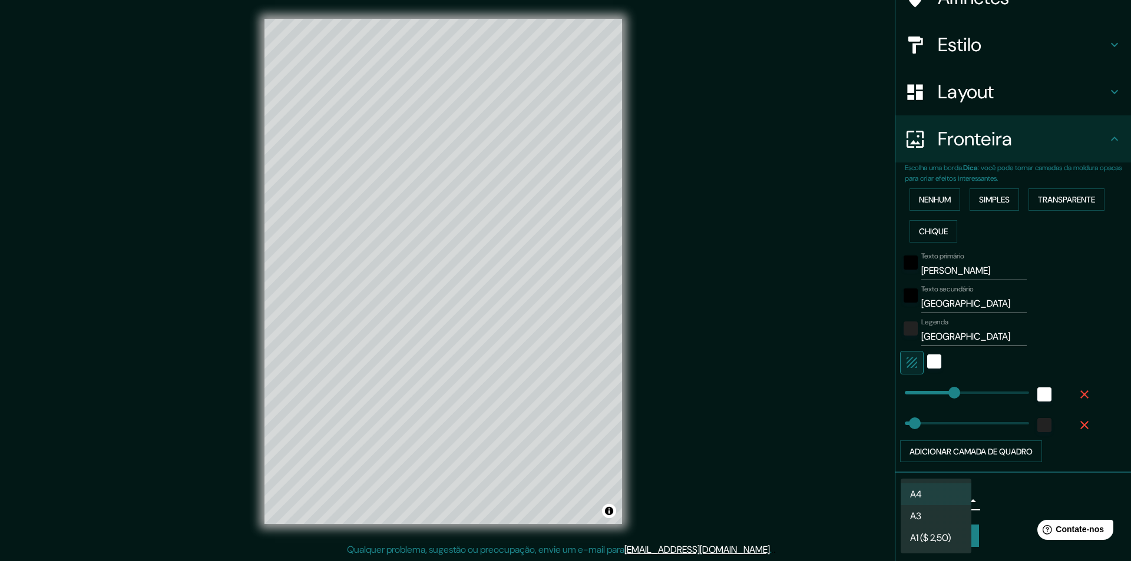
click at [998, 493] on div at bounding box center [565, 280] width 1131 height 561
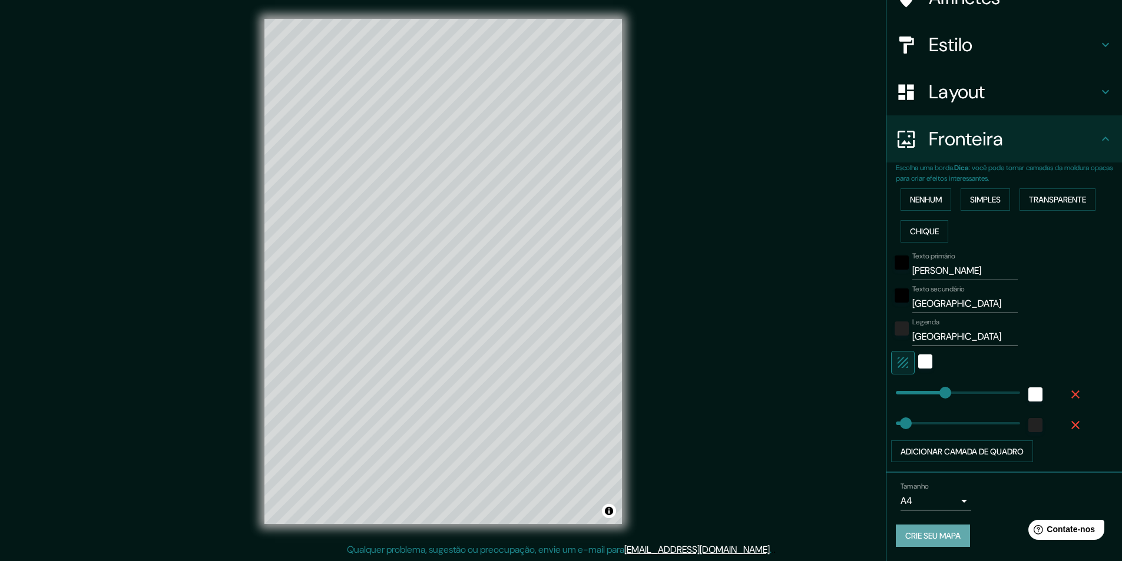
click at [926, 537] on font "Crie seu mapa" at bounding box center [932, 536] width 55 height 11
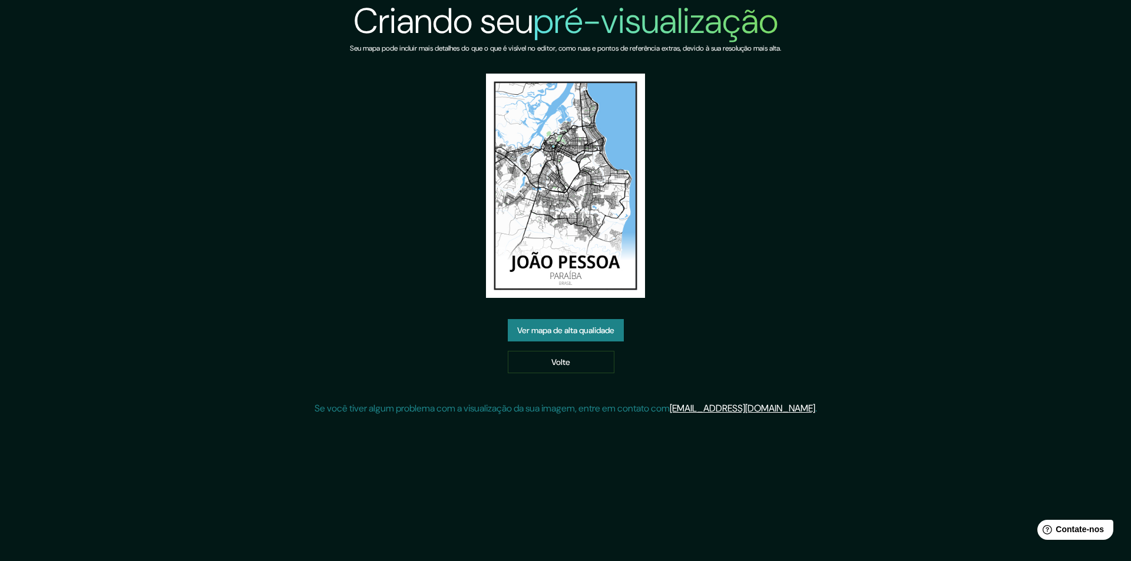
click at [583, 112] on img at bounding box center [565, 186] width 159 height 224
click at [595, 327] on font "Ver mapa de alta qualidade" at bounding box center [565, 330] width 97 height 11
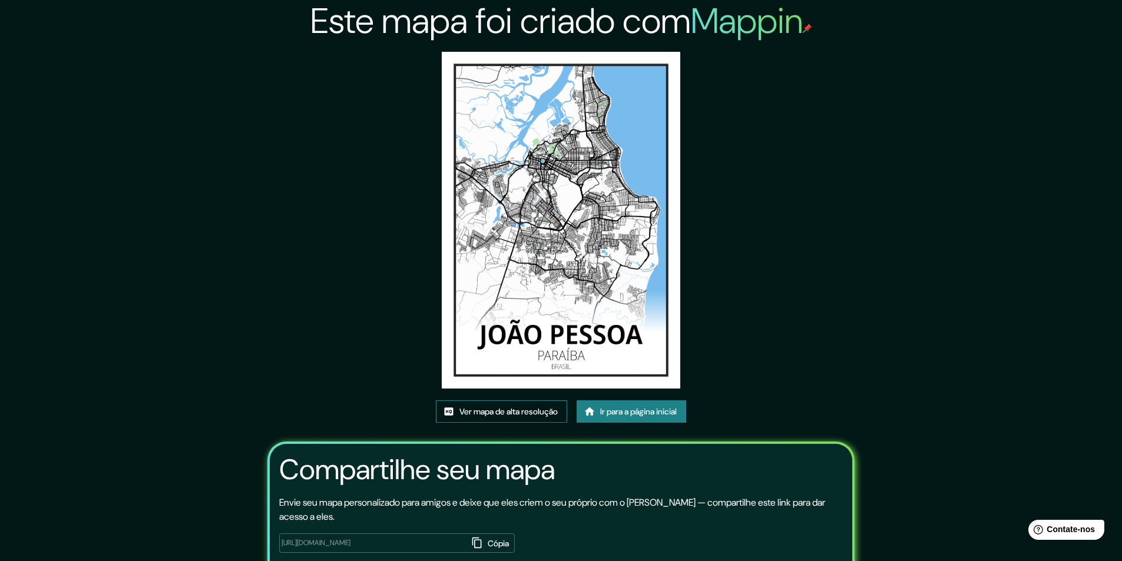
click at [515, 412] on font "Ver mapa de alta resolução" at bounding box center [508, 411] width 98 height 11
click at [613, 408] on font "Ir para a página inicial" at bounding box center [638, 411] width 77 height 11
